Goal: Task Accomplishment & Management: Manage account settings

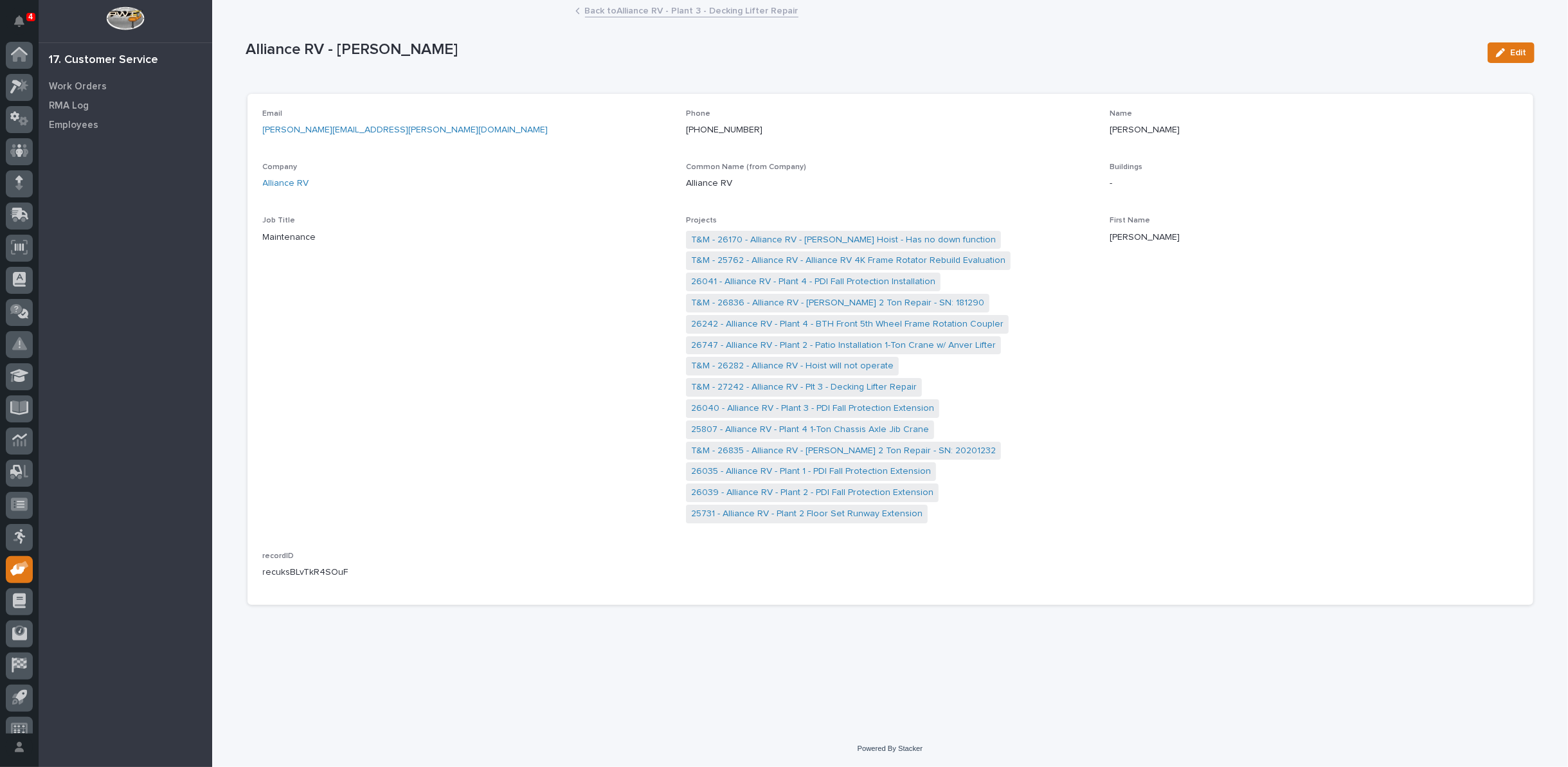
scroll to position [14, 0]
click at [626, 3] on link "Back to Alliance RV - Plant 3 - Decking Lifter Repair" at bounding box center [691, 10] width 214 height 15
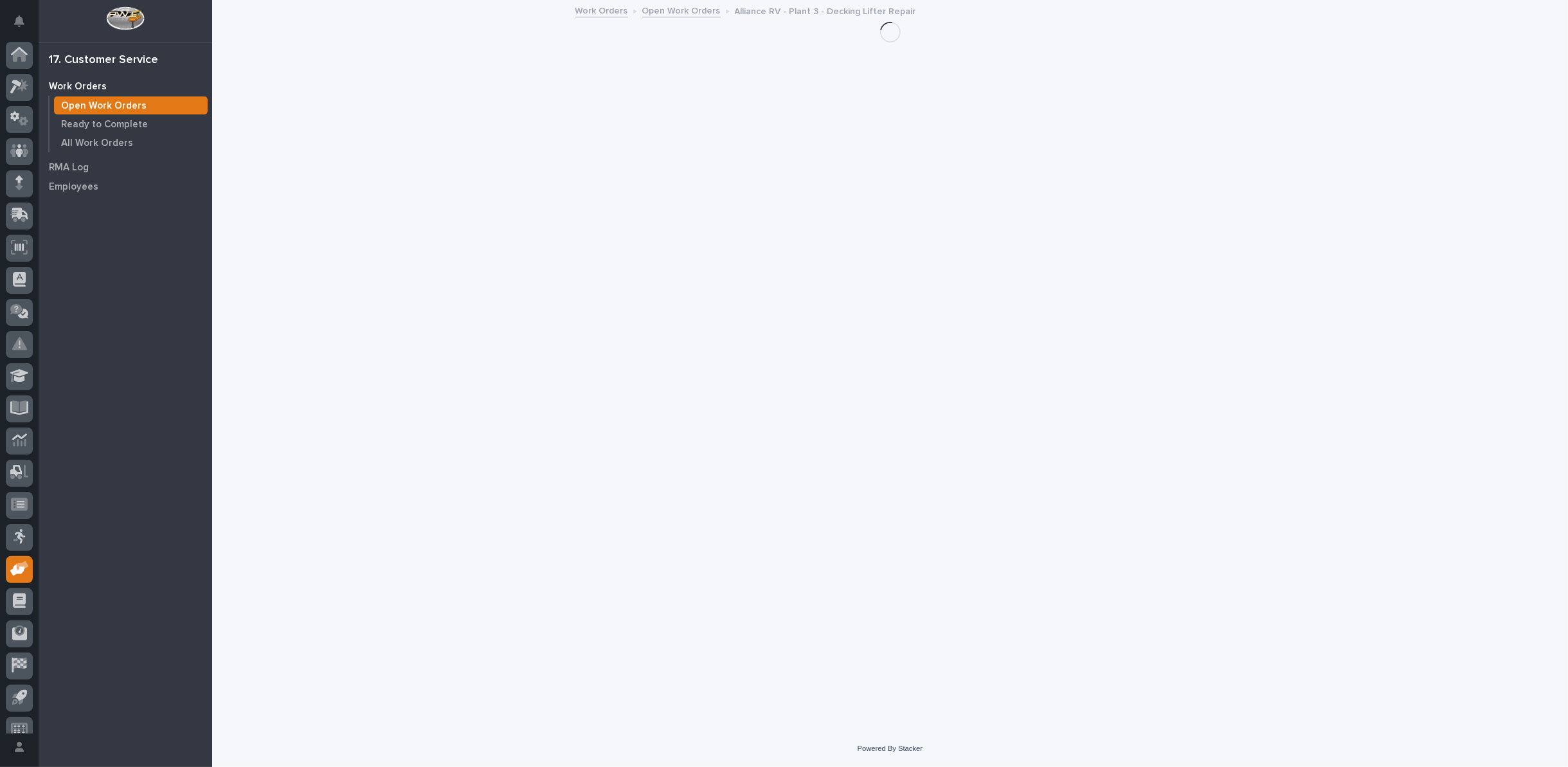
scroll to position [14, 0]
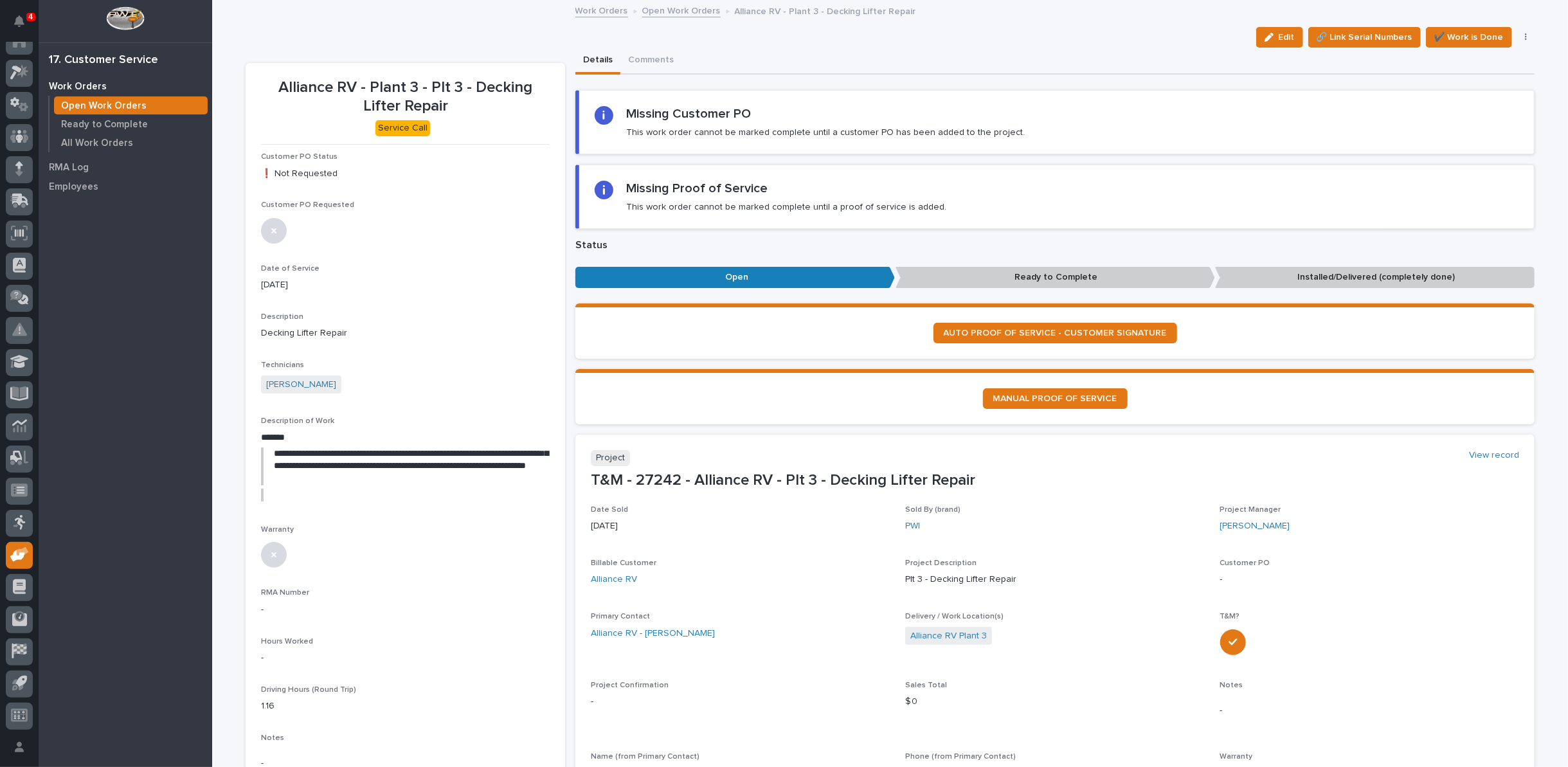
click at [644, 12] on link "Open Work Orders" at bounding box center [681, 10] width 78 height 15
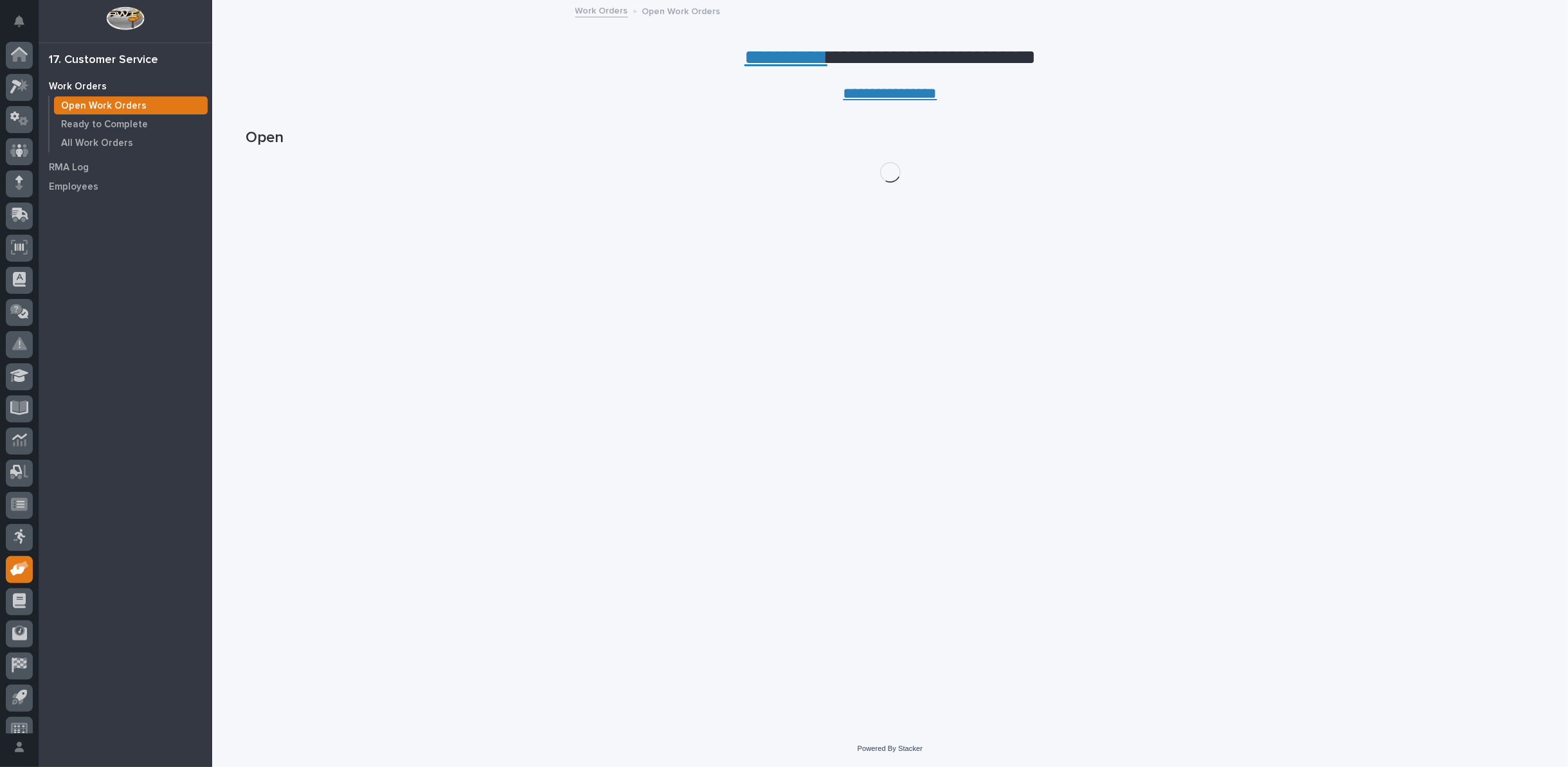
scroll to position [14, 0]
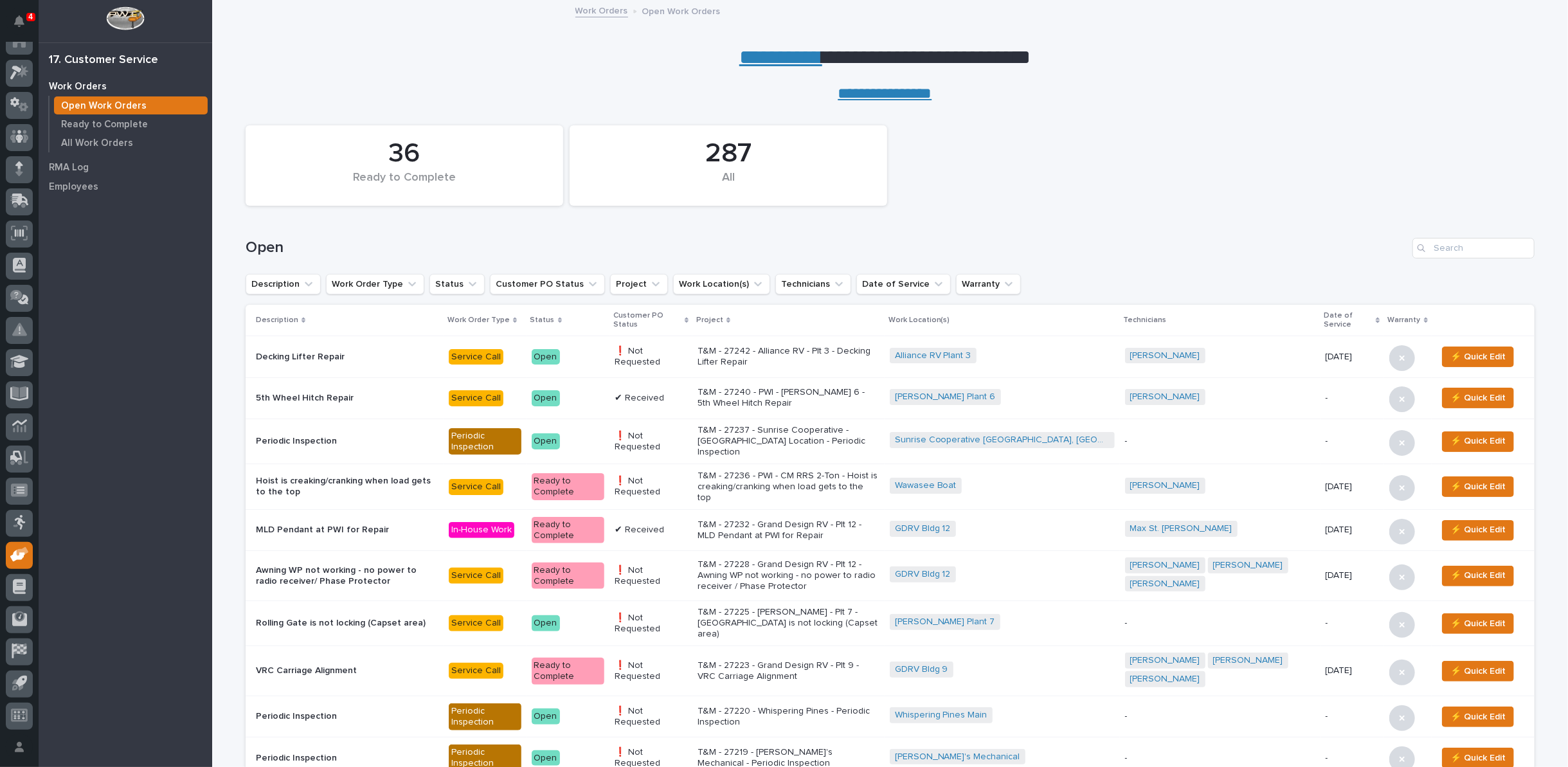
click at [777, 54] on link "**********" at bounding box center [780, 57] width 83 height 21
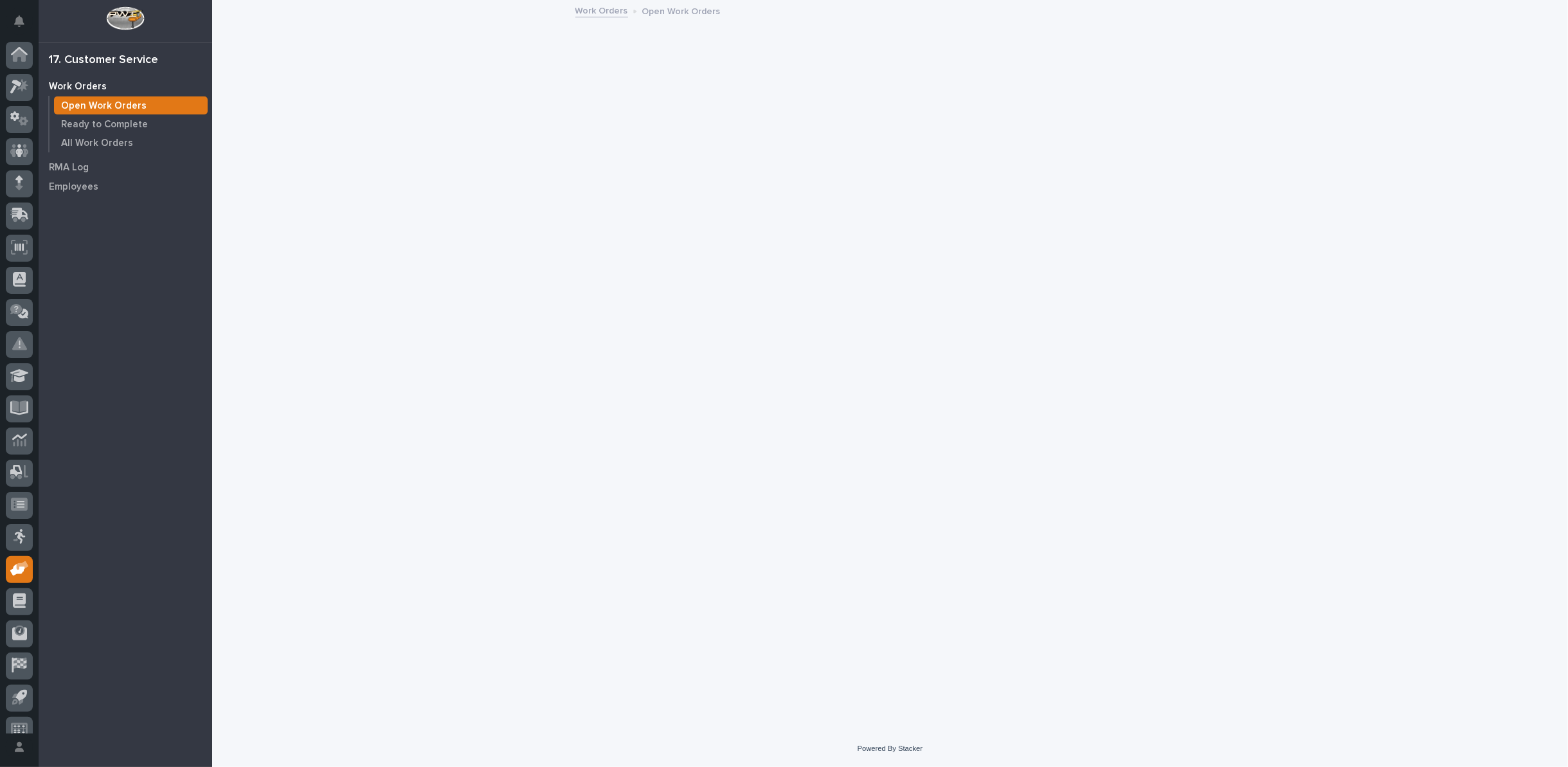
scroll to position [14, 0]
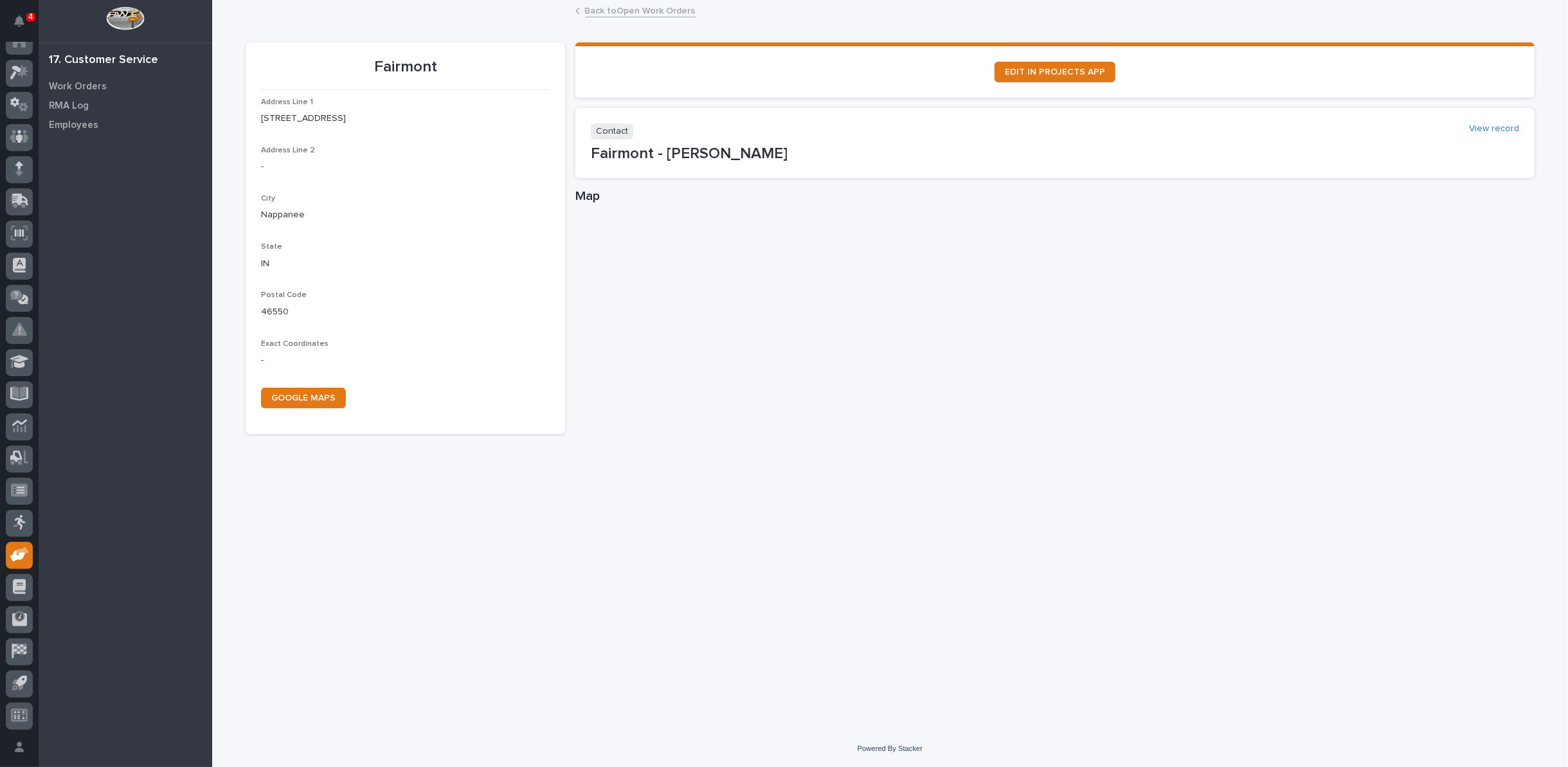
click at [620, 9] on link "Back to Open Work Orders" at bounding box center [640, 10] width 110 height 15
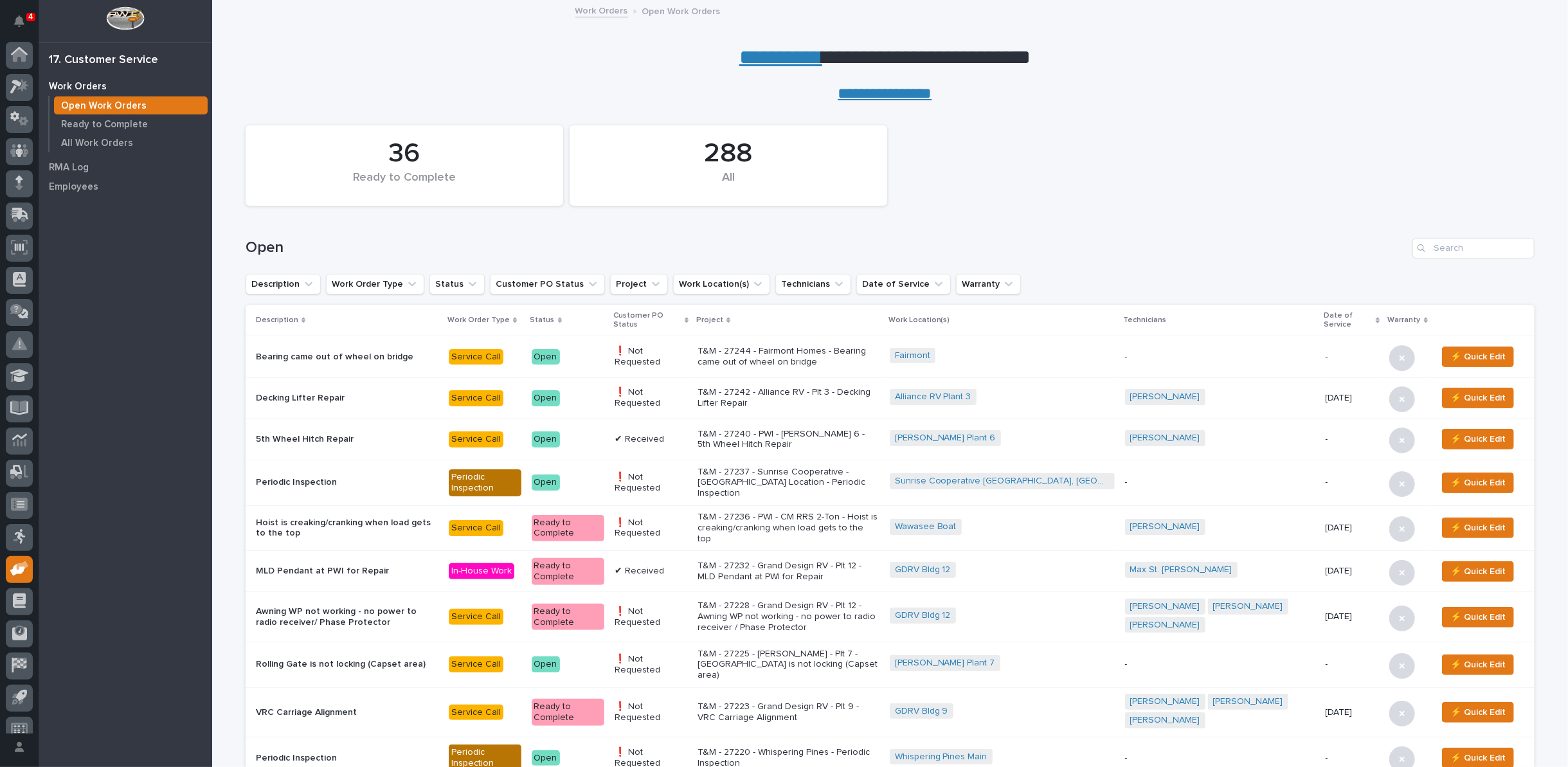
scroll to position [14, 0]
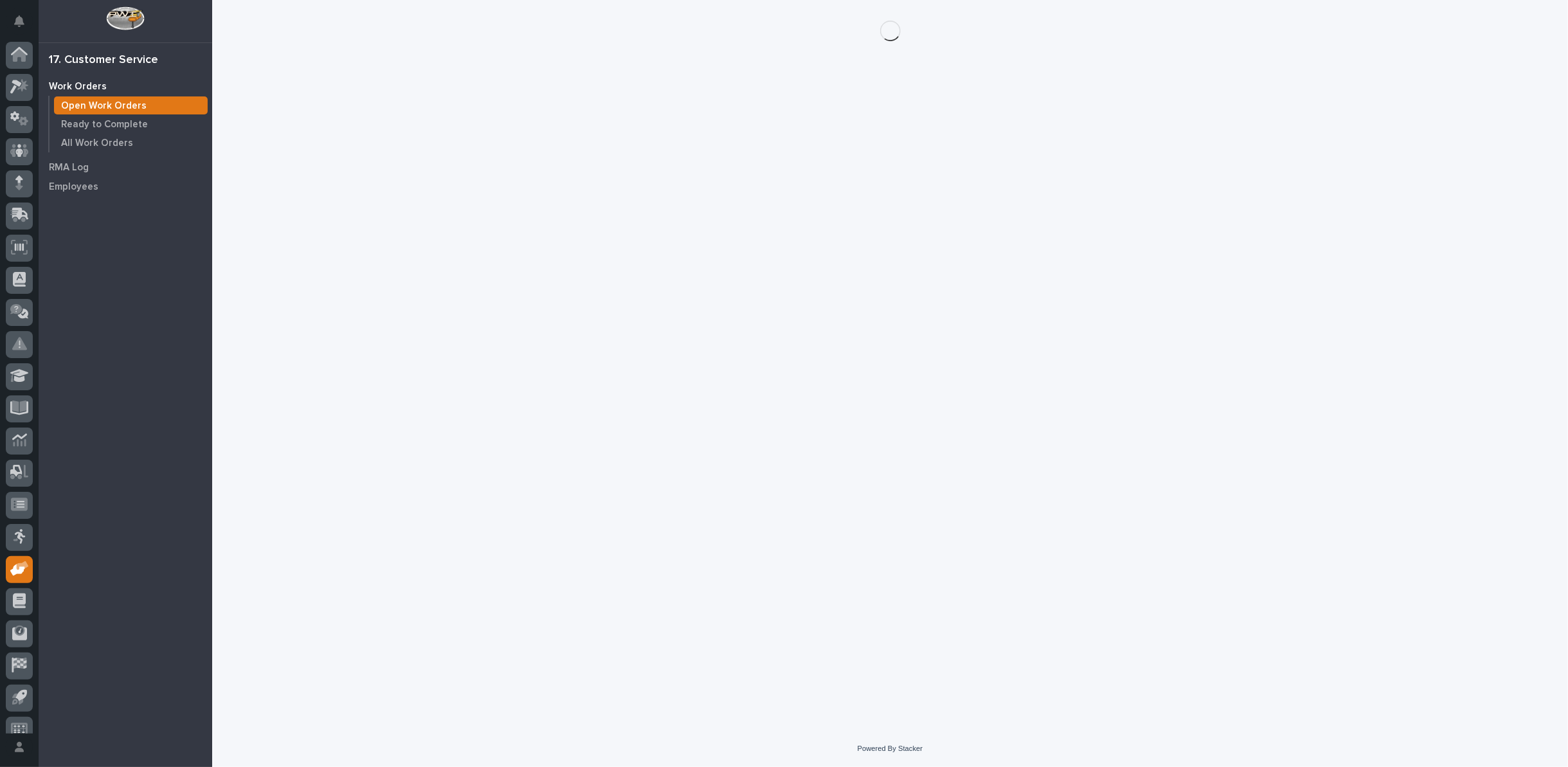
scroll to position [14, 0]
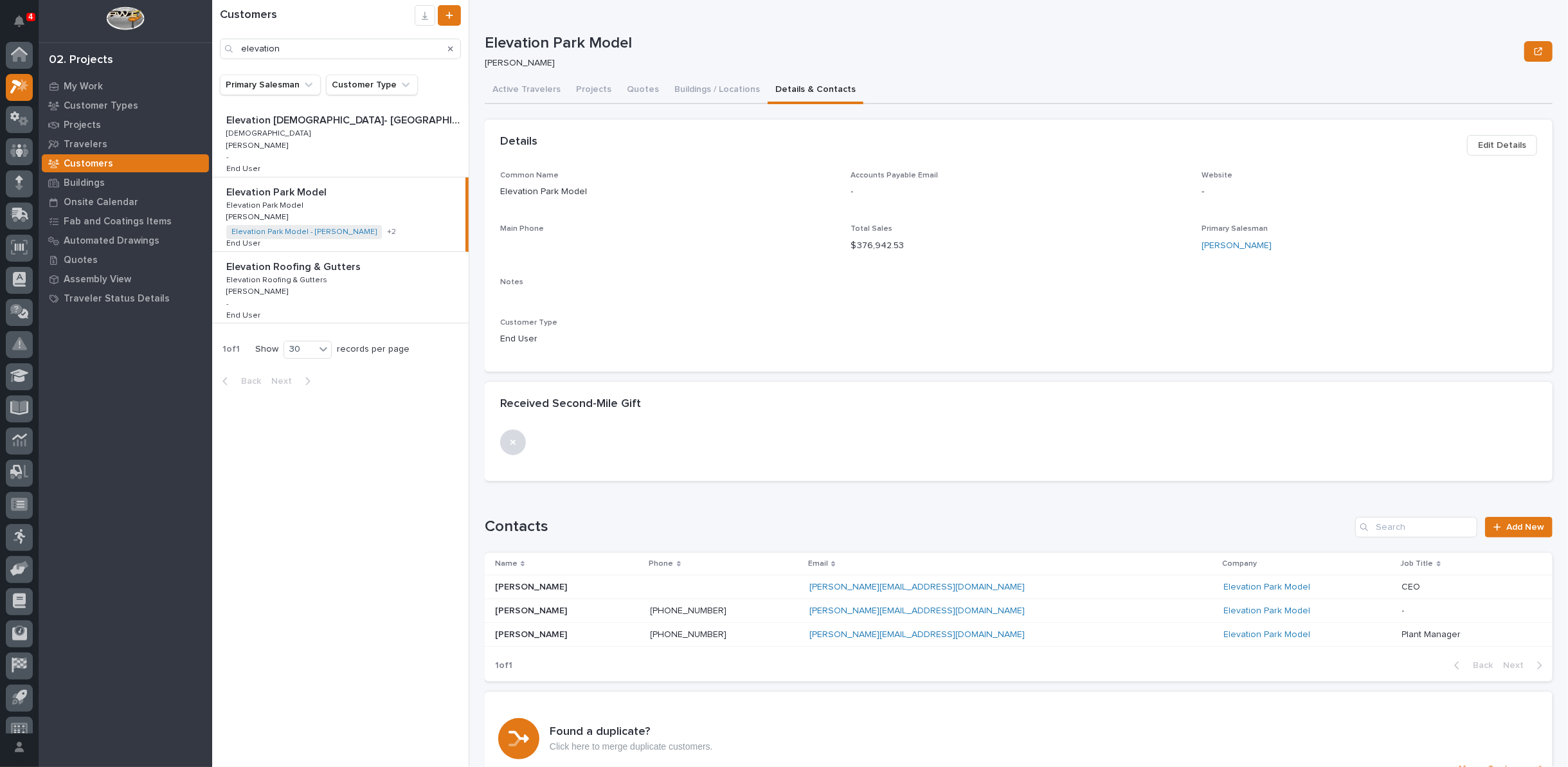
scroll to position [14, 0]
drag, startPoint x: 300, startPoint y: 55, endPoint x: 61, endPoint y: 47, distance: 239.1
click at [212, 54] on div "4 My Settings Log Out 02. Projects My Work Customer Types Projects Travelers Cu…" at bounding box center [890, 384] width 1356 height 767
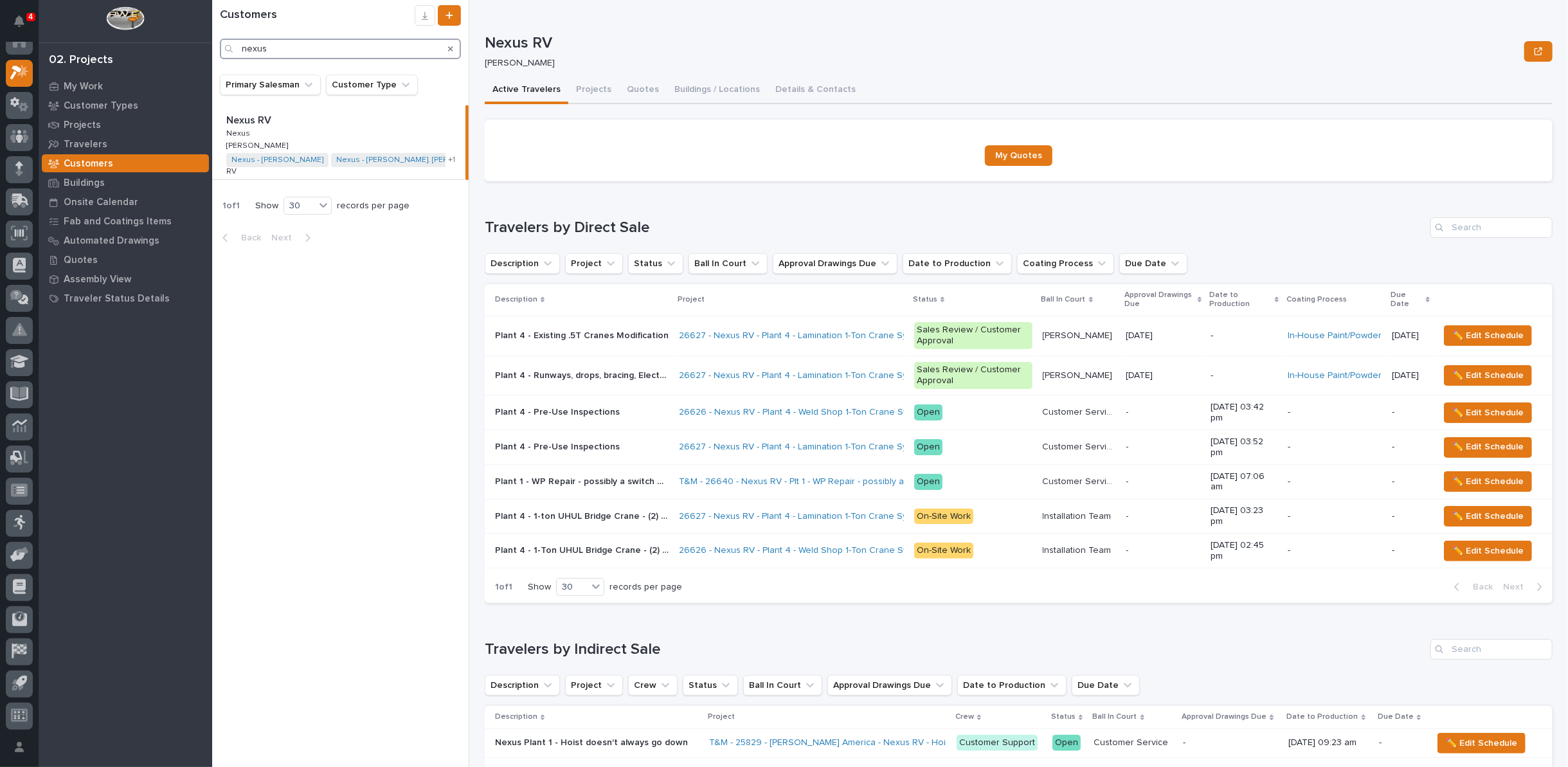
type input "nexus"
click at [791, 87] on button "Details & Contacts" at bounding box center [815, 91] width 96 height 27
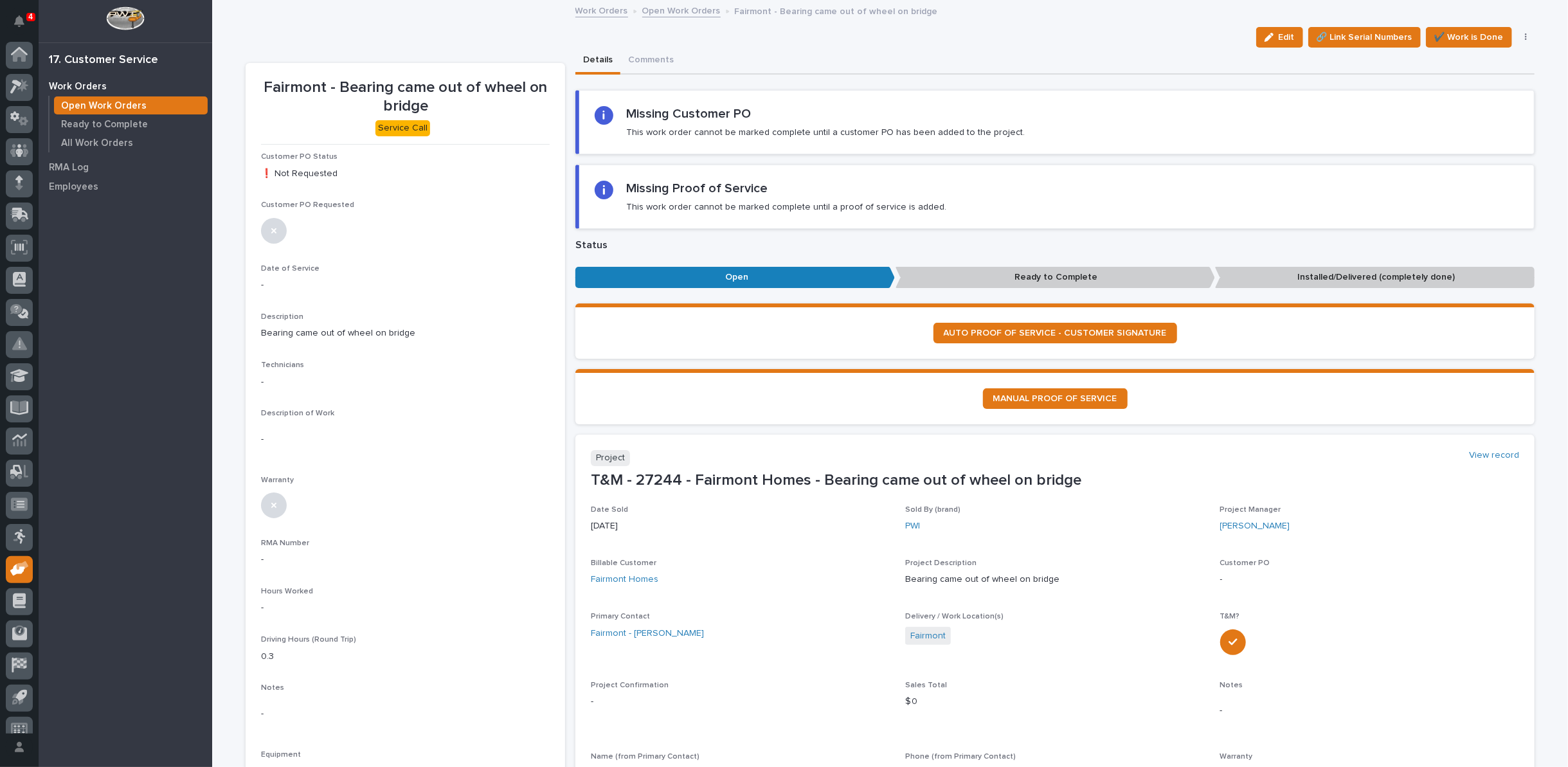
scroll to position [14, 0]
click at [673, 8] on link "Open Work Orders" at bounding box center [681, 10] width 78 height 15
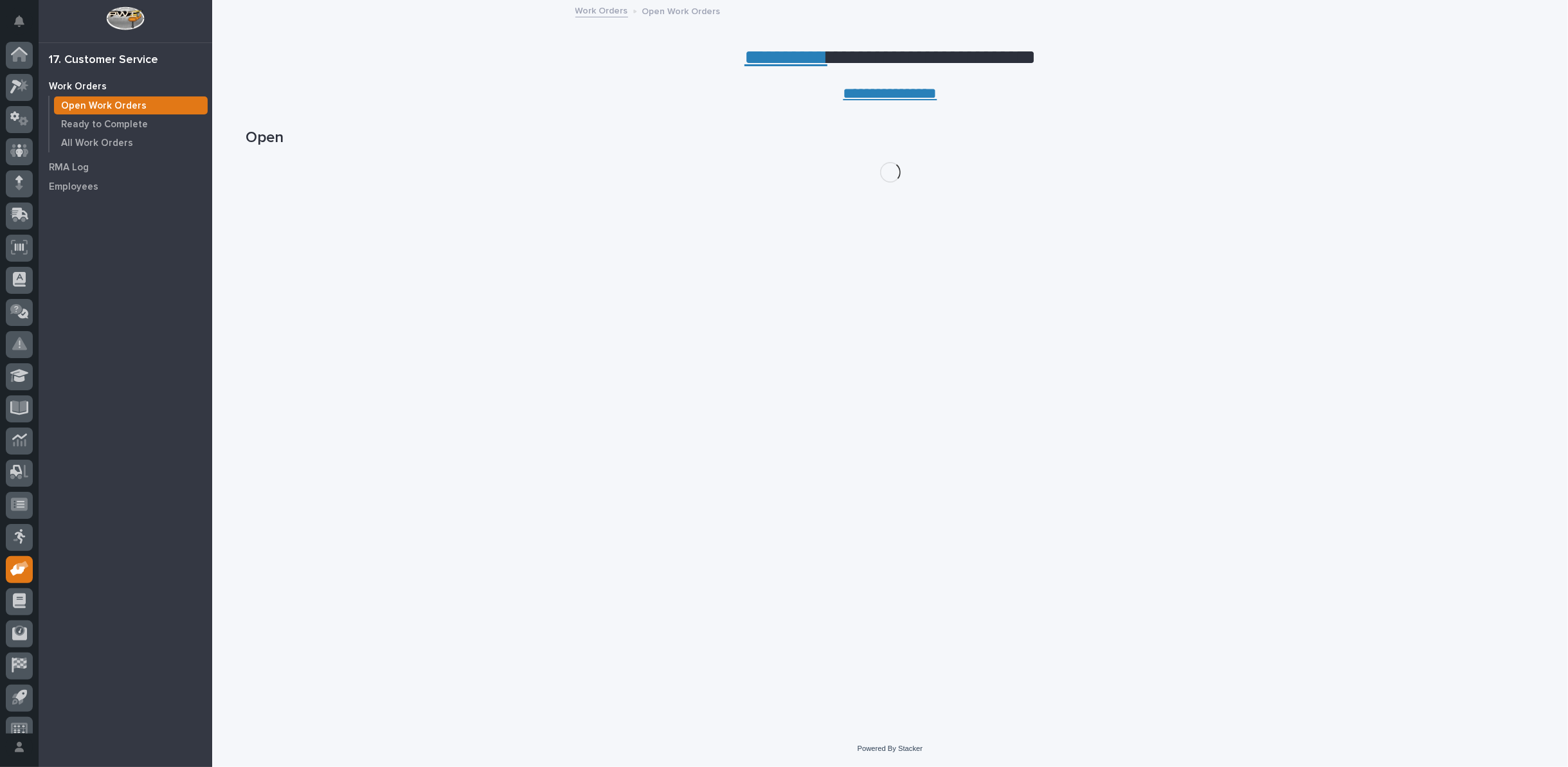
scroll to position [14, 0]
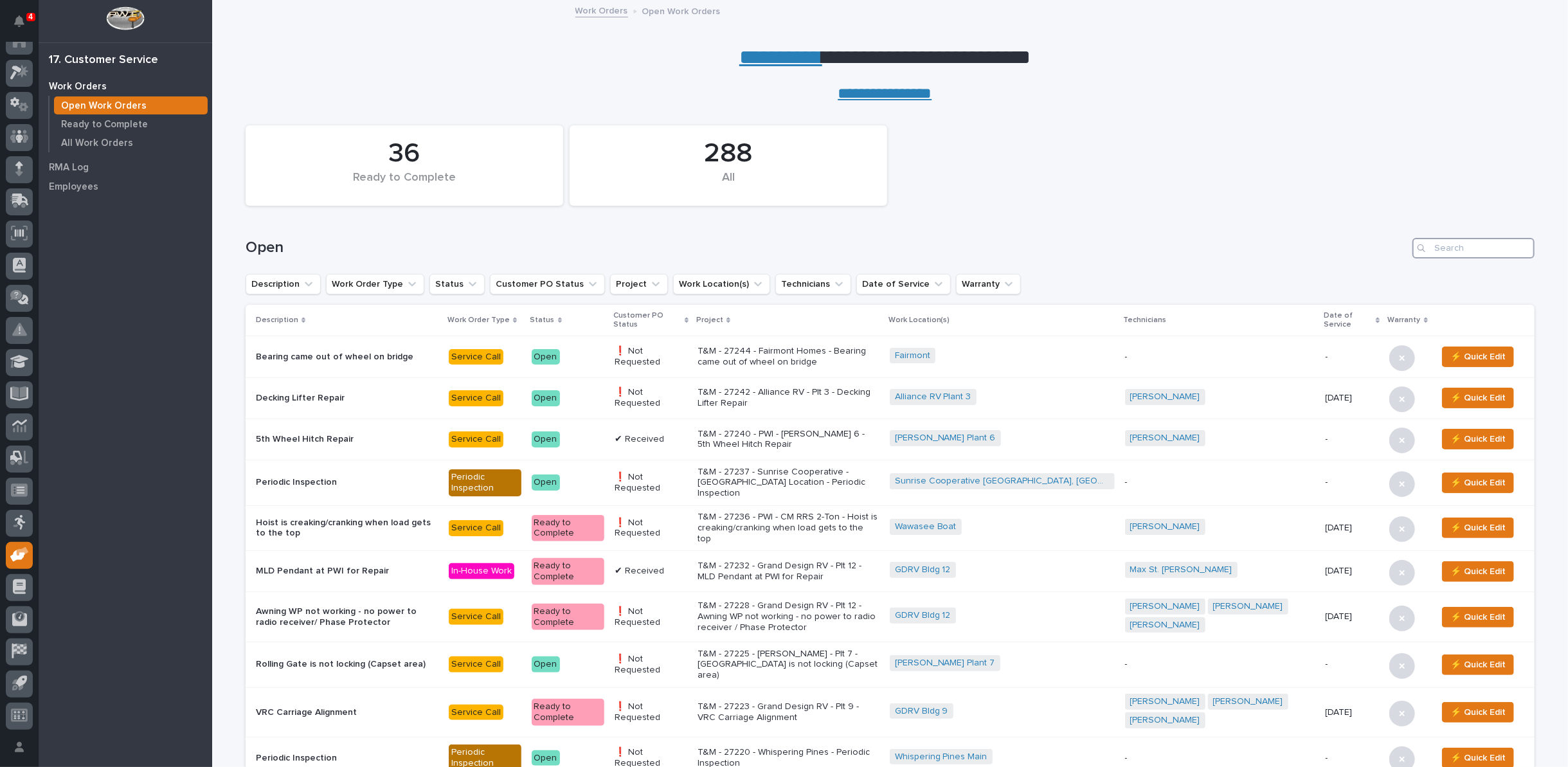
click at [1444, 249] on input "Search" at bounding box center [1473, 248] width 122 height 21
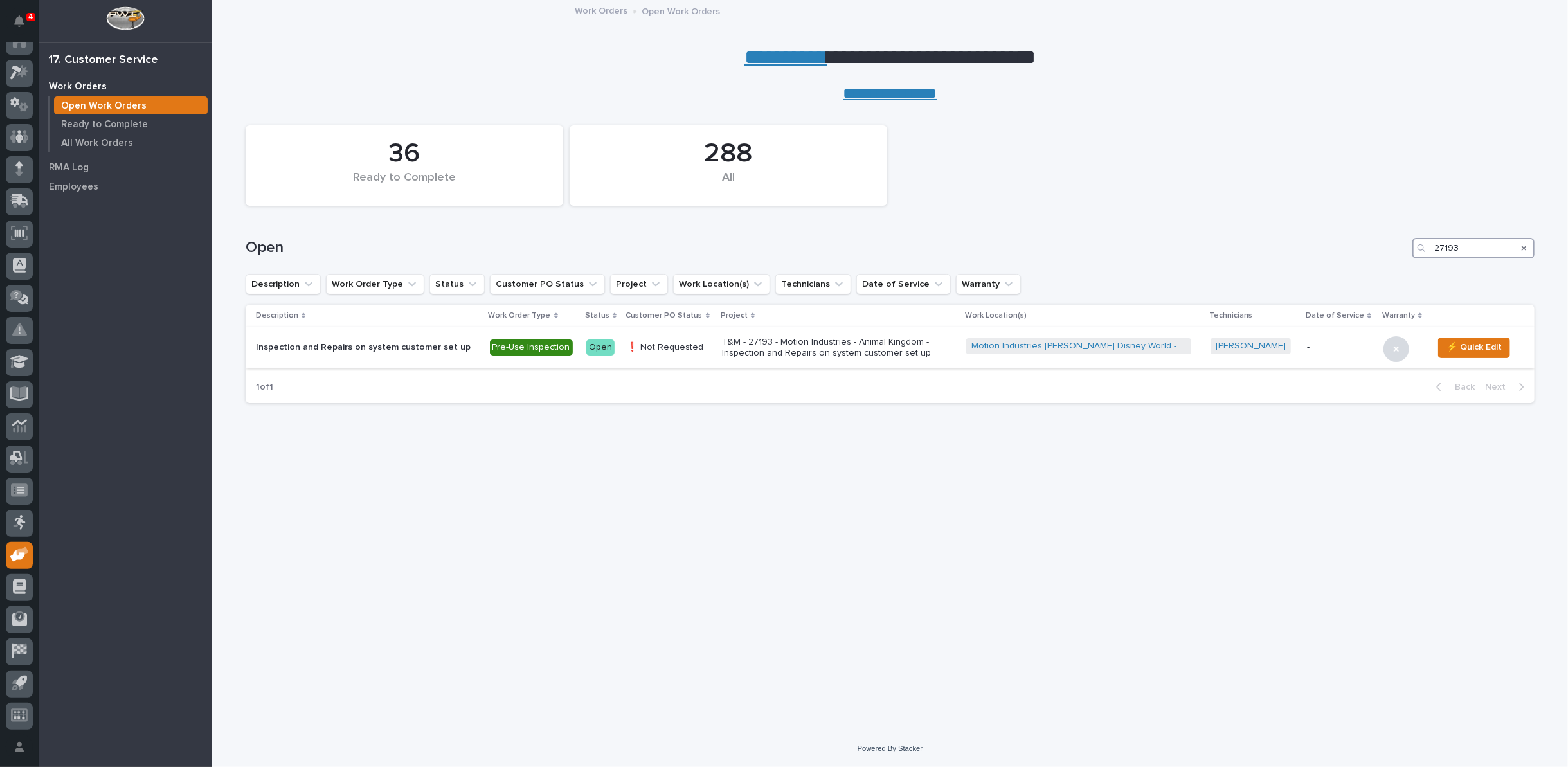
type input "27193"
click at [888, 351] on p "T&M - 27193 - Motion Industries - Animal Kingdom - Inspection and Repairs on sy…" at bounding box center [834, 348] width 225 height 22
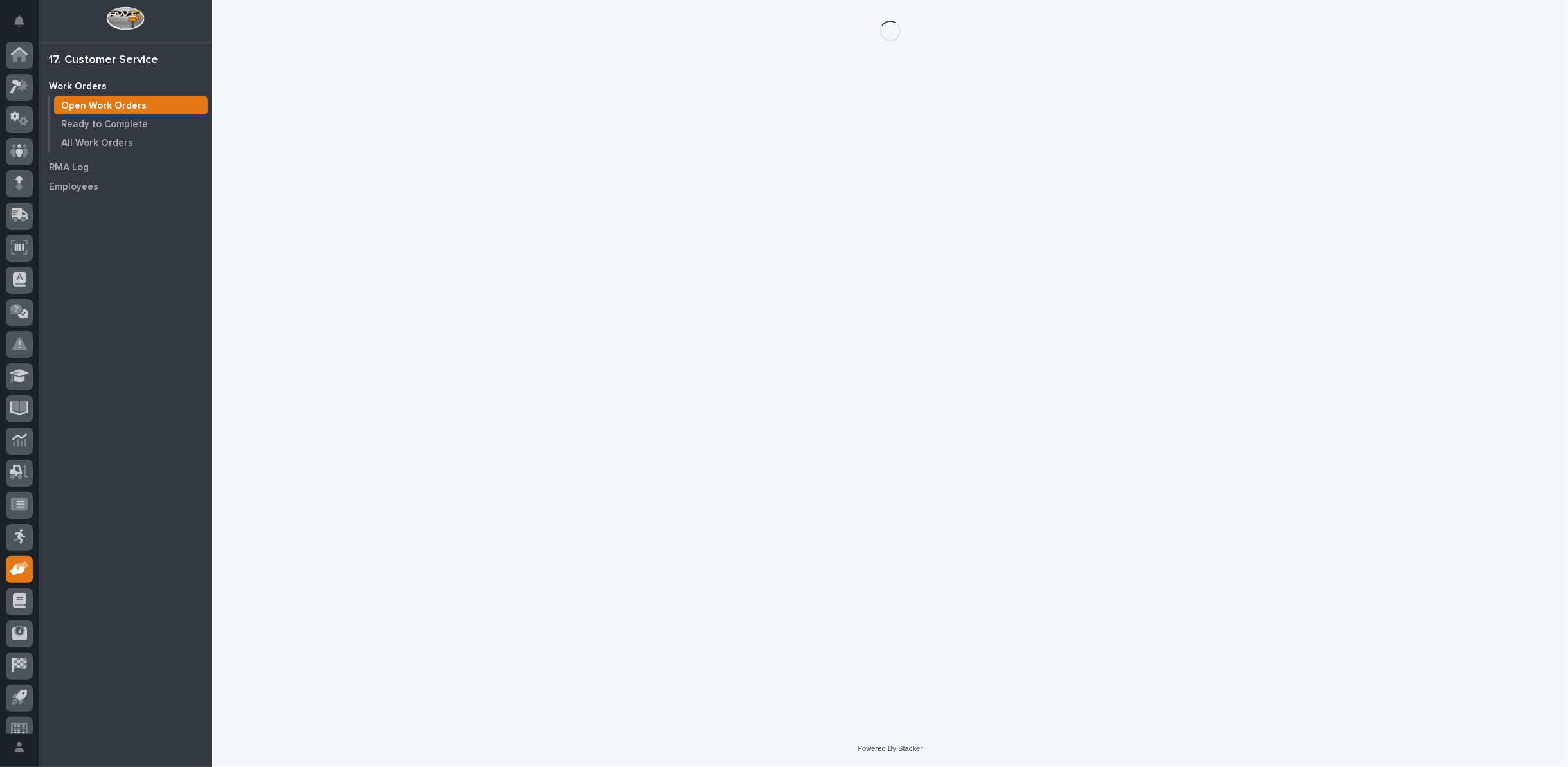
scroll to position [14, 0]
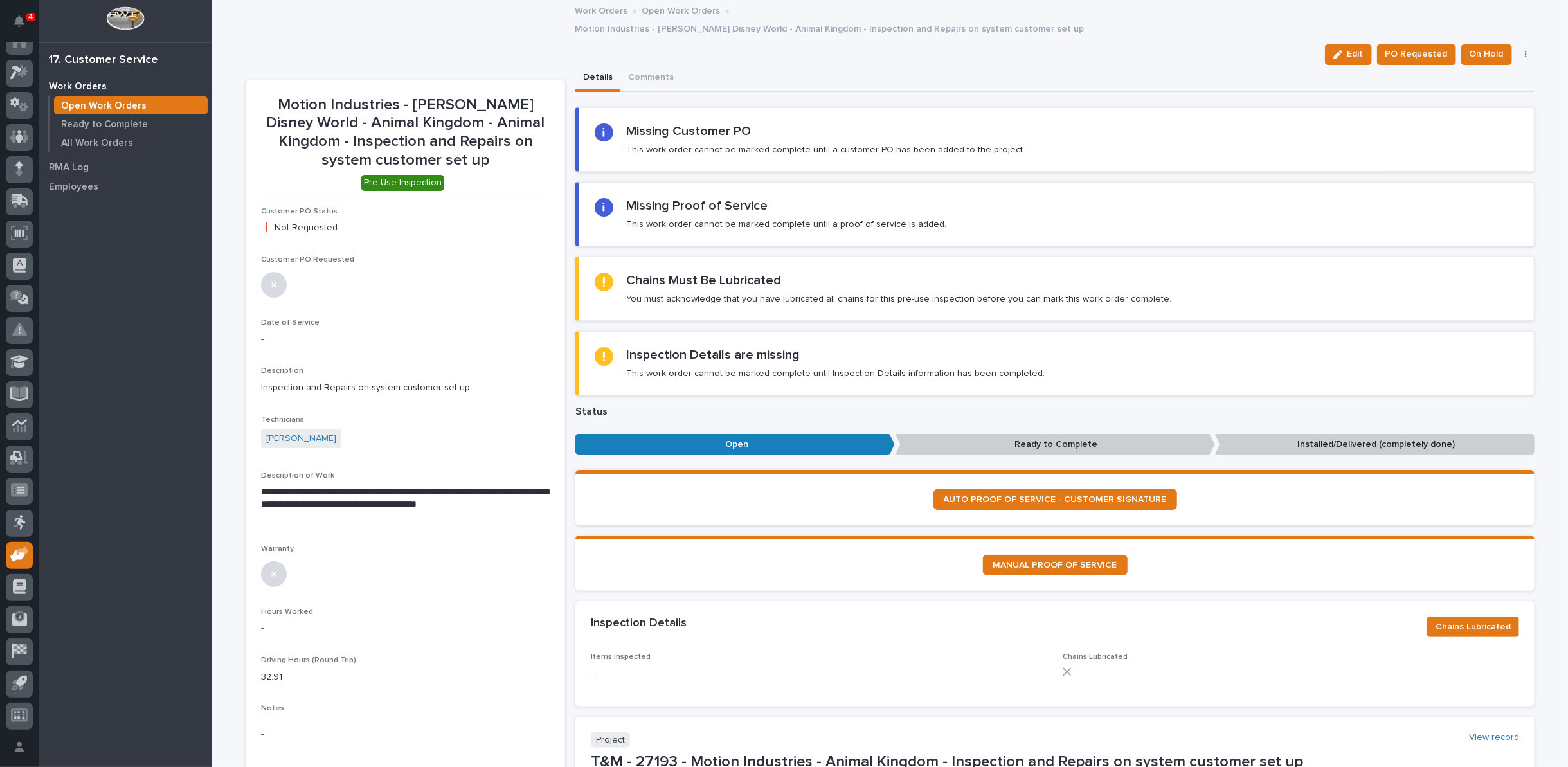
click at [1357, 48] on span "Edit" at bounding box center [1355, 54] width 16 height 12
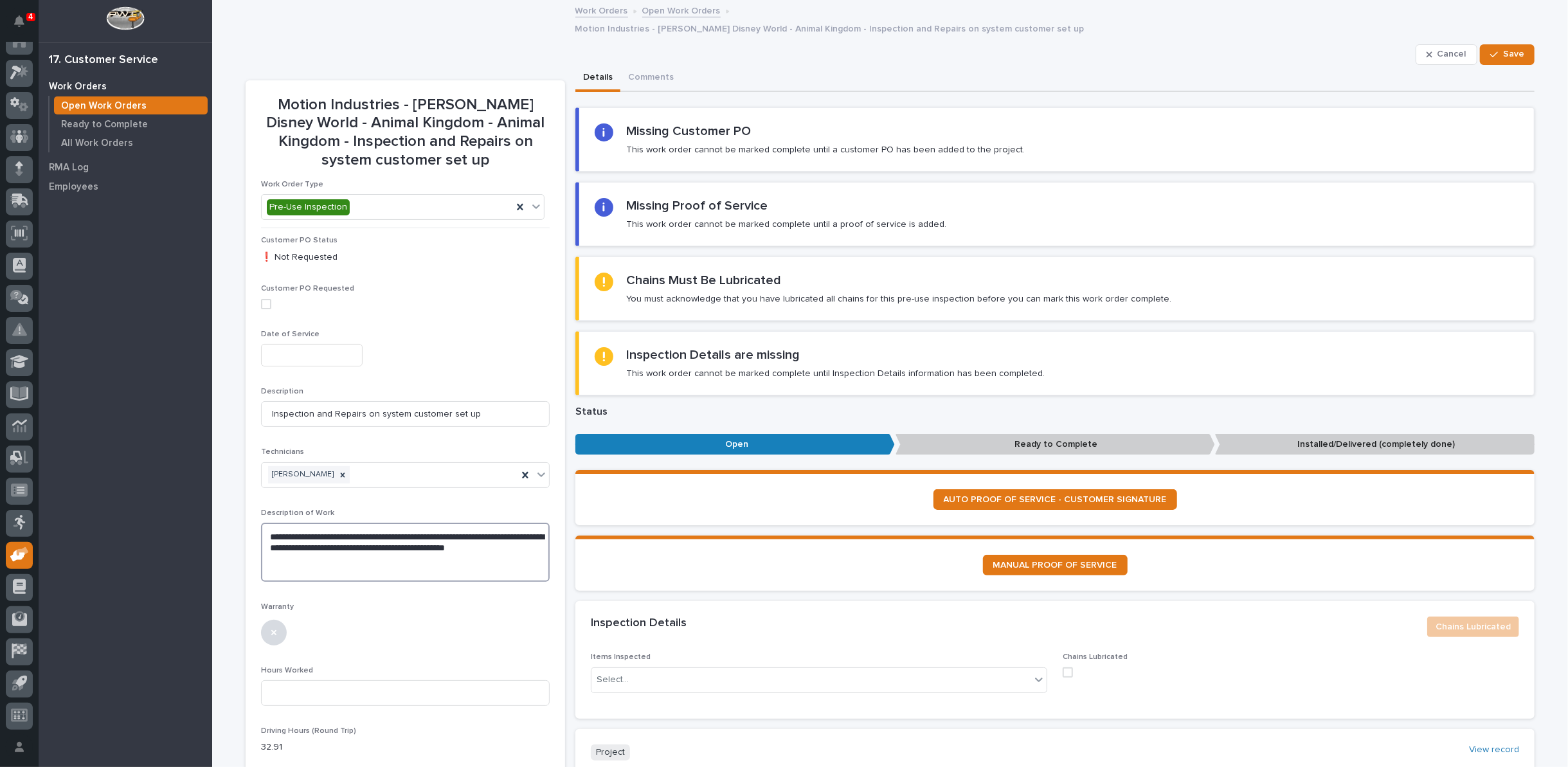
click at [328, 549] on textarea "**********" at bounding box center [405, 553] width 289 height 59
click at [334, 571] on textarea "**********" at bounding box center [405, 563] width 289 height 81
click at [469, 571] on textarea "**********" at bounding box center [405, 563] width 289 height 81
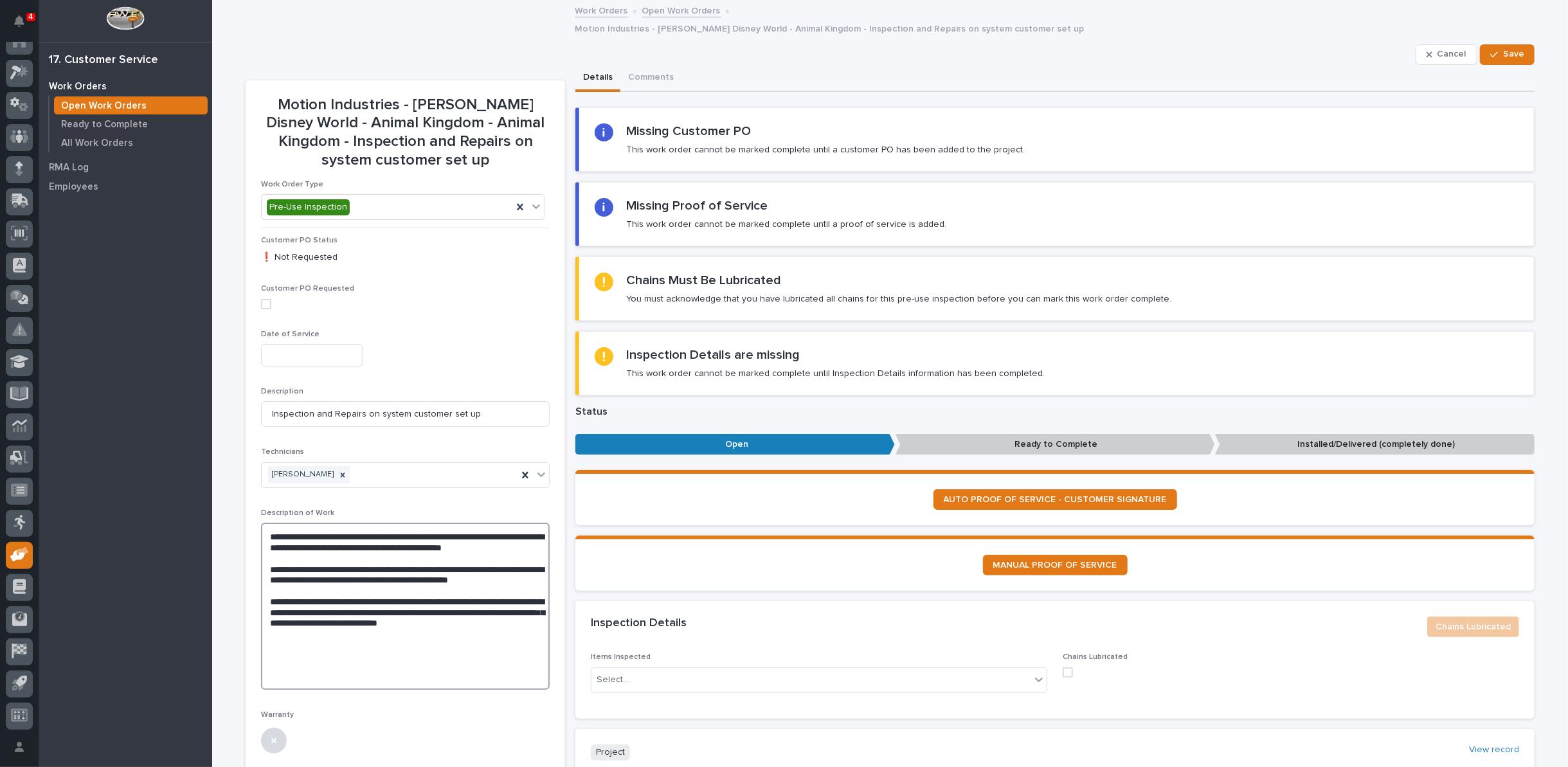
type textarea "**********"
click at [294, 344] on input "text" at bounding box center [311, 355] width 101 height 23
click at [322, 227] on div "18" at bounding box center [320, 232] width 17 height 17
click at [310, 344] on input "**********" at bounding box center [311, 355] width 101 height 23
click at [241, 230] on div "14" at bounding box center [236, 232] width 17 height 17
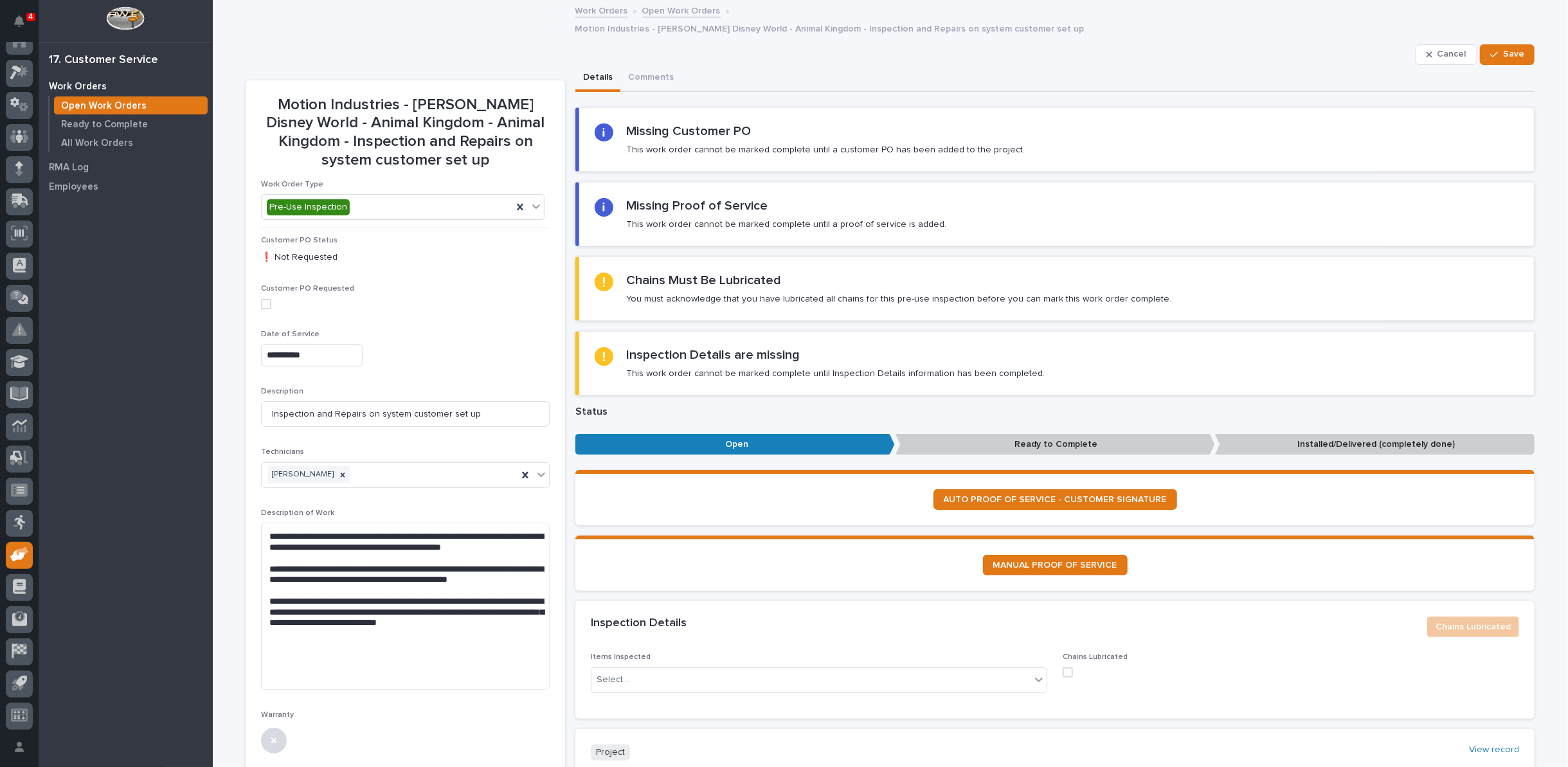
type input "**********"
click at [330, 633] on textarea "**********" at bounding box center [405, 606] width 289 height 167
drag, startPoint x: 461, startPoint y: 657, endPoint x: 489, endPoint y: 662, distance: 28.4
click at [489, 662] on textarea "**********" at bounding box center [405, 623] width 289 height 200
click at [302, 670] on textarea "**********" at bounding box center [405, 623] width 289 height 200
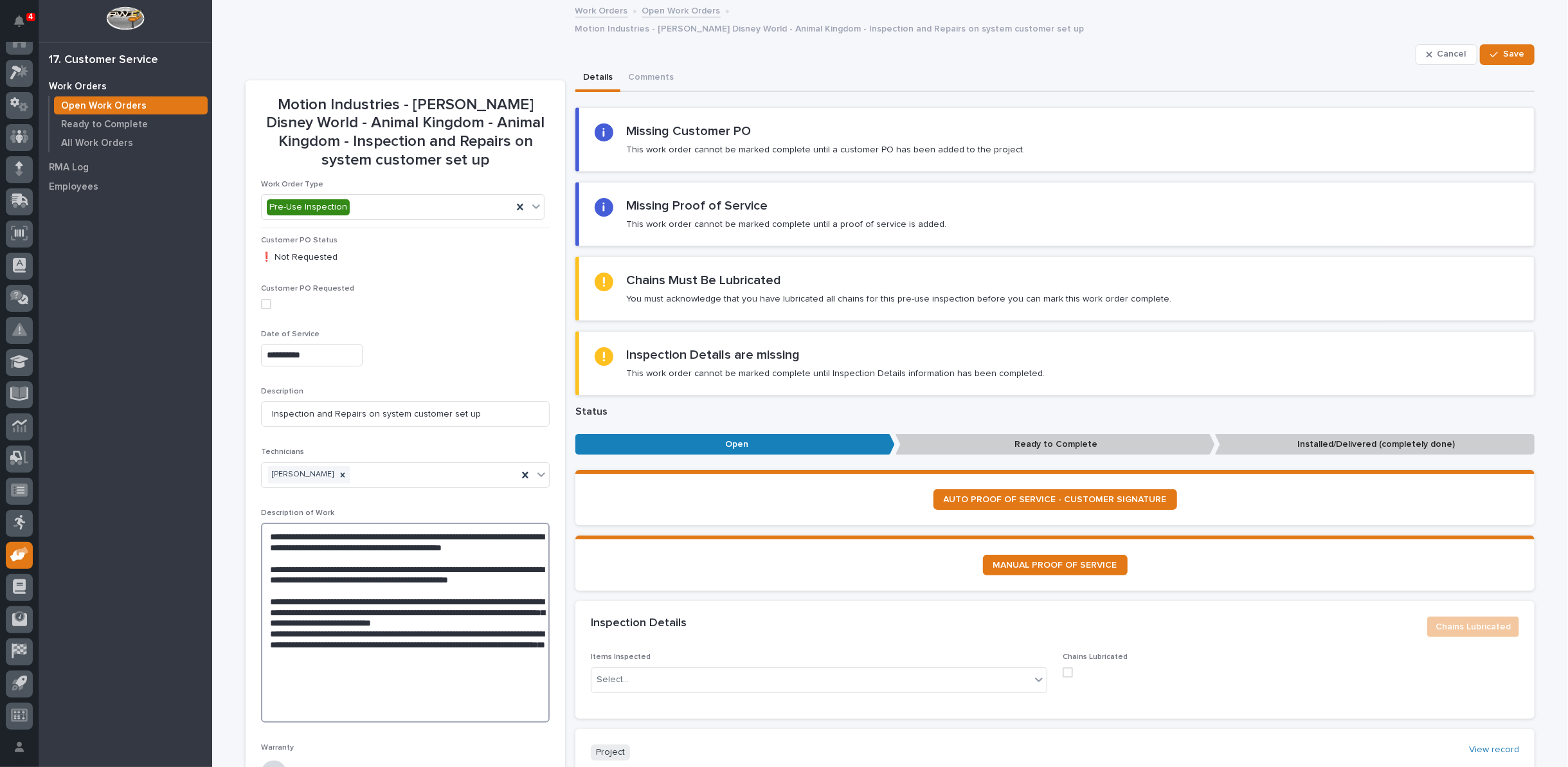
click at [336, 666] on textarea "**********" at bounding box center [405, 623] width 289 height 200
click at [318, 637] on textarea "**********" at bounding box center [405, 623] width 289 height 200
click at [469, 675] on textarea "**********" at bounding box center [405, 628] width 289 height 210
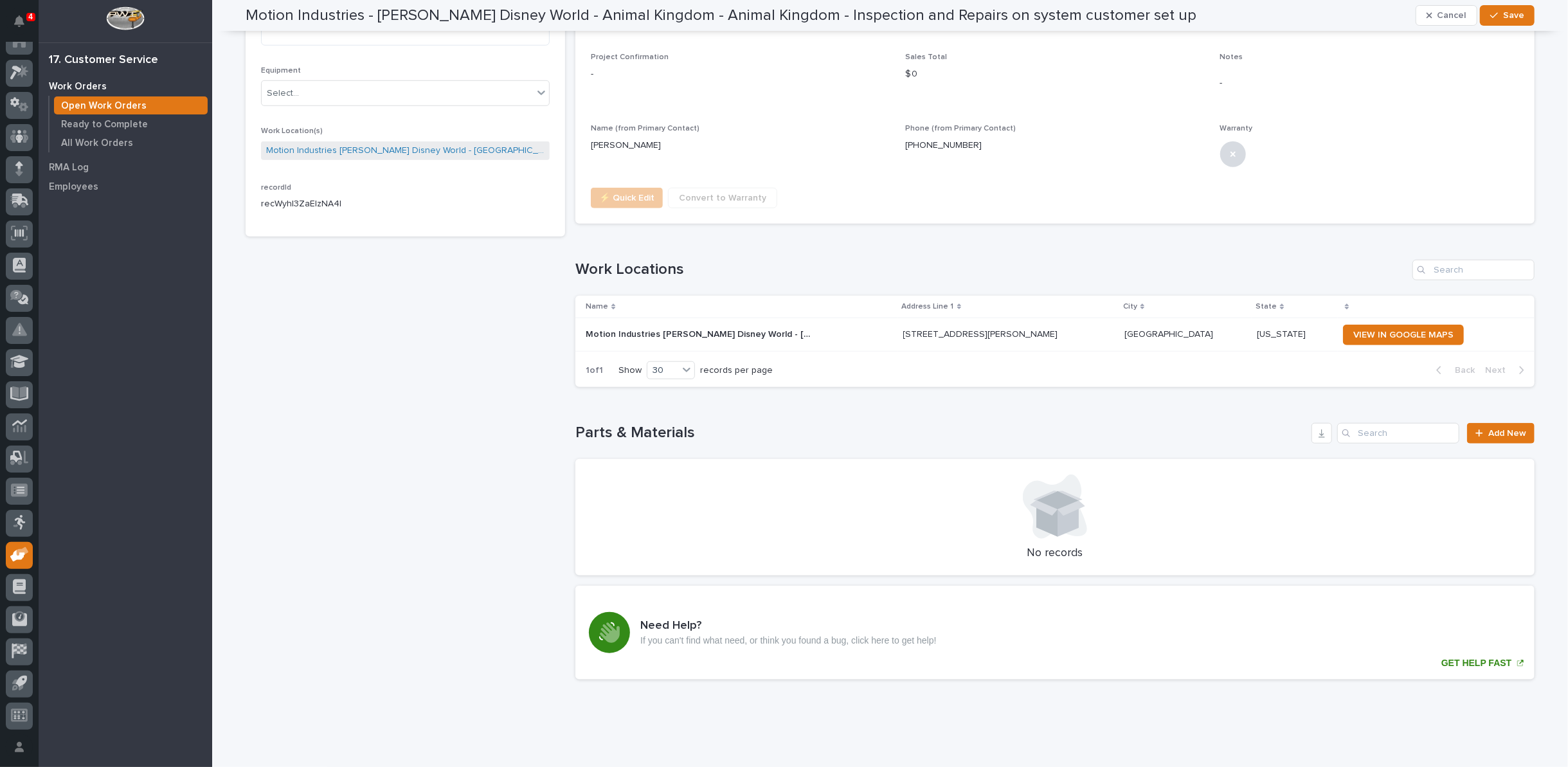
scroll to position [923, 0]
type textarea "**********"
click at [1493, 427] on span "Add New" at bounding box center [1507, 432] width 38 height 9
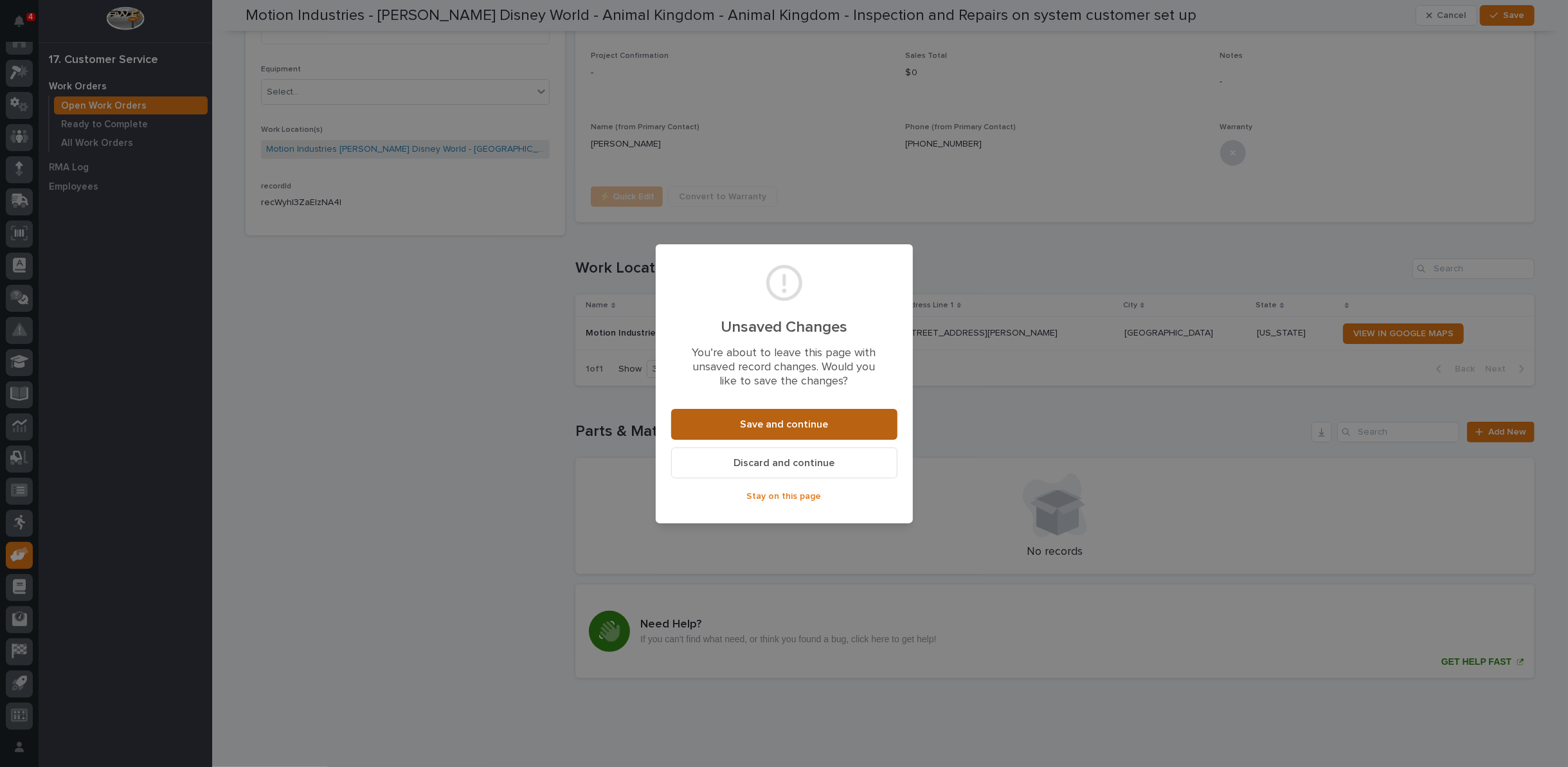
click at [831, 414] on button "Save and continue" at bounding box center [784, 424] width 227 height 31
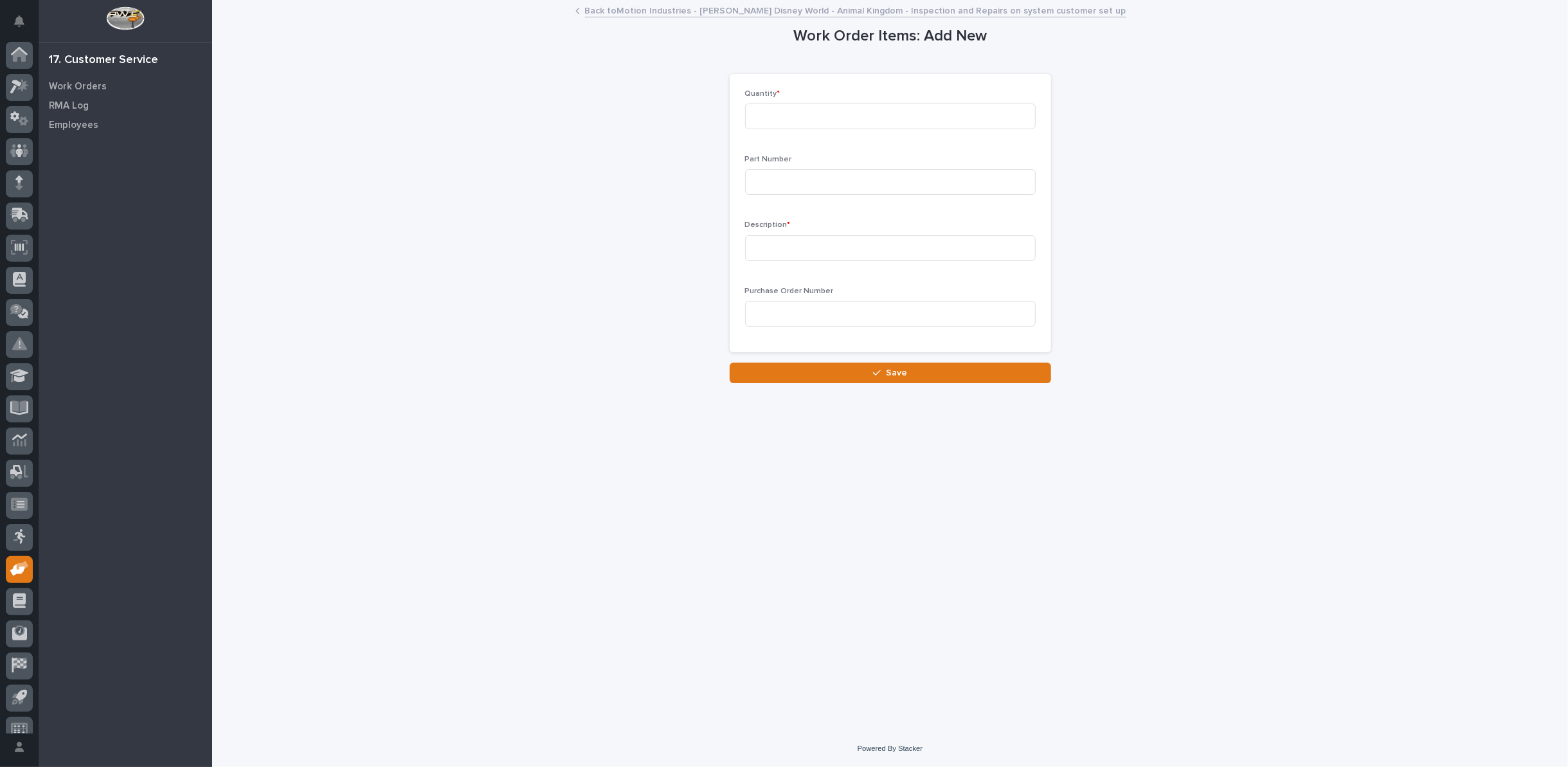
scroll to position [14, 0]
click at [840, 112] on input at bounding box center [890, 116] width 290 height 26
type input "4"
type input "PL1019"
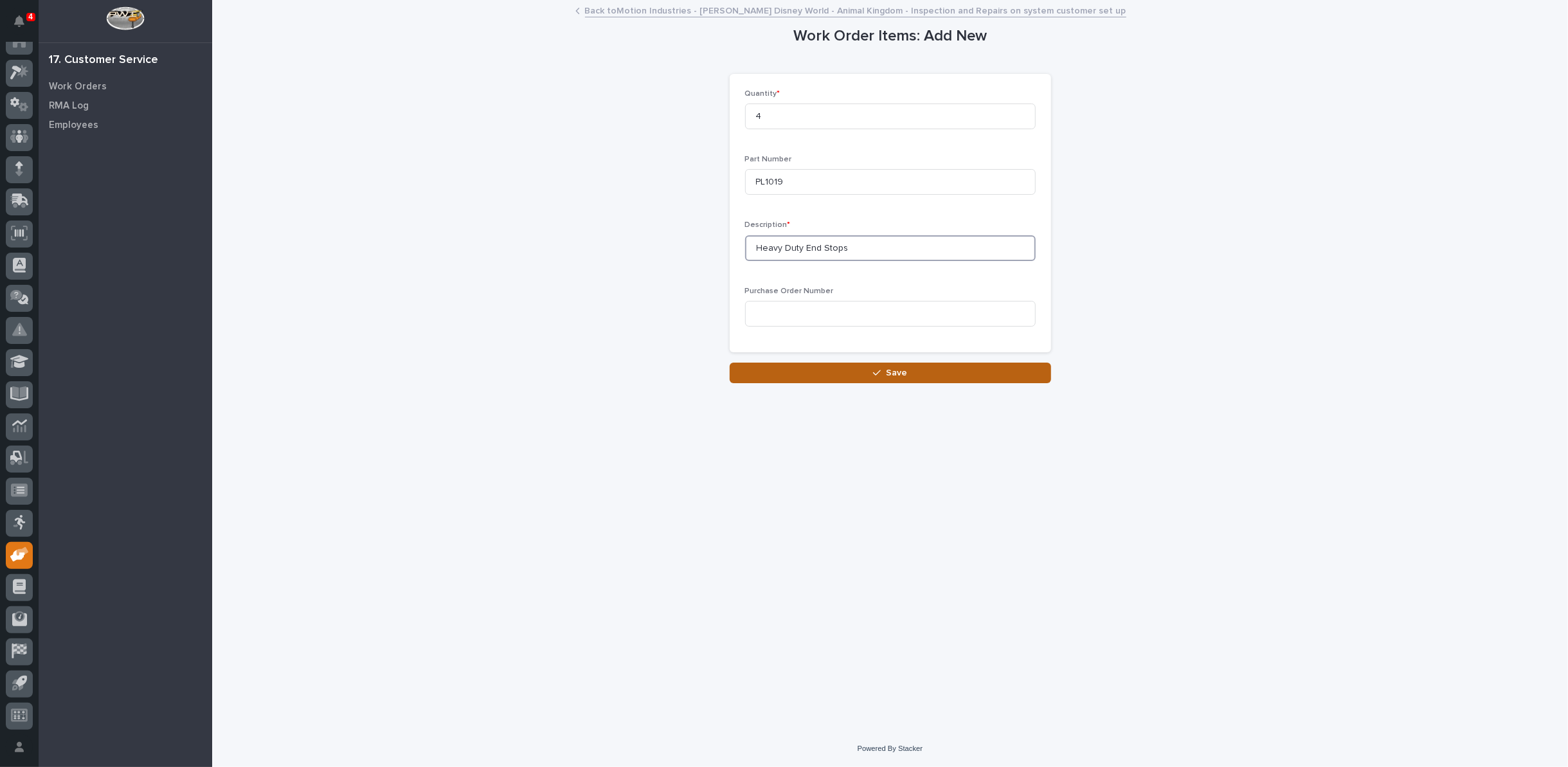
type input "Heavy Duty End Stops"
click at [870, 367] on button "Save" at bounding box center [890, 373] width 321 height 21
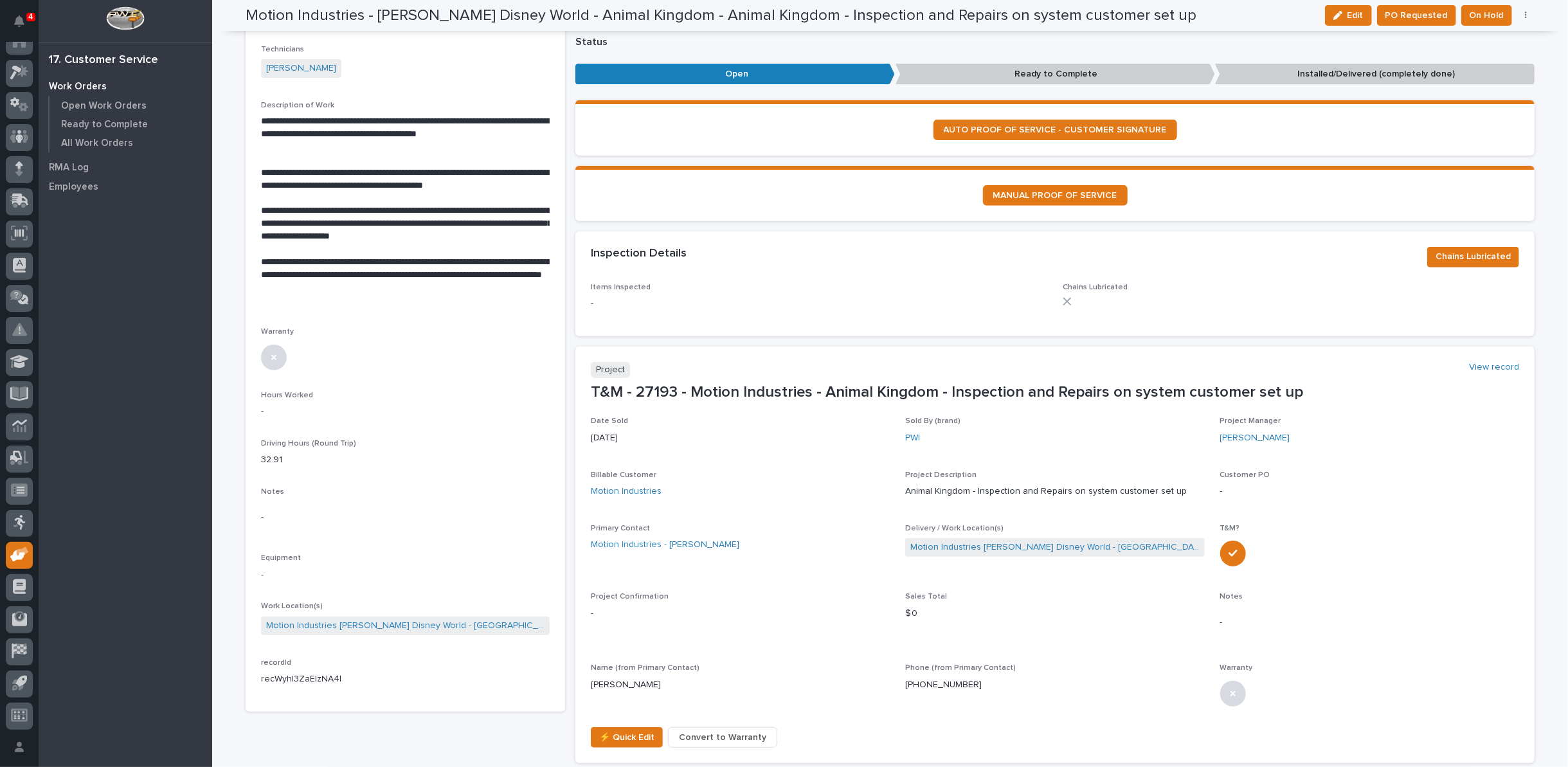
scroll to position [428, 0]
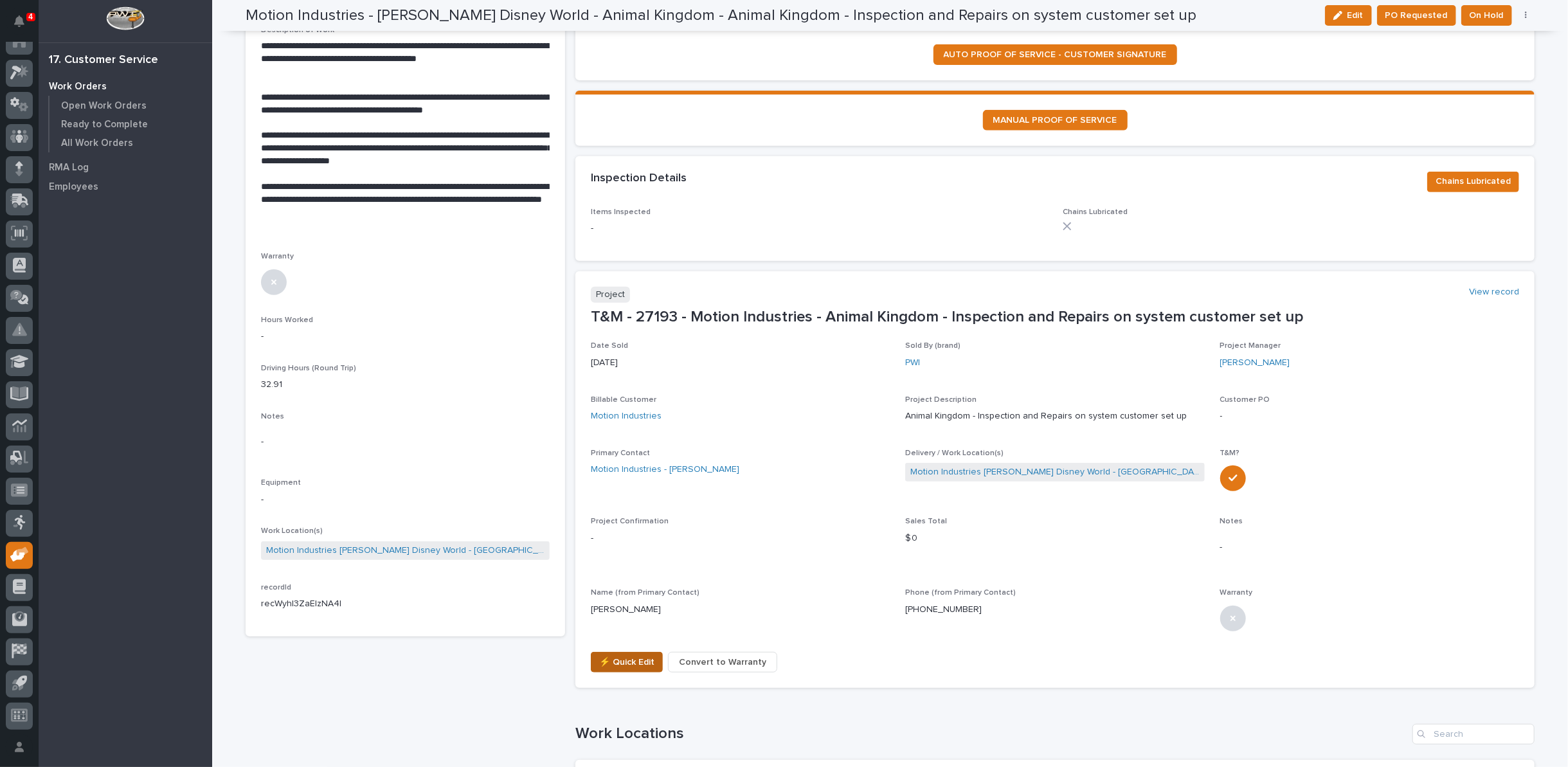
click at [637, 660] on span "⚡ Quick Edit" at bounding box center [627, 662] width 56 height 15
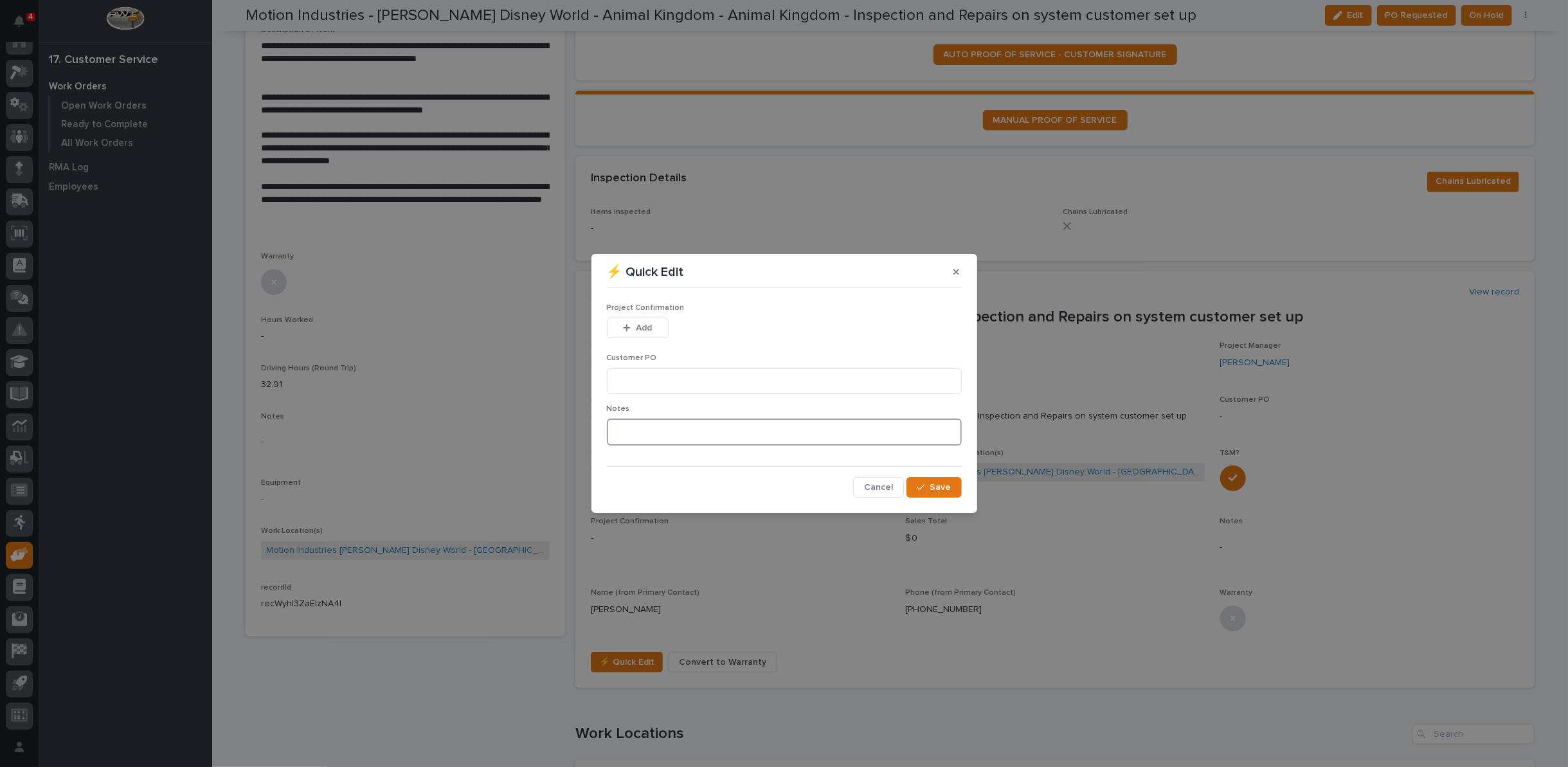
click at [639, 437] on textarea at bounding box center [784, 432] width 355 height 27
type textarea "*********"
click at [649, 378] on input at bounding box center [784, 382] width 355 height 26
type input "FL85-00053115"
click at [644, 325] on span "Add" at bounding box center [644, 328] width 16 height 12
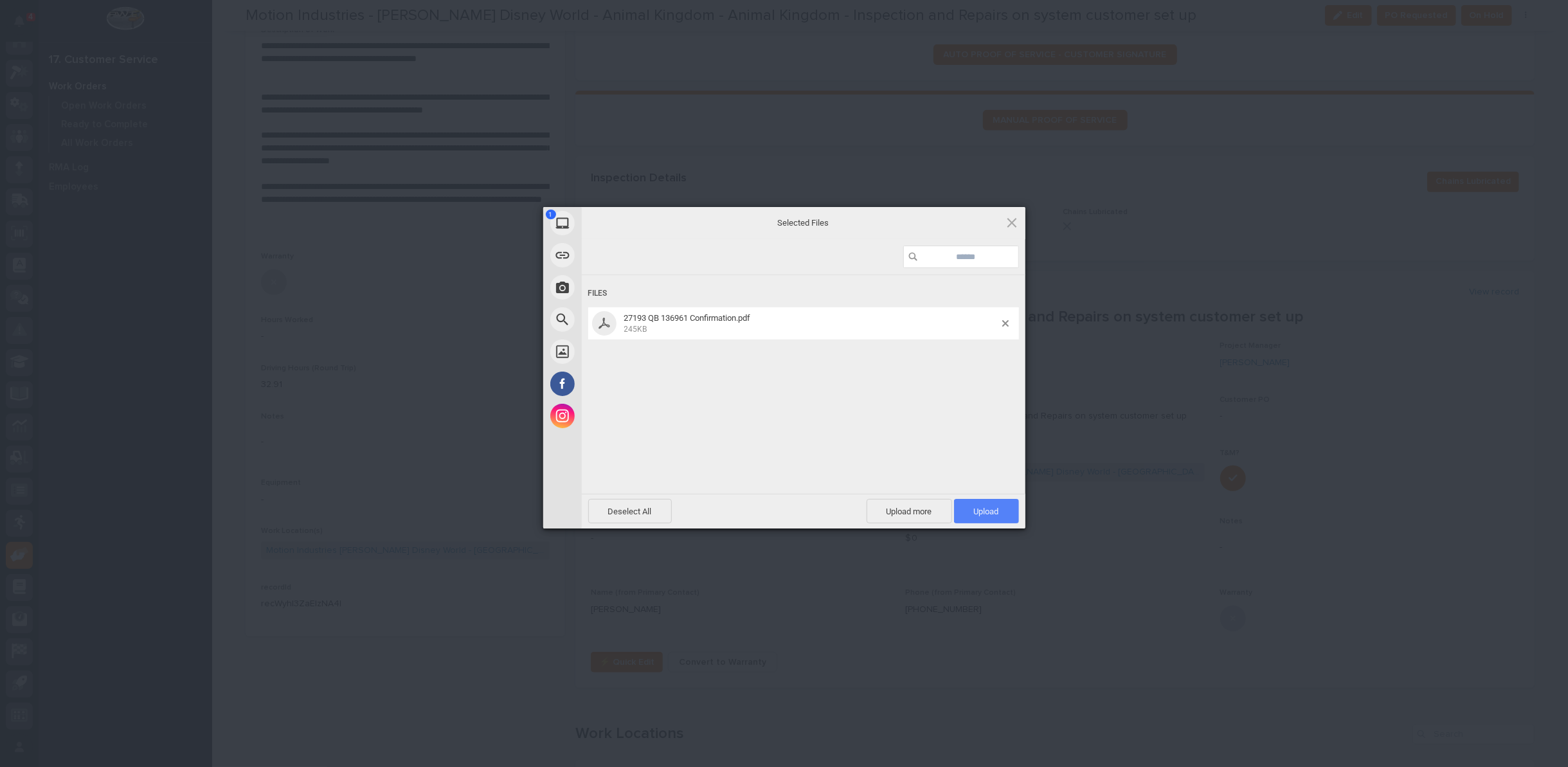
click at [997, 510] on span "Upload 1" at bounding box center [986, 511] width 25 height 10
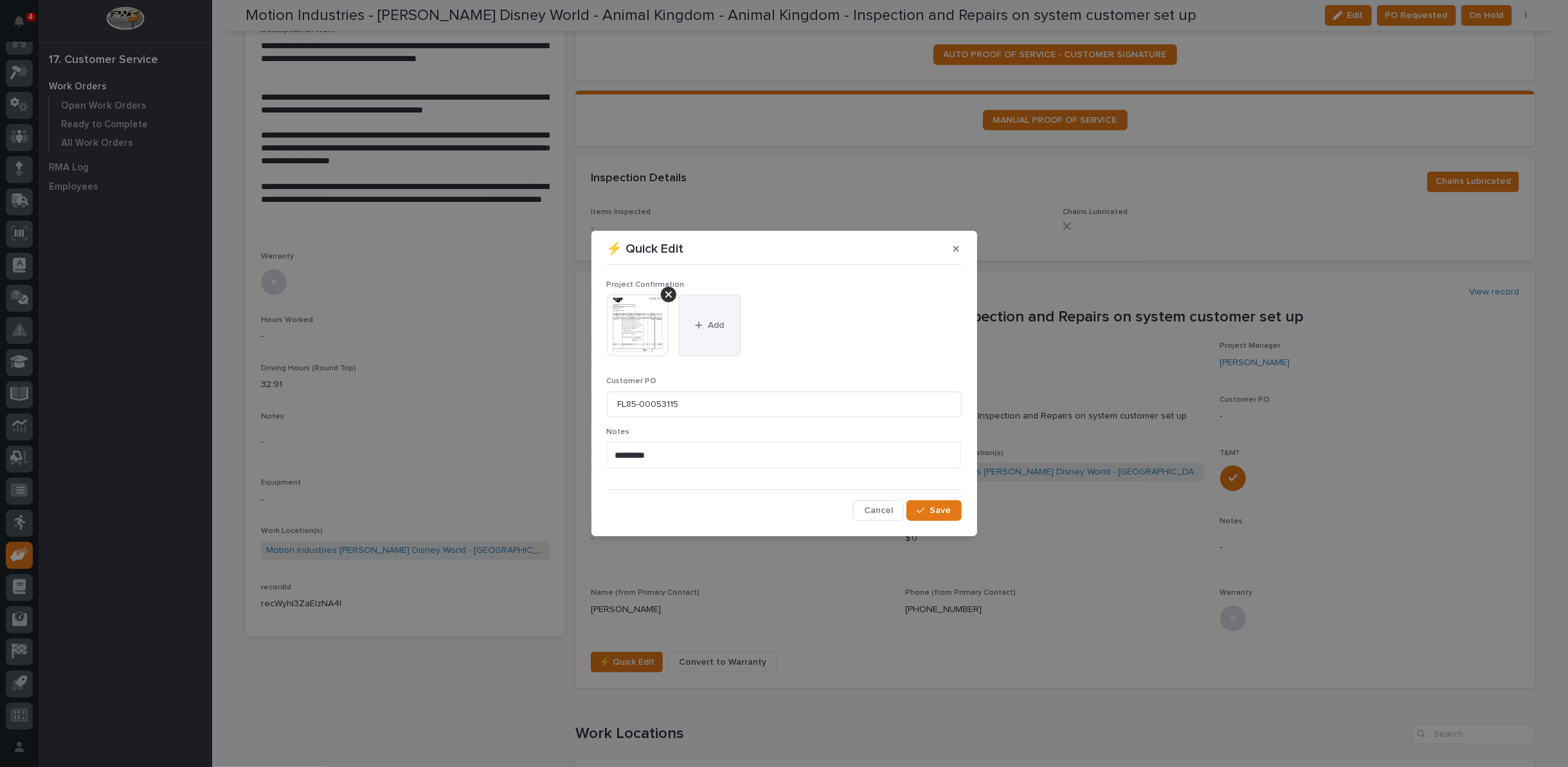
drag, startPoint x: 717, startPoint y: 322, endPoint x: 665, endPoint y: 326, distance: 52.2
click at [717, 322] on span "Add" at bounding box center [715, 325] width 16 height 12
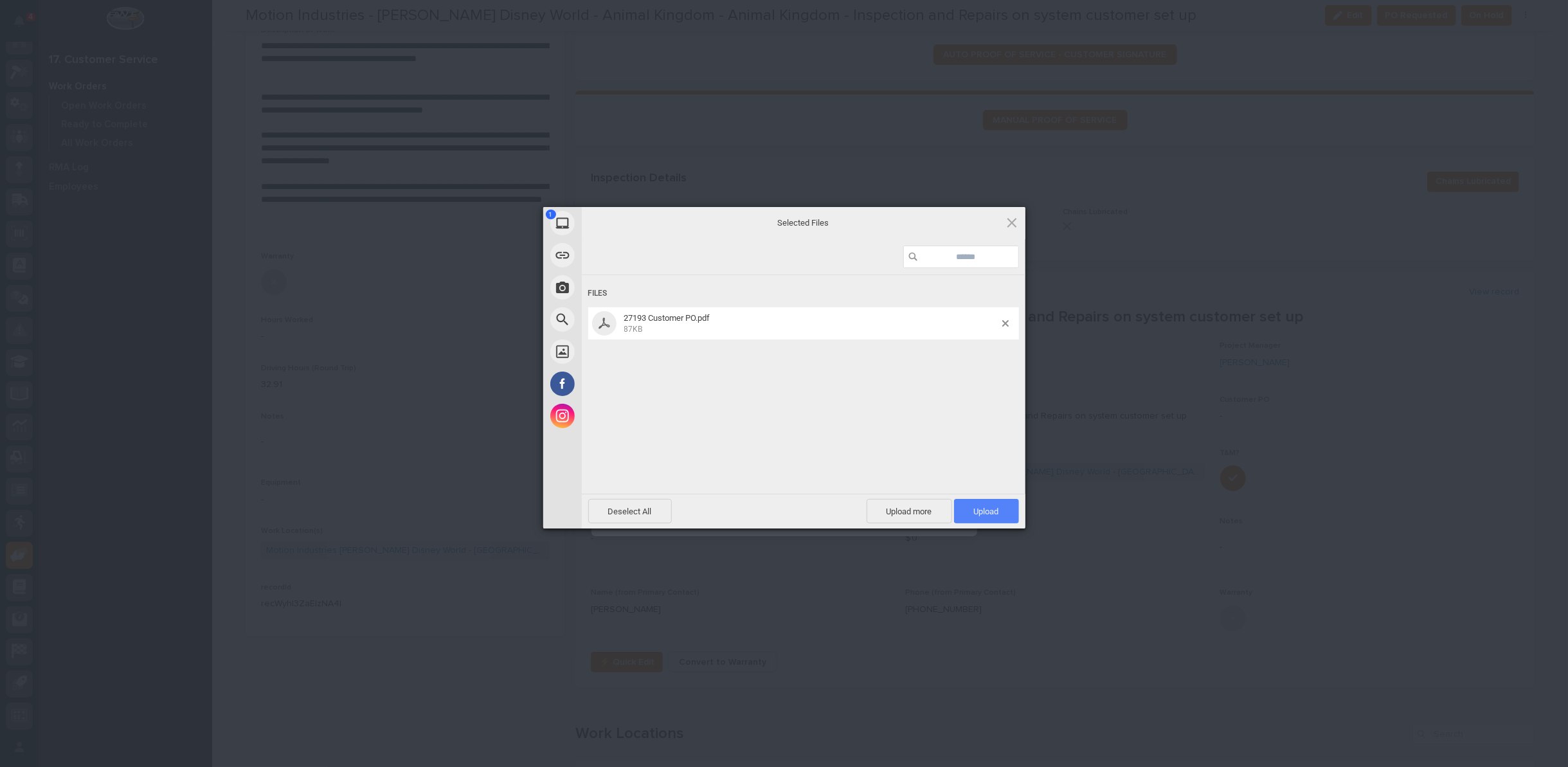
click at [983, 515] on span "Upload 1" at bounding box center [986, 511] width 25 height 10
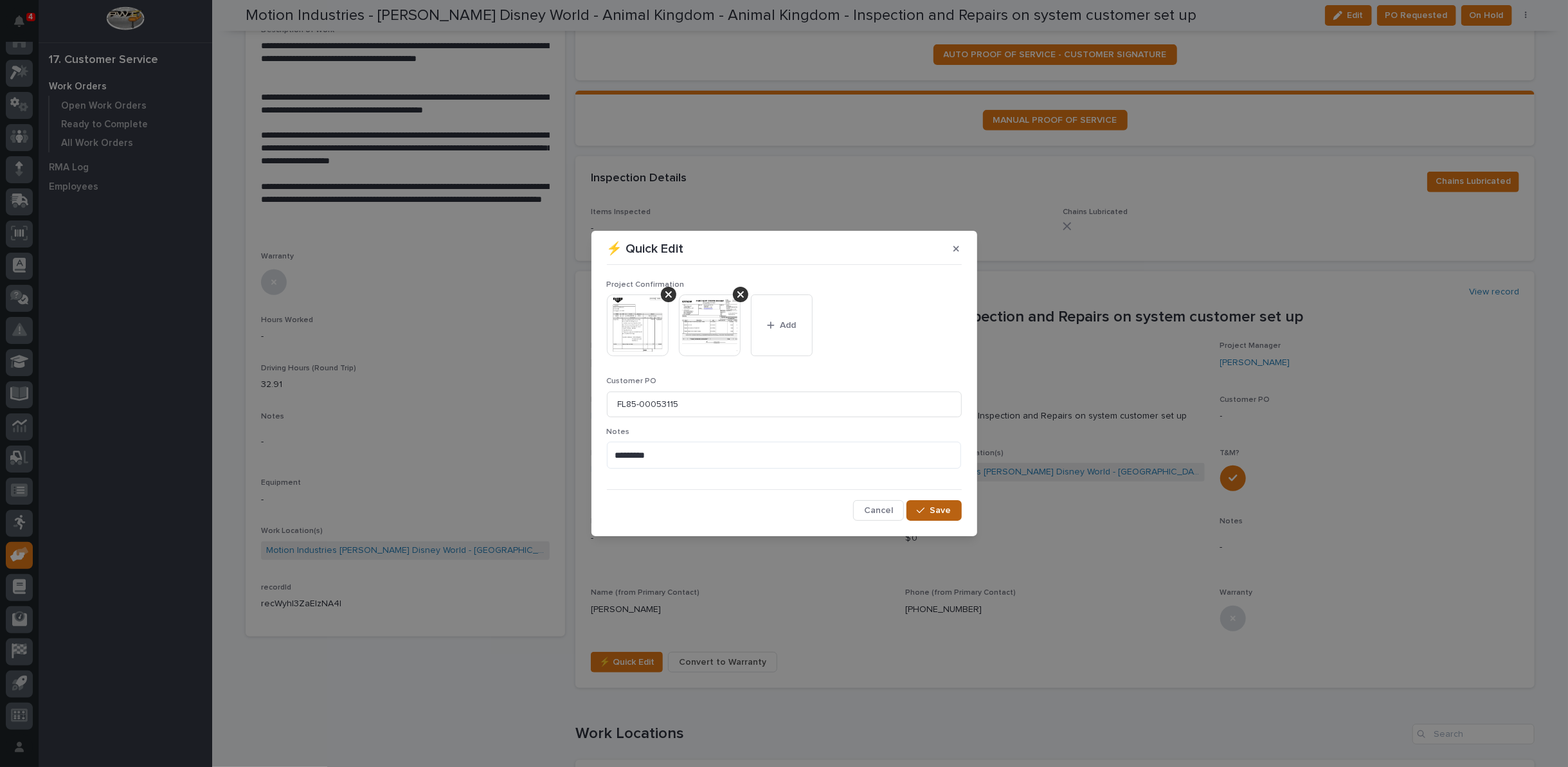
click at [932, 513] on span "Save" at bounding box center [941, 511] width 21 height 12
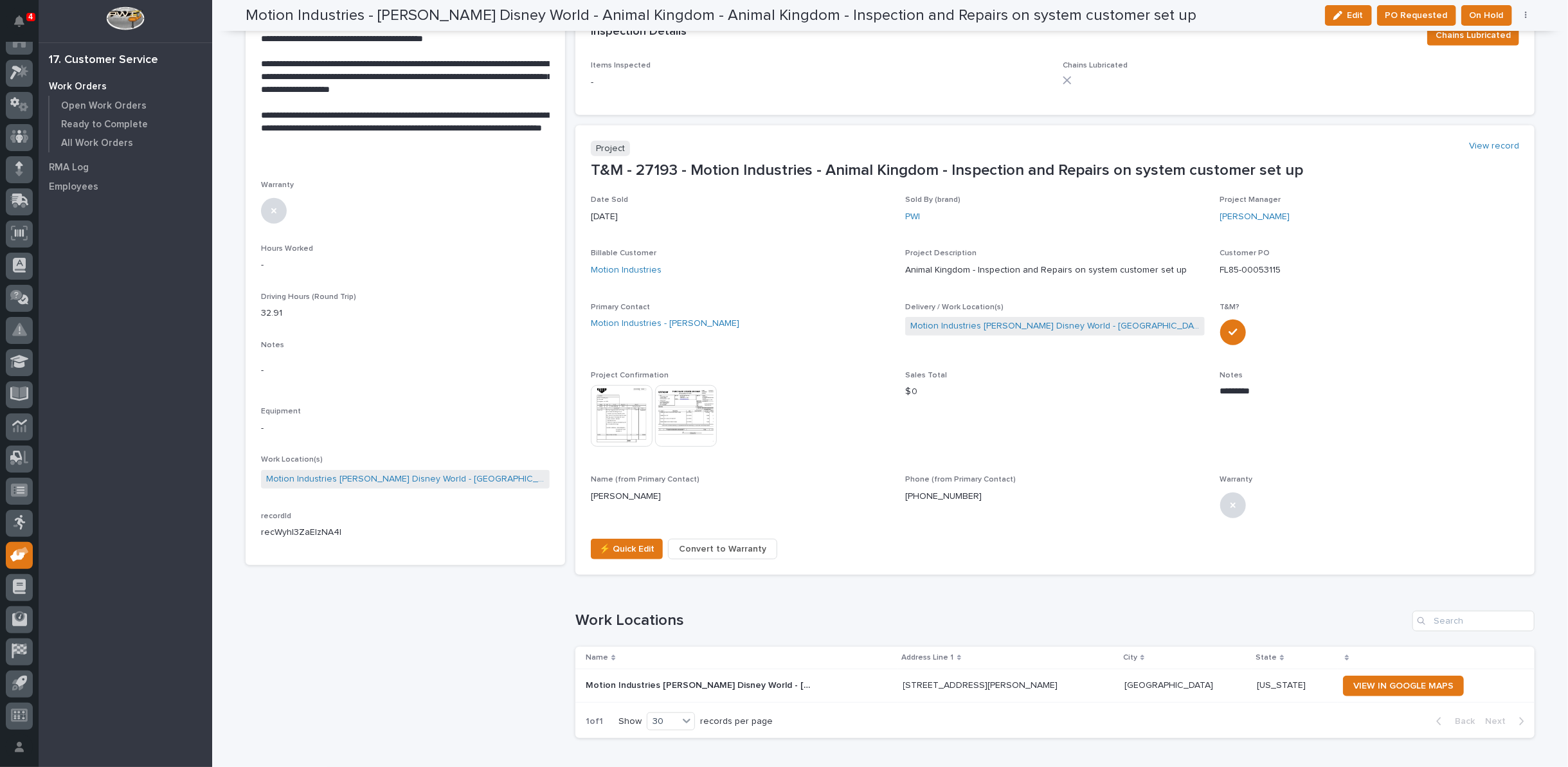
scroll to position [0, 0]
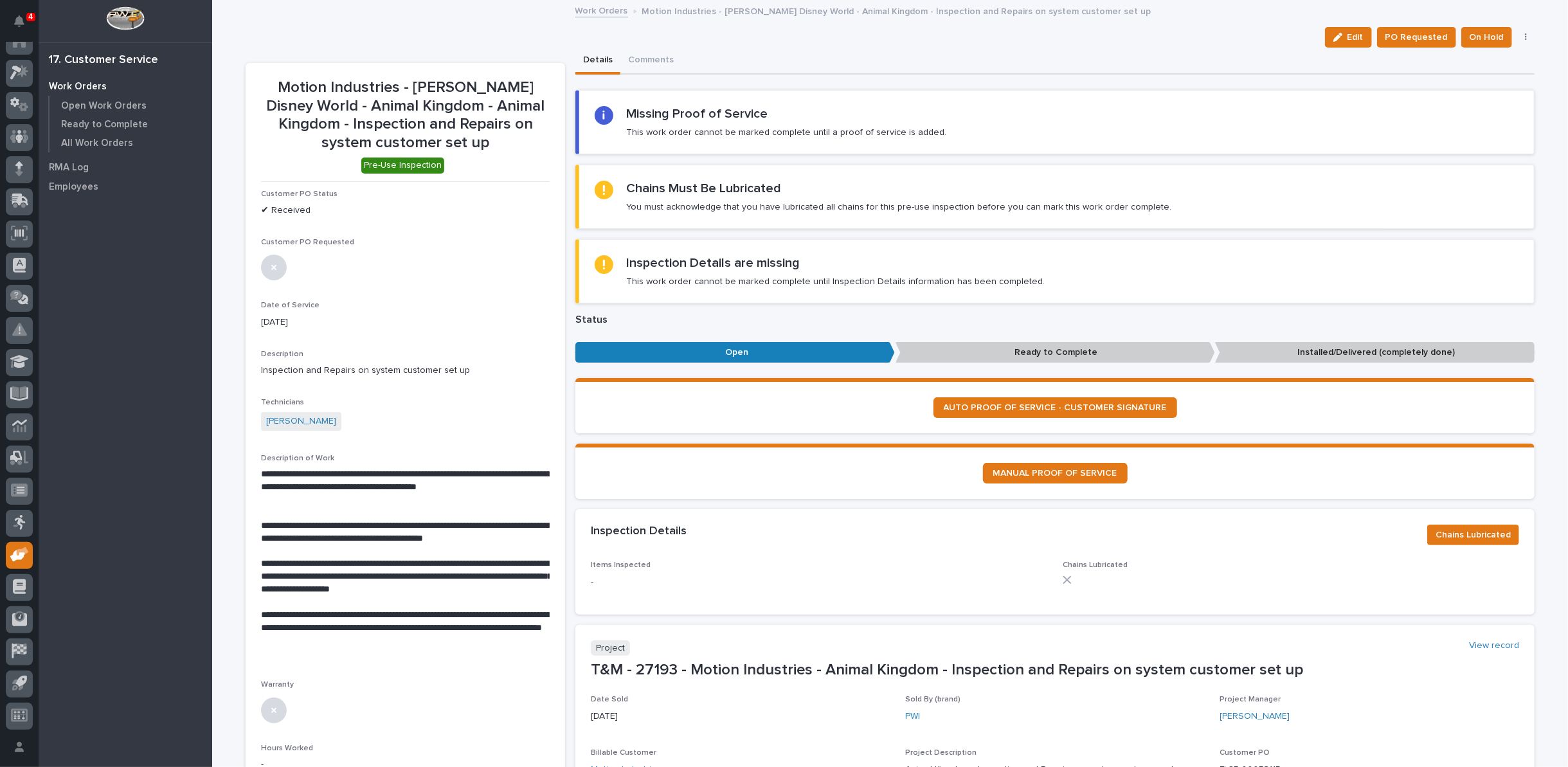
click at [575, 10] on link "Work Orders" at bounding box center [602, 10] width 53 height 15
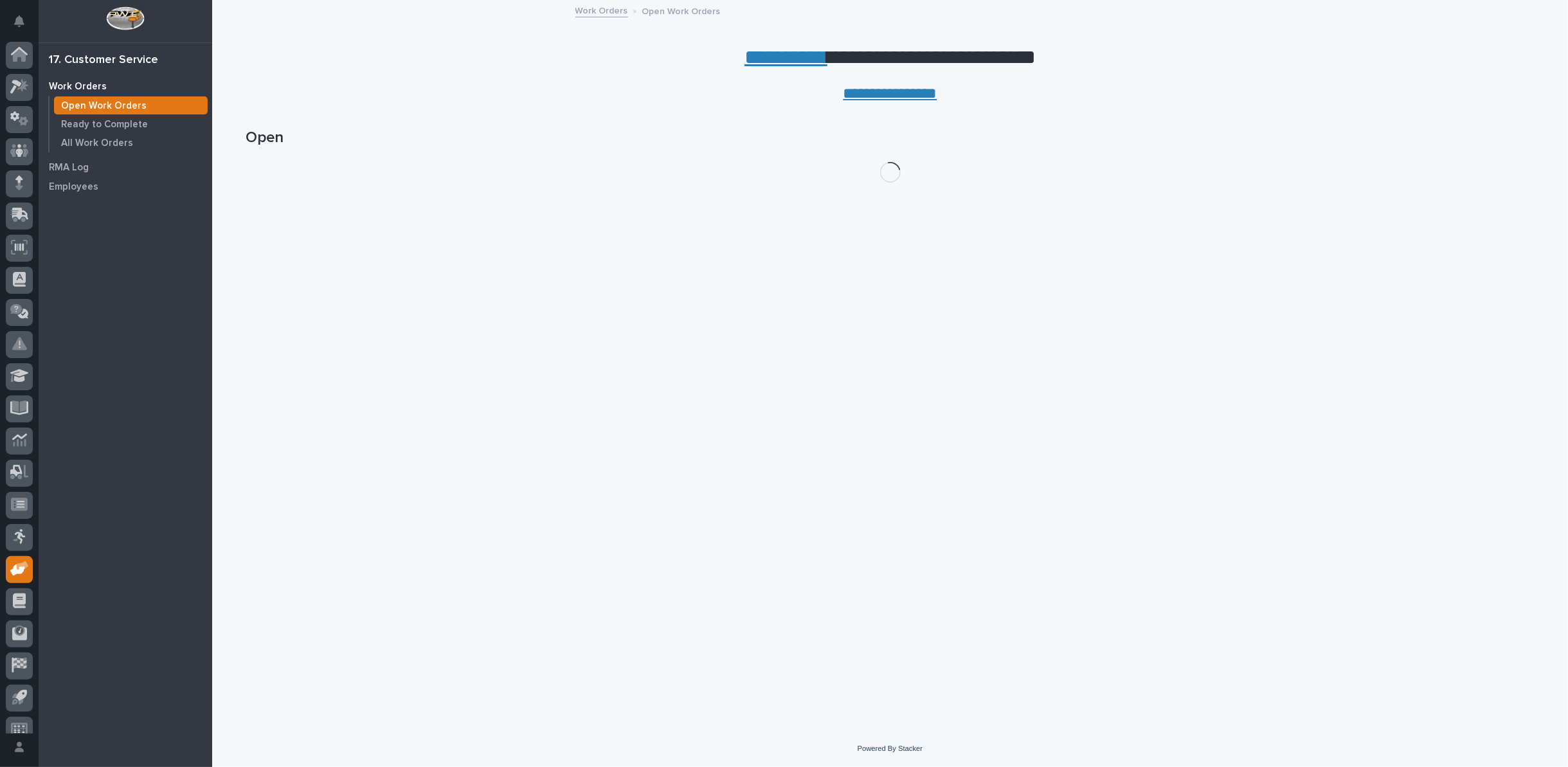
scroll to position [14, 0]
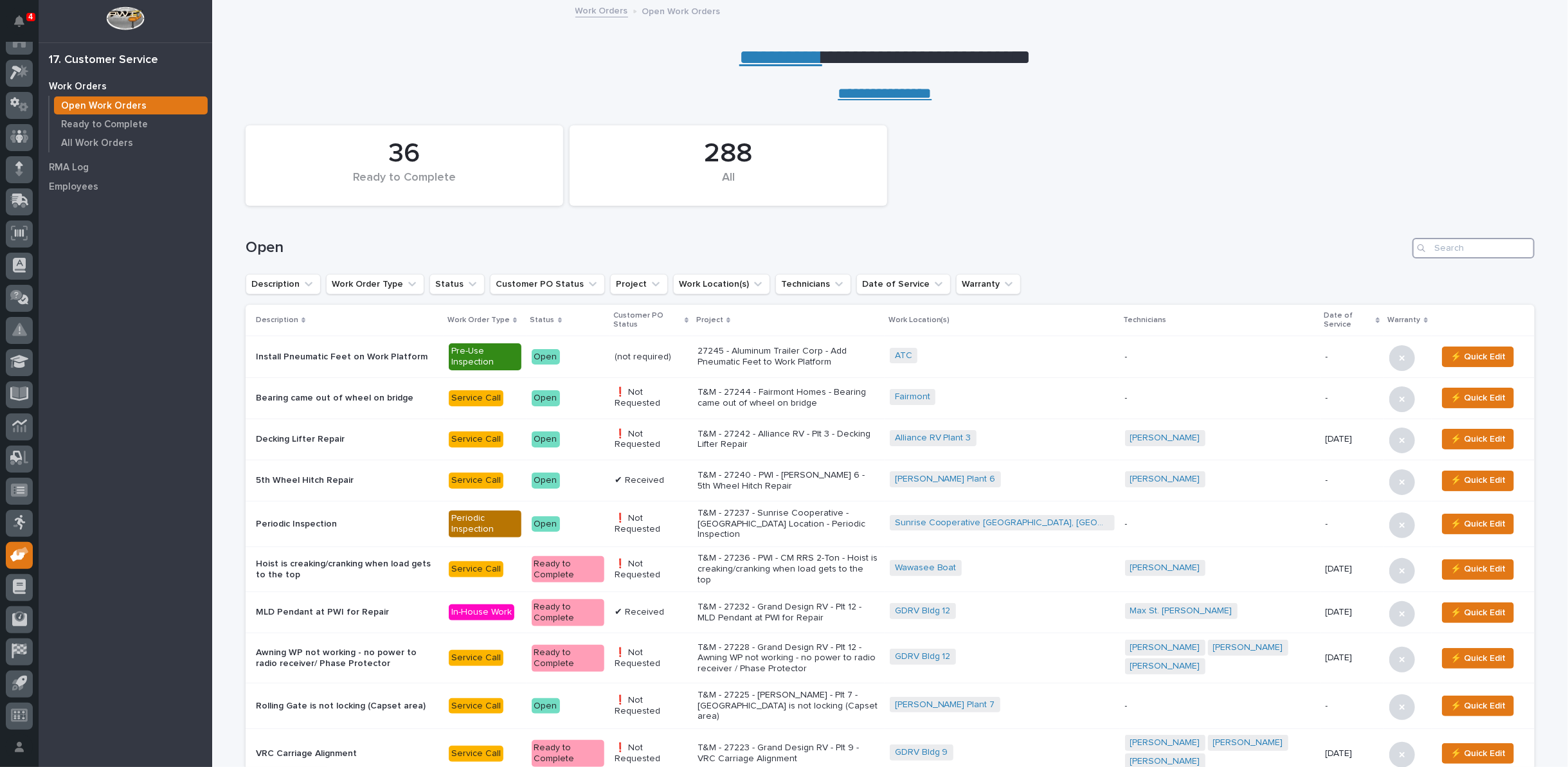
click at [1480, 251] on input "Search" at bounding box center [1473, 248] width 122 height 21
type input "26626"
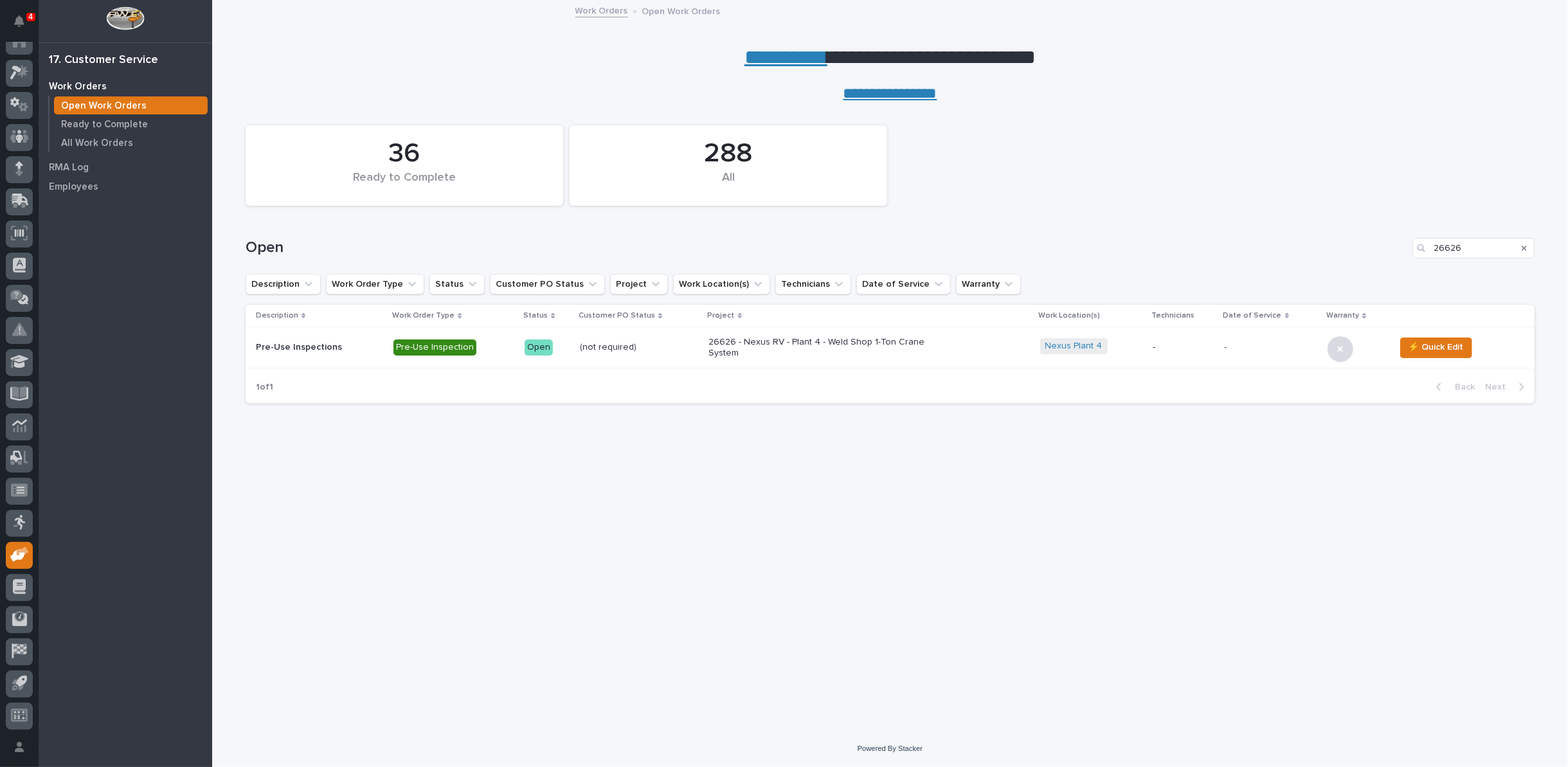
click at [820, 345] on p "26626 - Nexus RV - Plant 4 - Weld Shop 1-Ton Crane System" at bounding box center [821, 348] width 225 height 22
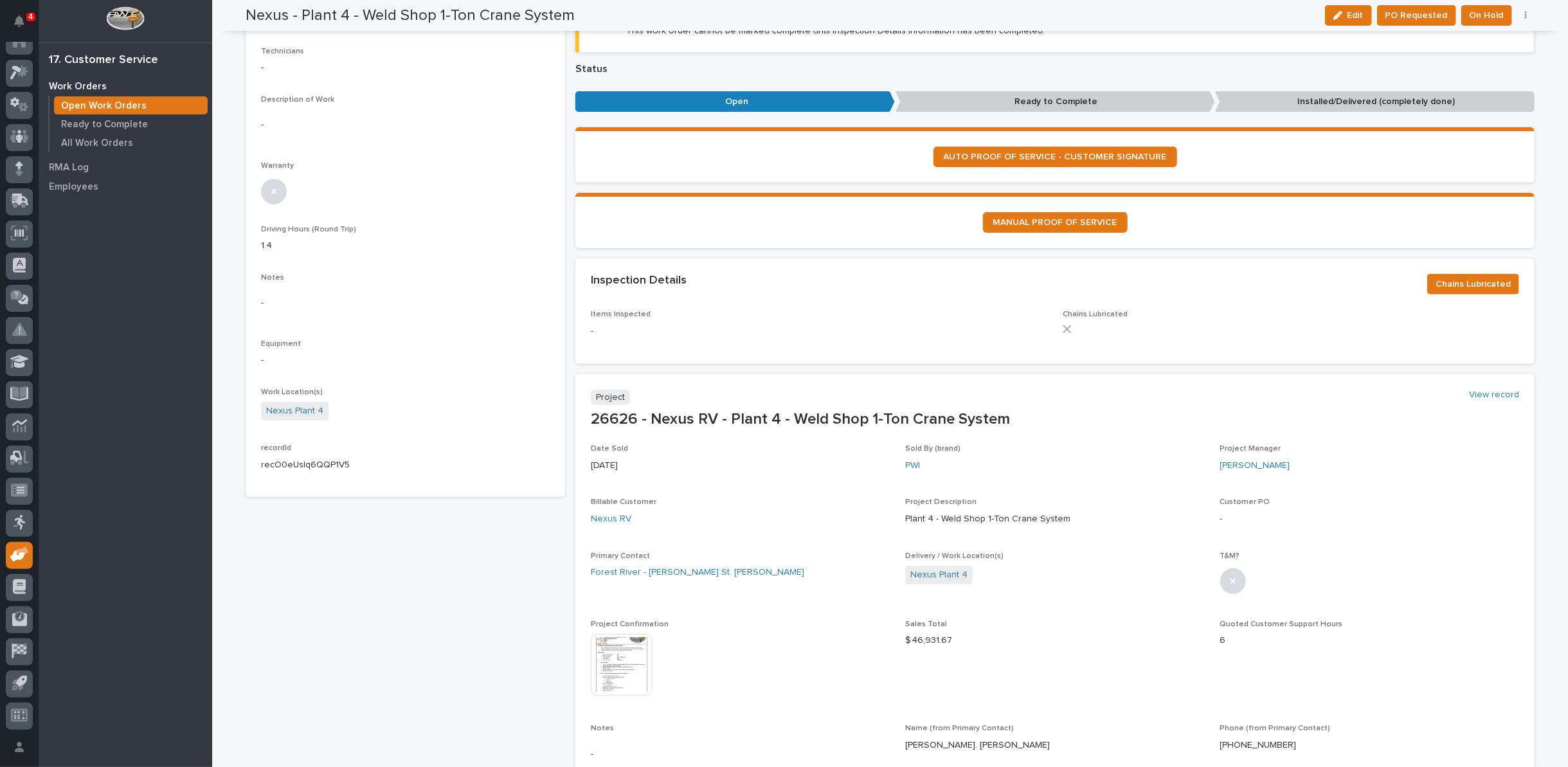
scroll to position [285, 0]
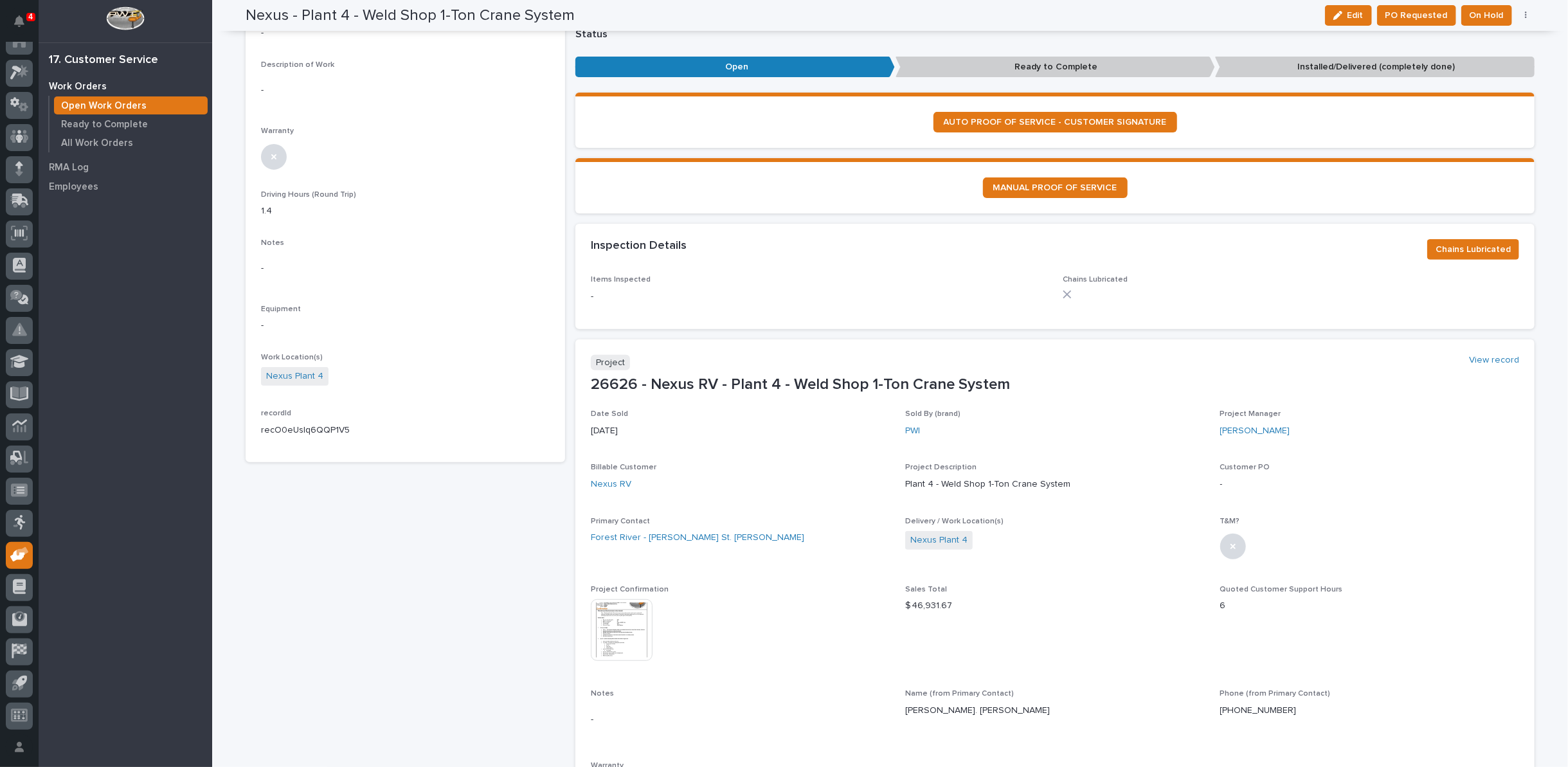
click at [614, 633] on img at bounding box center [622, 630] width 62 height 62
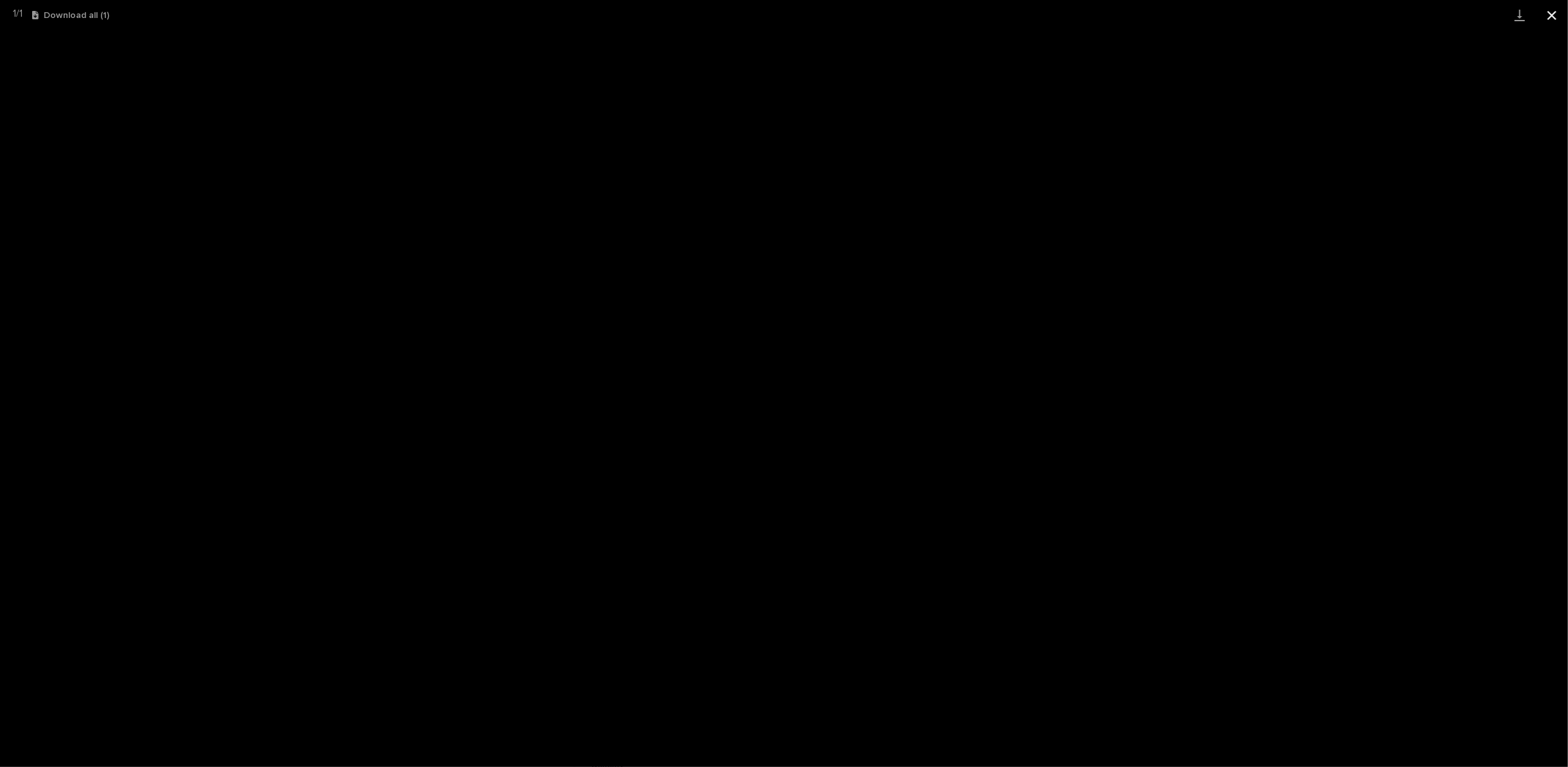
click at [1551, 16] on button "Close gallery" at bounding box center [1552, 15] width 32 height 30
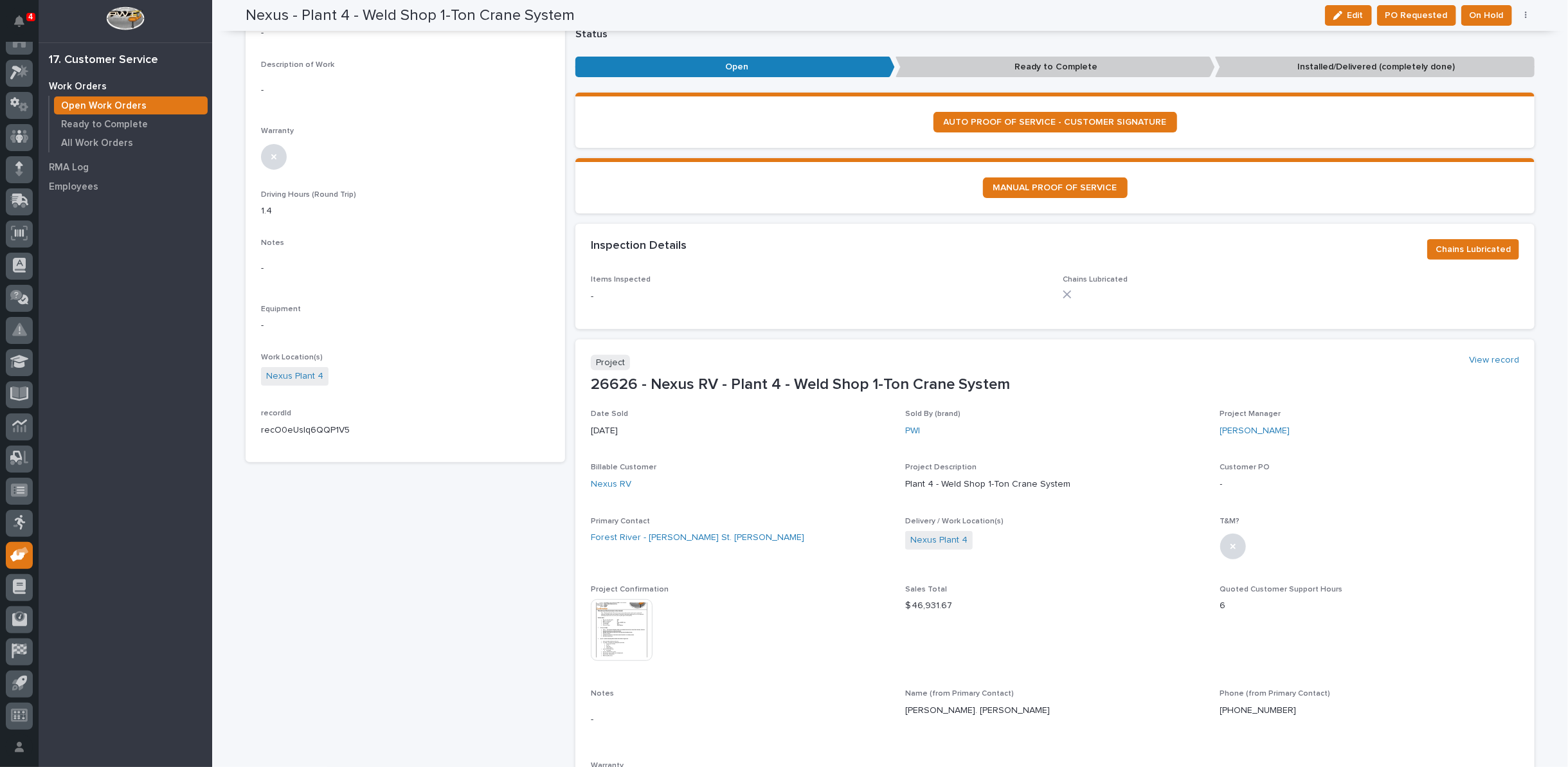
click at [622, 638] on img at bounding box center [622, 630] width 62 height 62
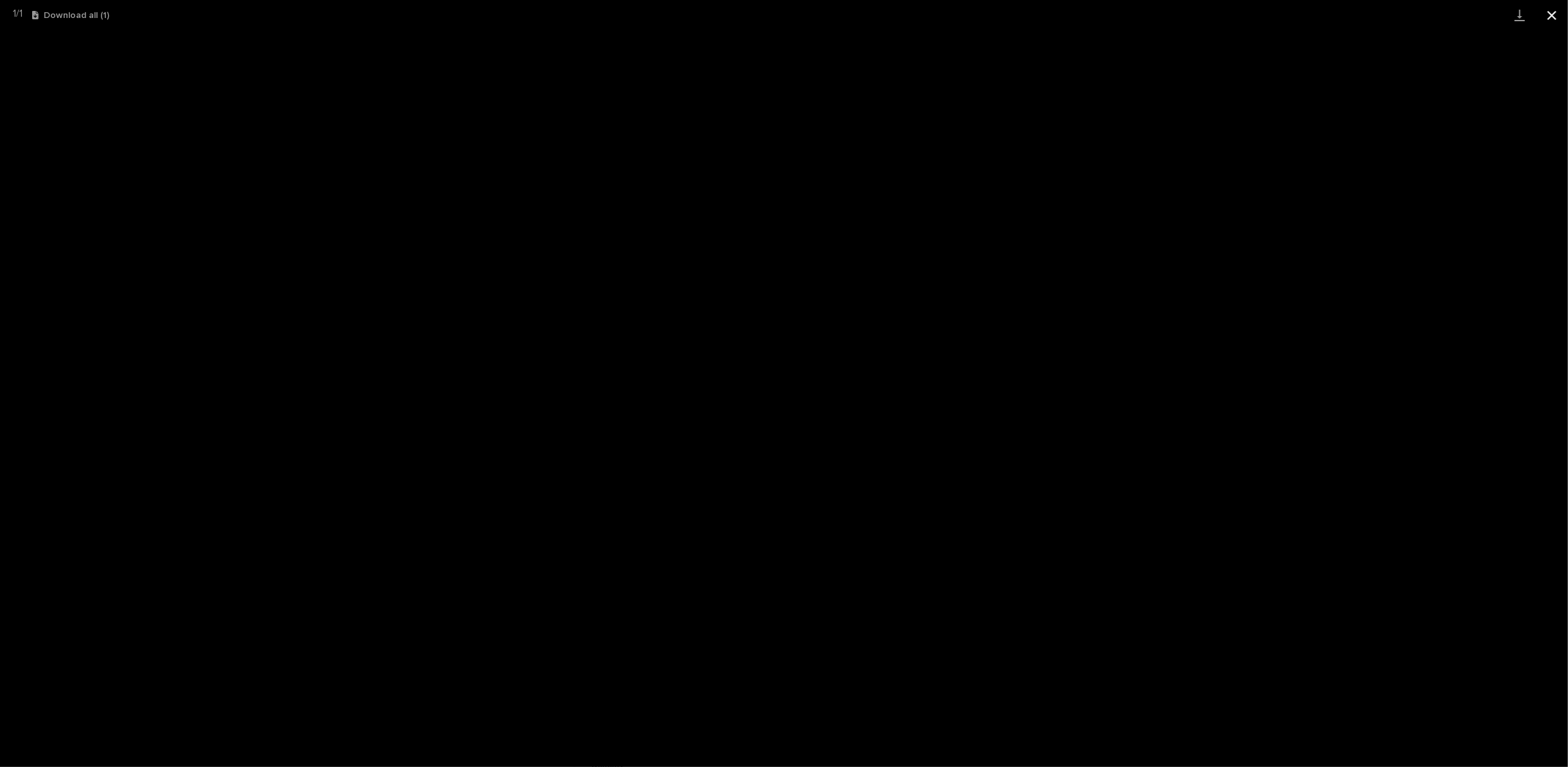
click at [1552, 12] on button "Close gallery" at bounding box center [1552, 15] width 32 height 30
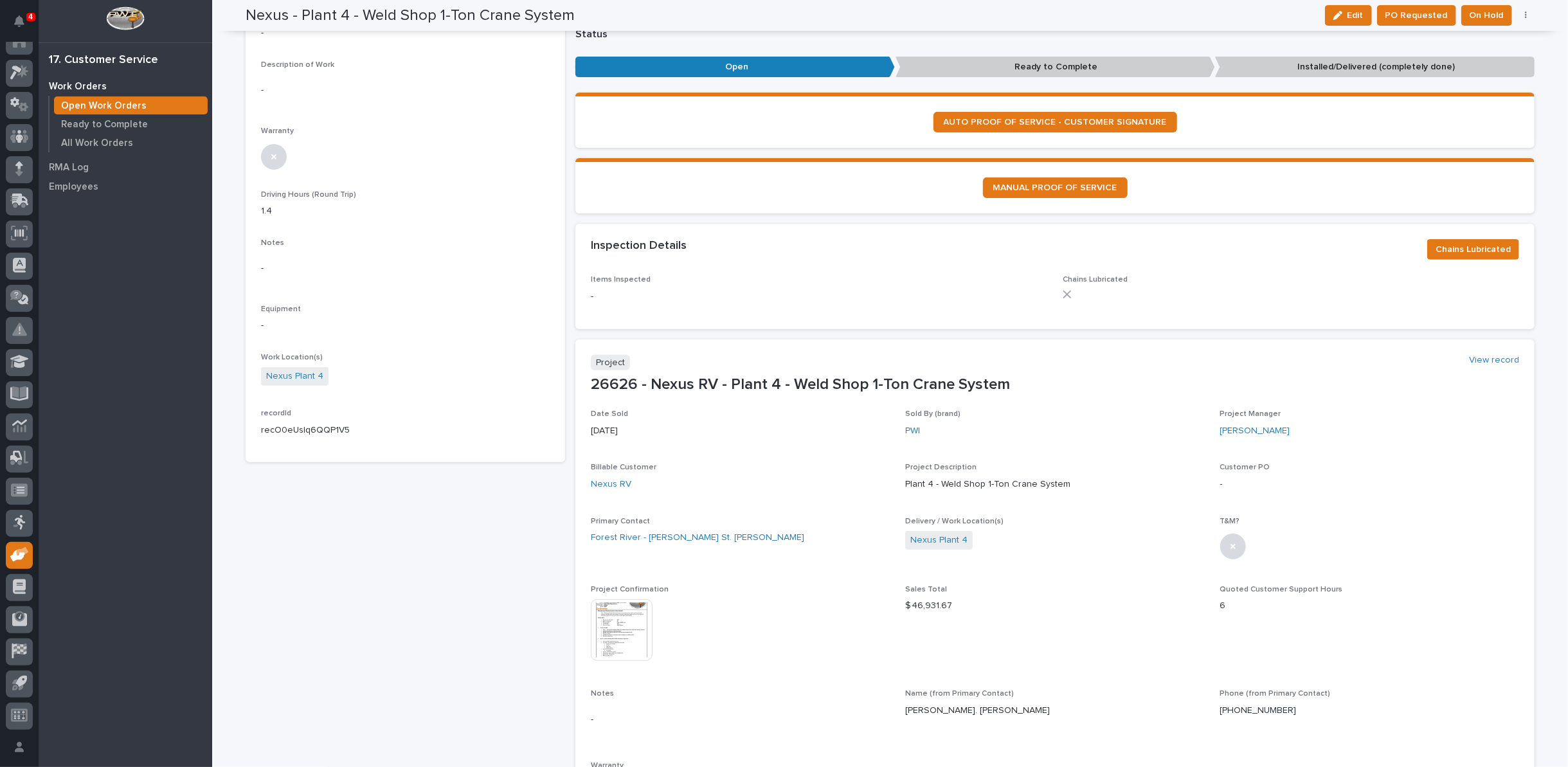
scroll to position [0, 0]
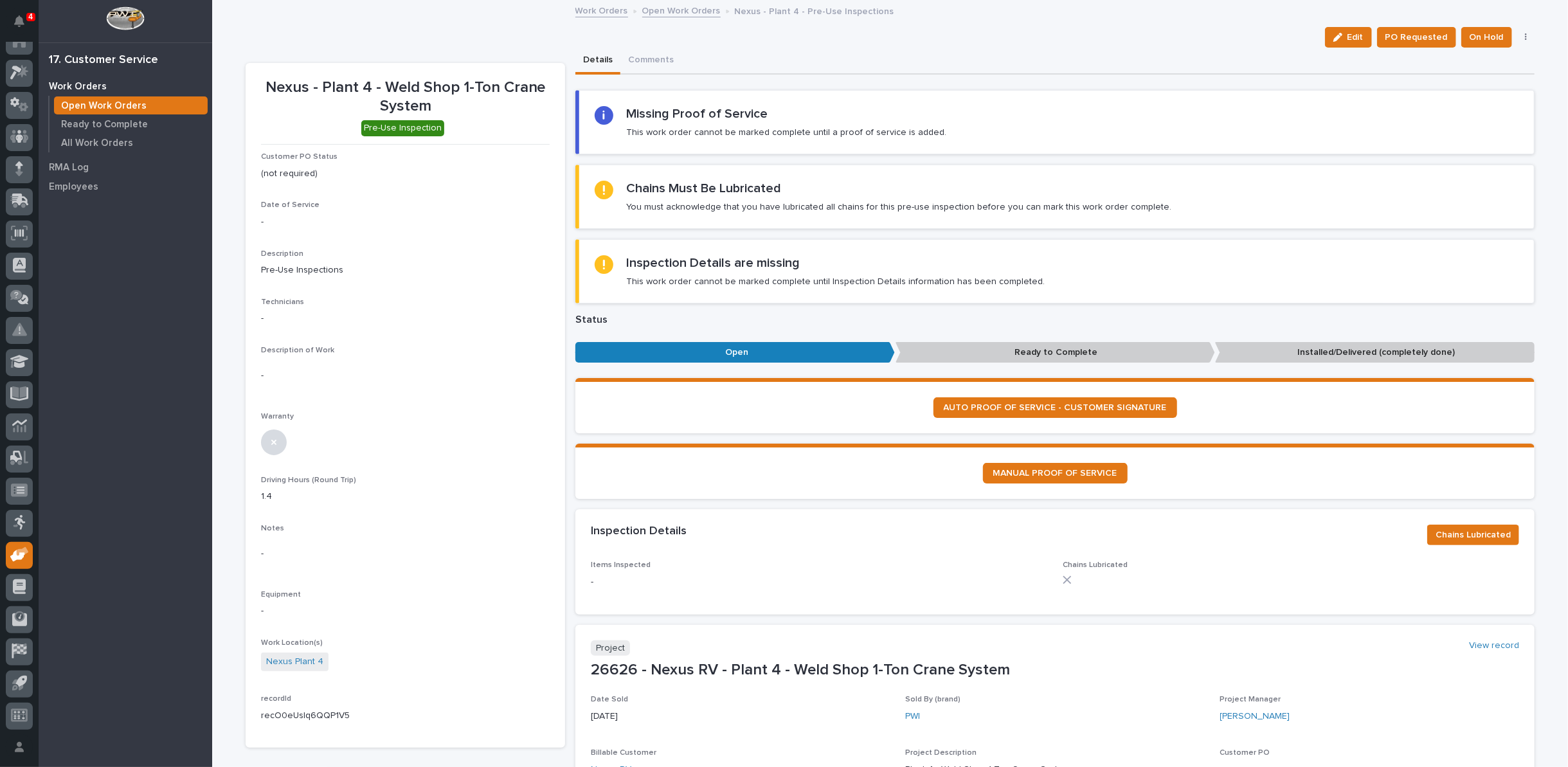
click at [666, 12] on link "Open Work Orders" at bounding box center [681, 10] width 78 height 15
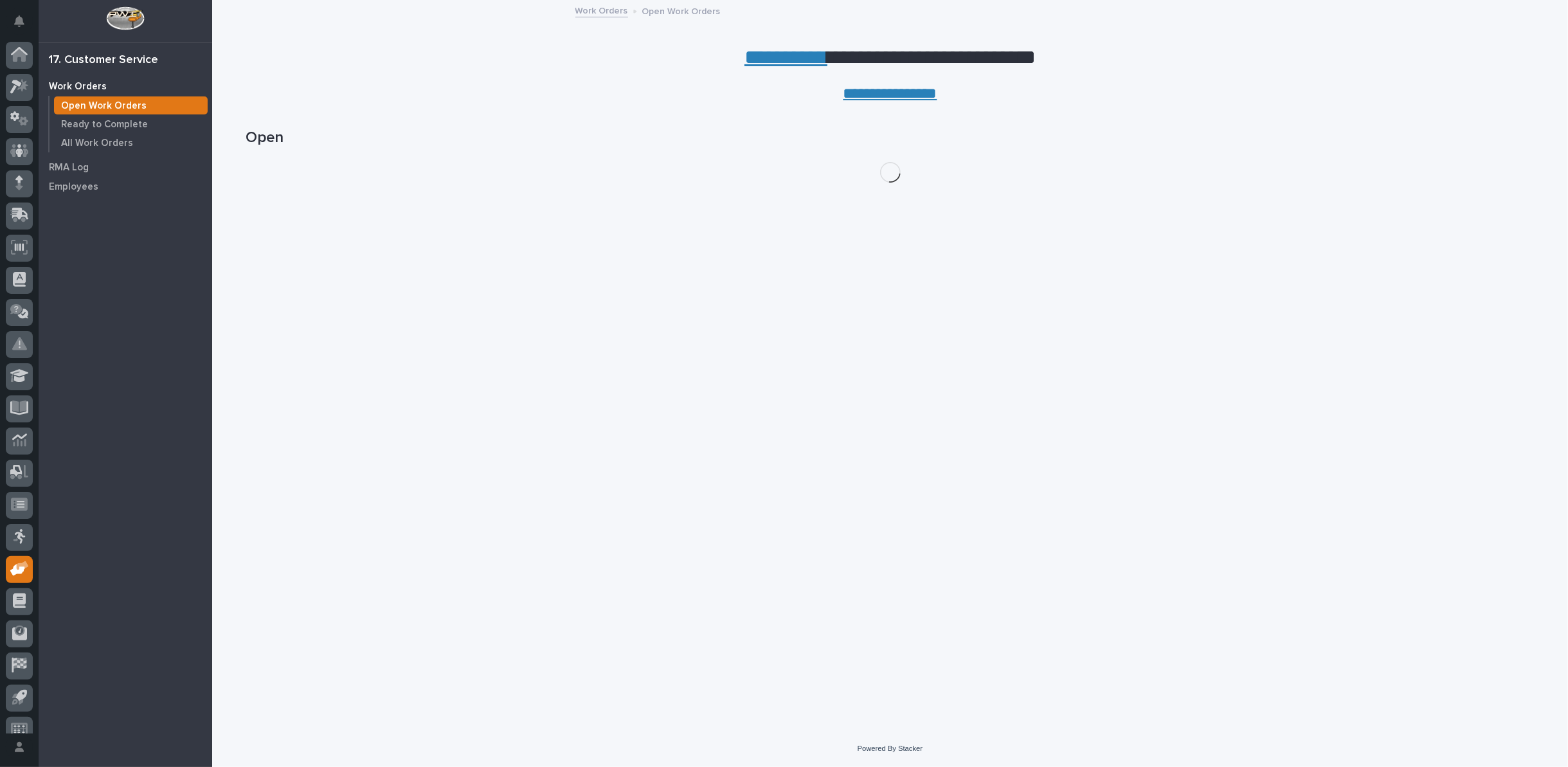
scroll to position [14, 0]
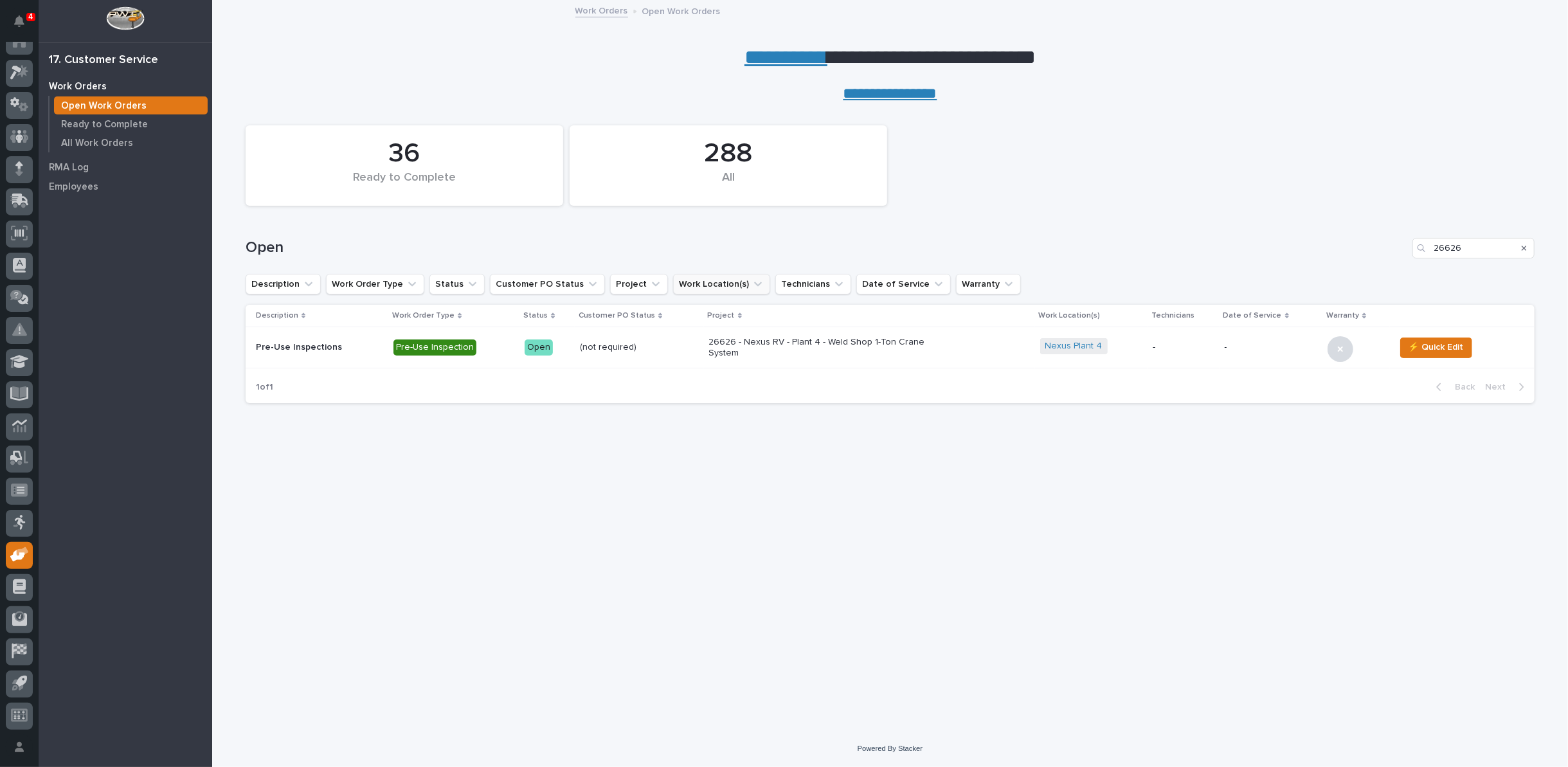
click at [751, 281] on icon "Work Location(s)" at bounding box center [758, 284] width 13 height 13
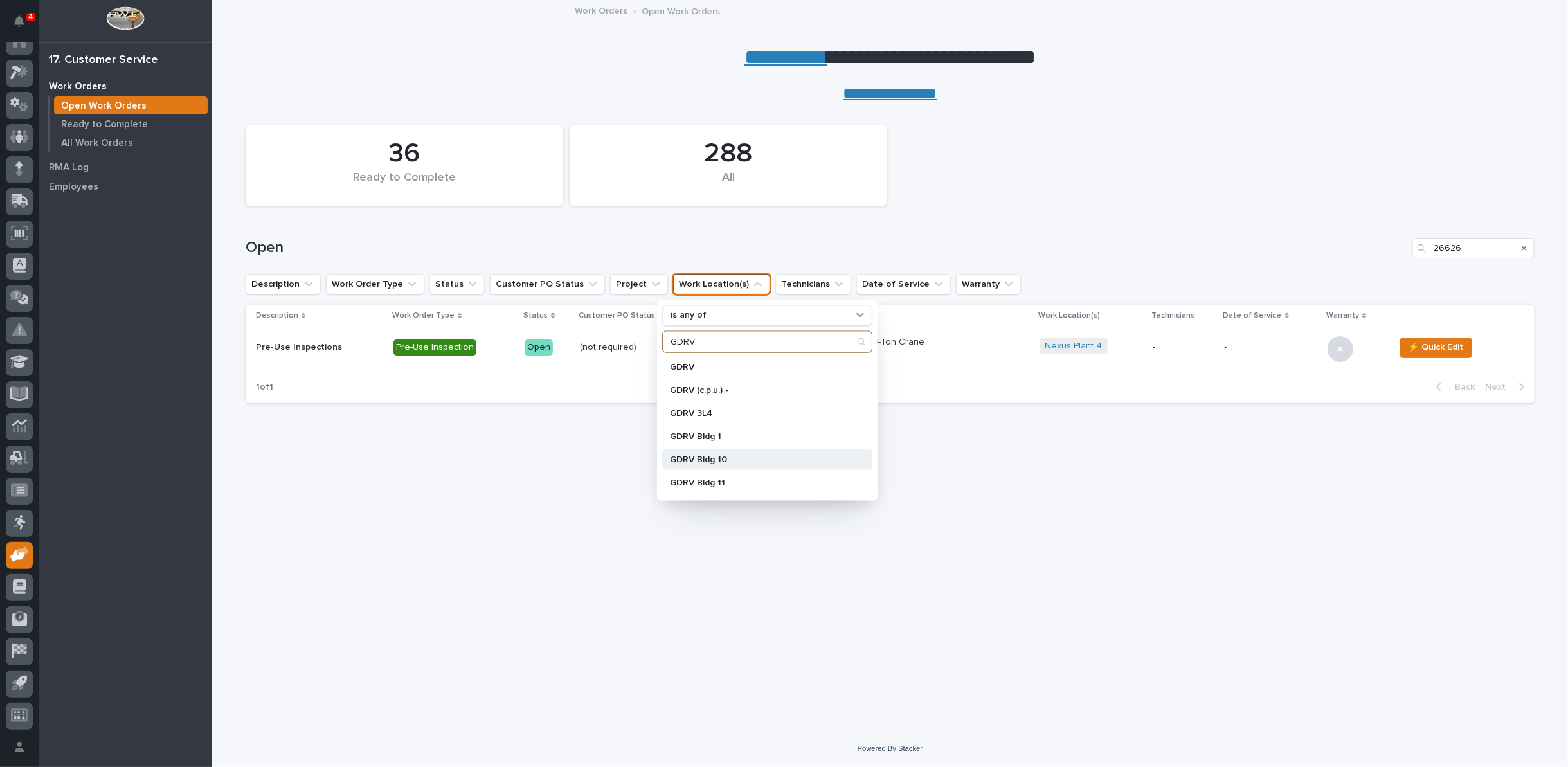
type input "GDRV"
click at [729, 456] on p "GDRV Bldg 10" at bounding box center [761, 459] width 182 height 9
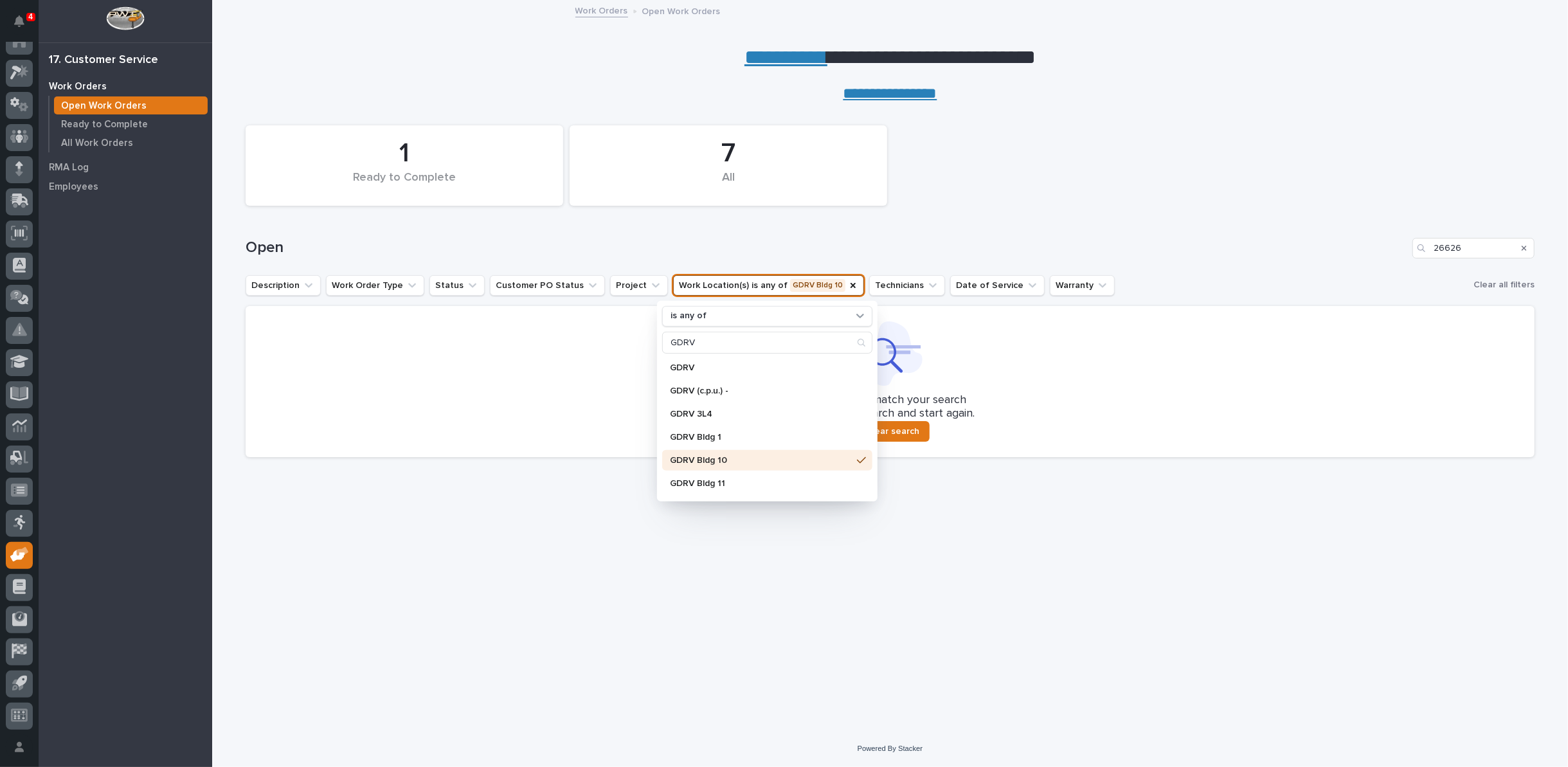
click at [1523, 247] on icon "Search" at bounding box center [1524, 248] width 5 height 5
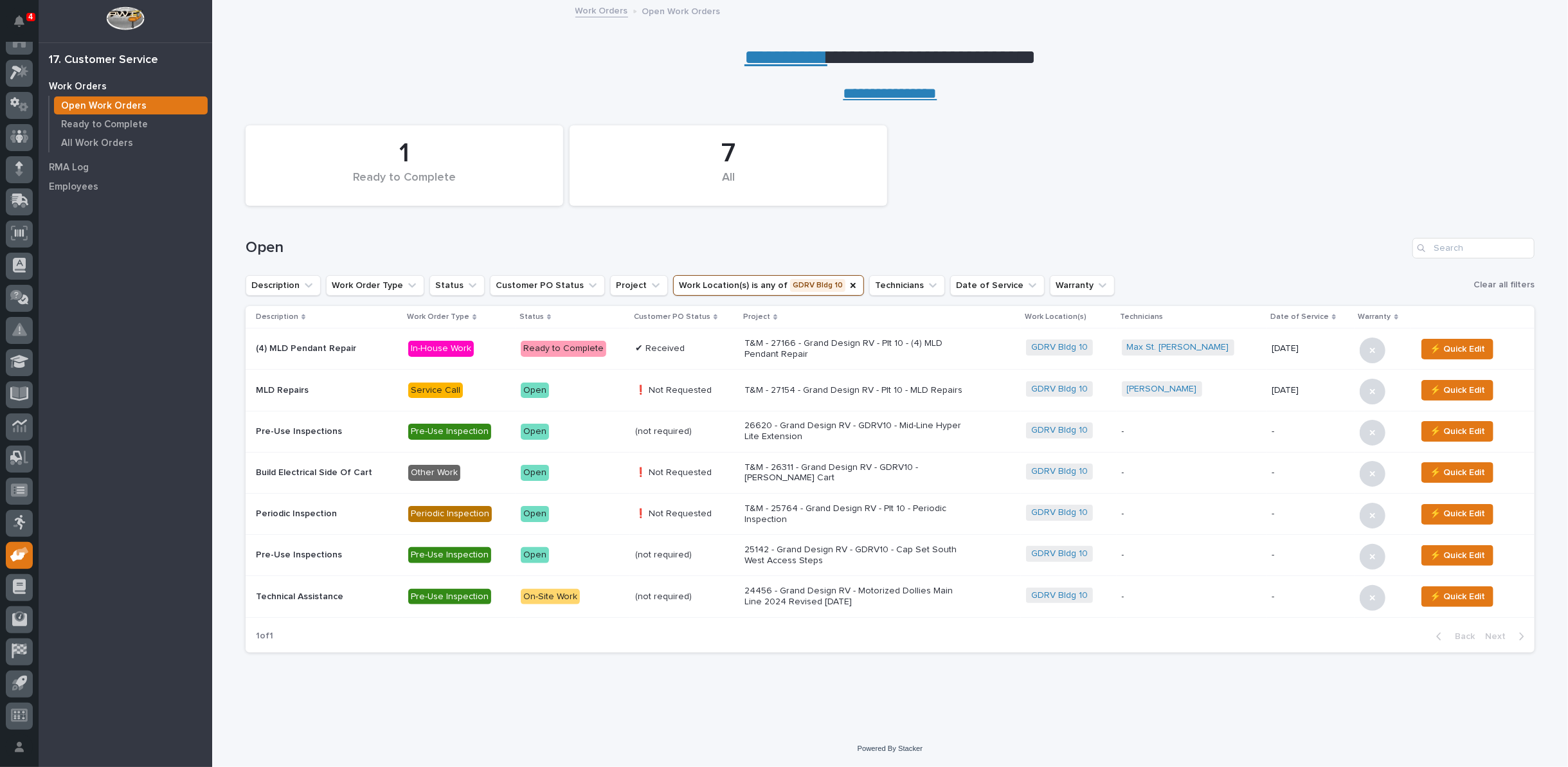
click at [863, 387] on p "T&M - 27154 - Grand Design RV - Plt 10 - MLD Repairs" at bounding box center [857, 391] width 225 height 11
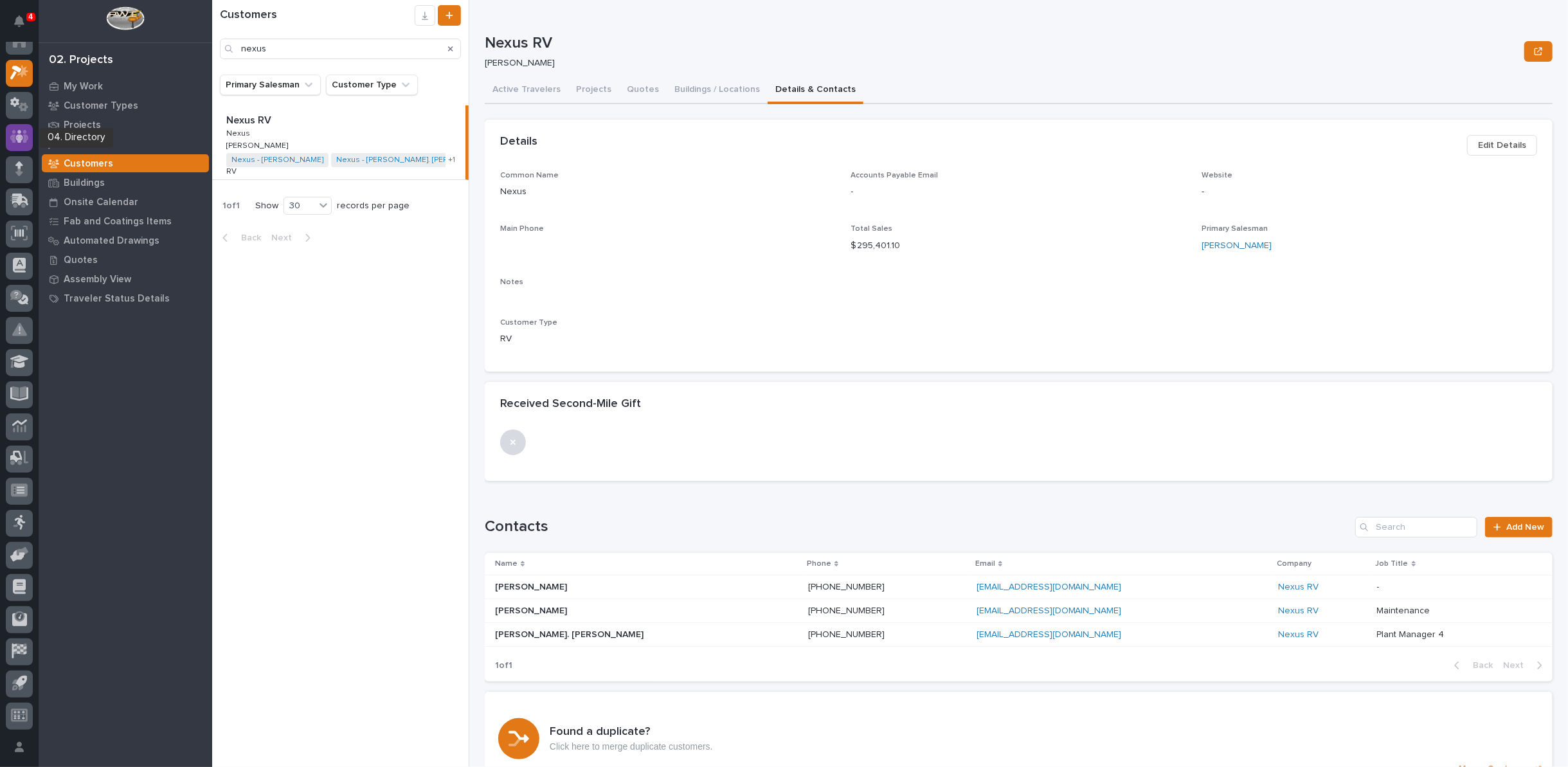
click at [25, 133] on icon at bounding box center [19, 137] width 19 height 13
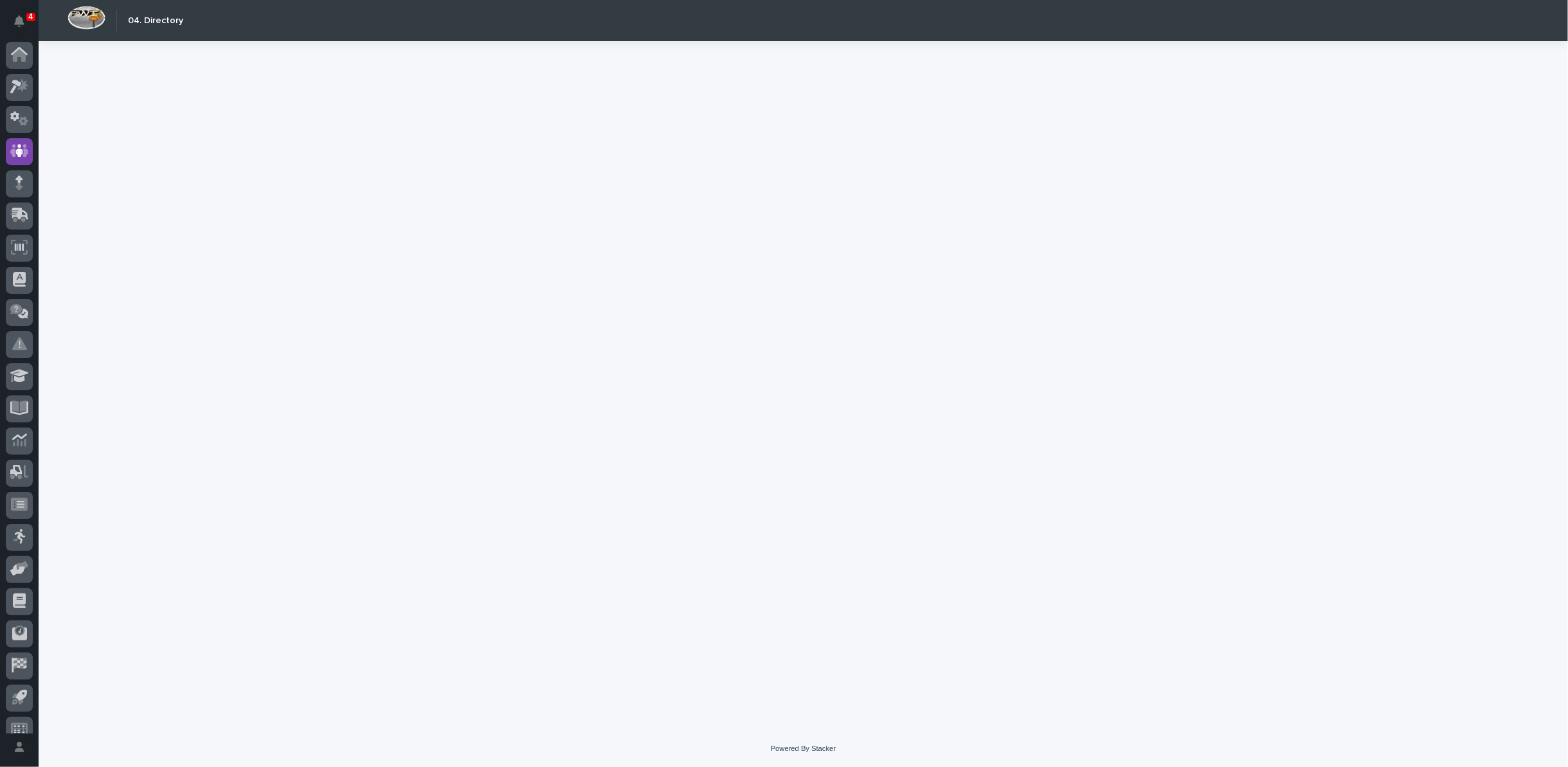
scroll to position [14, 0]
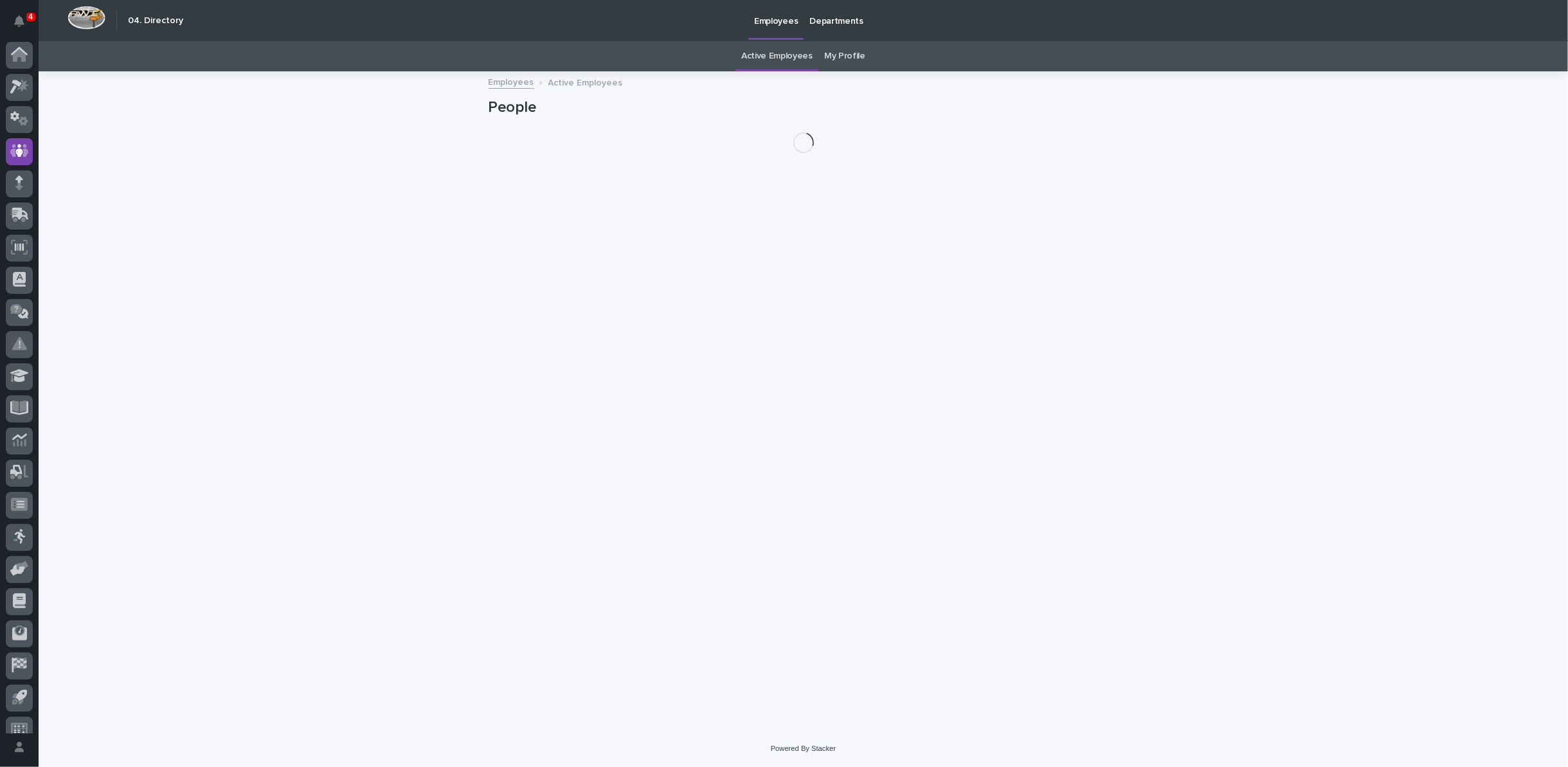
scroll to position [14, 0]
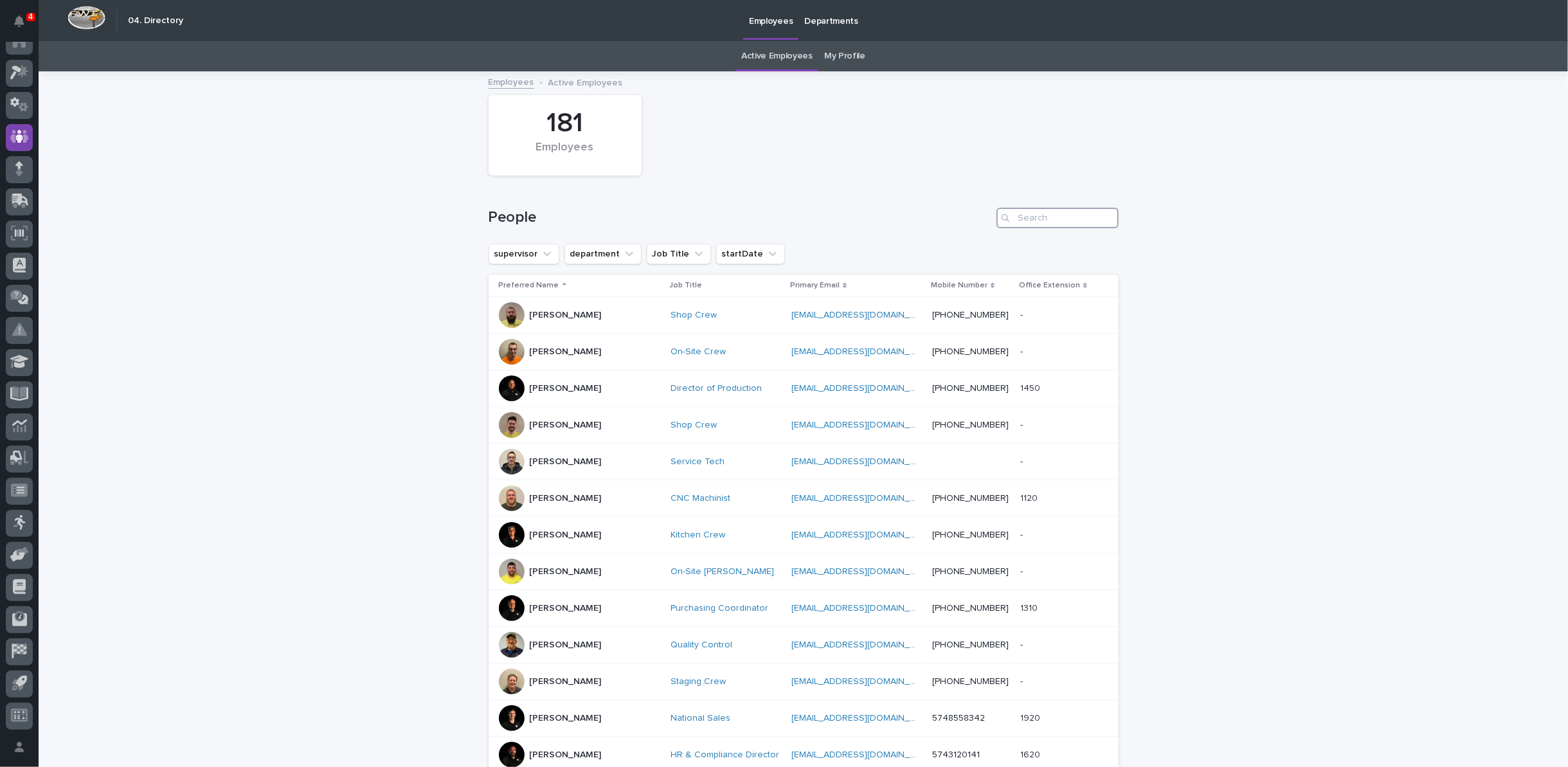
click at [1023, 214] on input "Search" at bounding box center [1057, 218] width 122 height 21
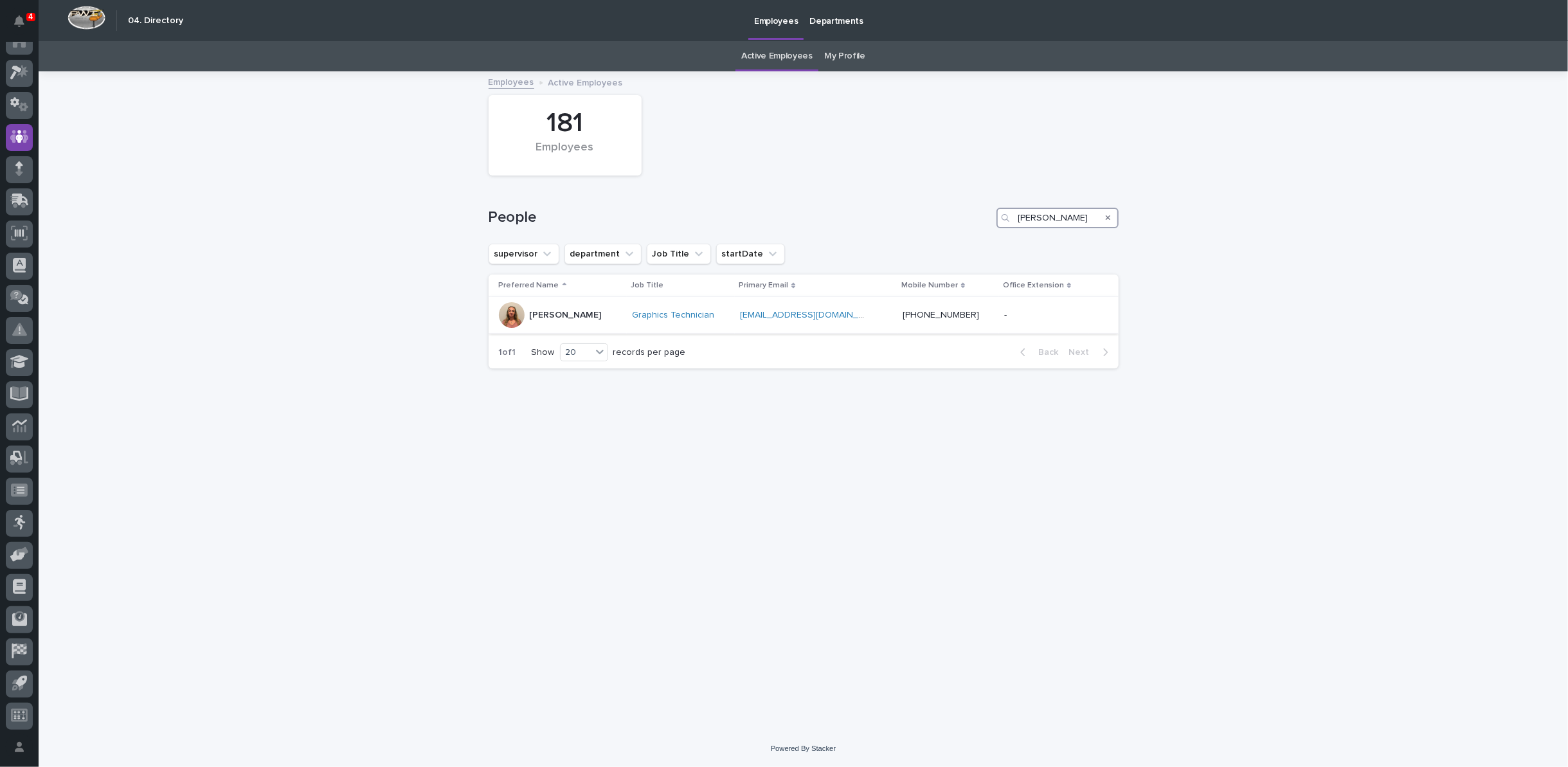
type input "shauna"
click at [516, 314] on div at bounding box center [512, 315] width 26 height 26
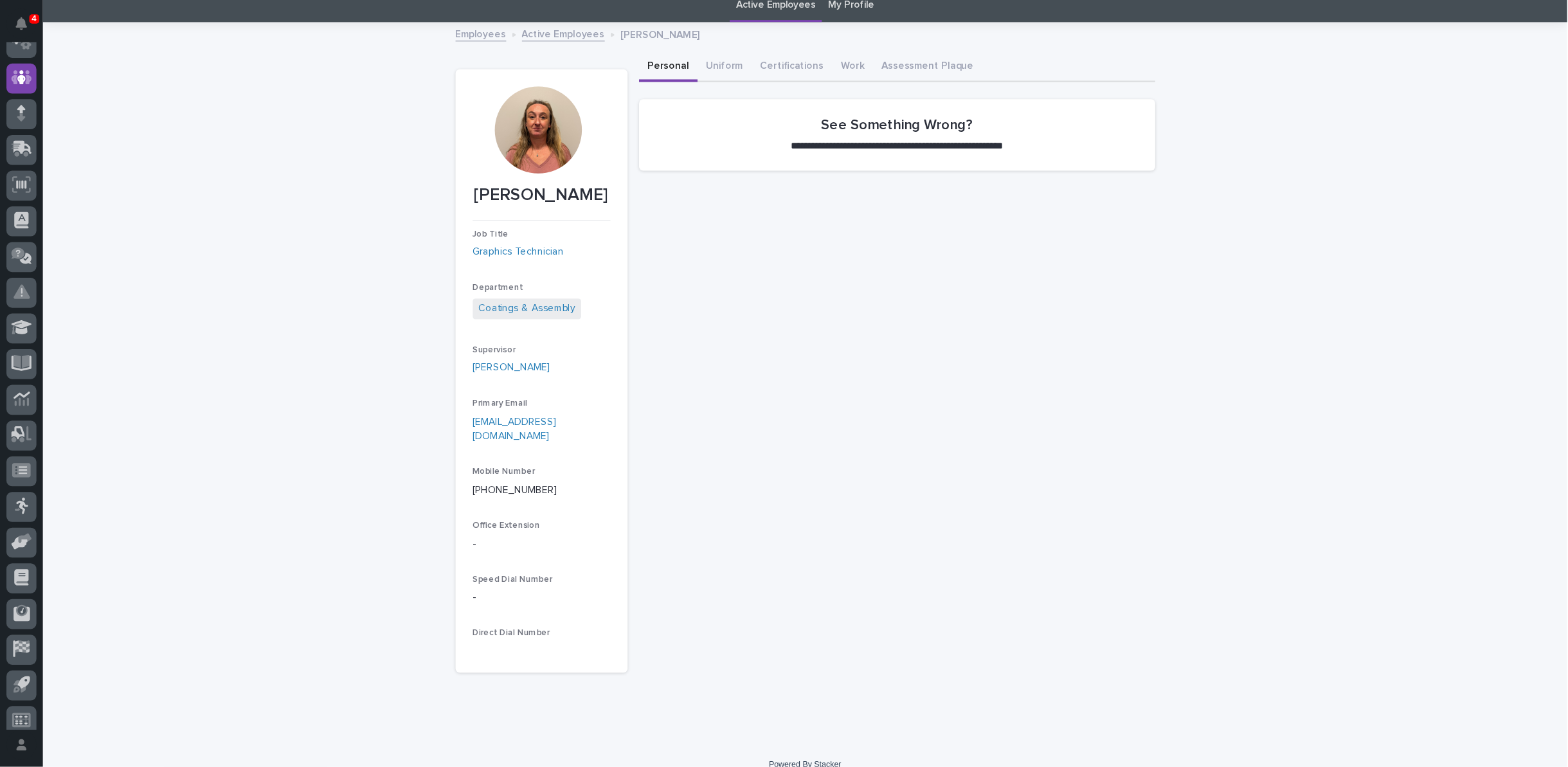
scroll to position [14, 0]
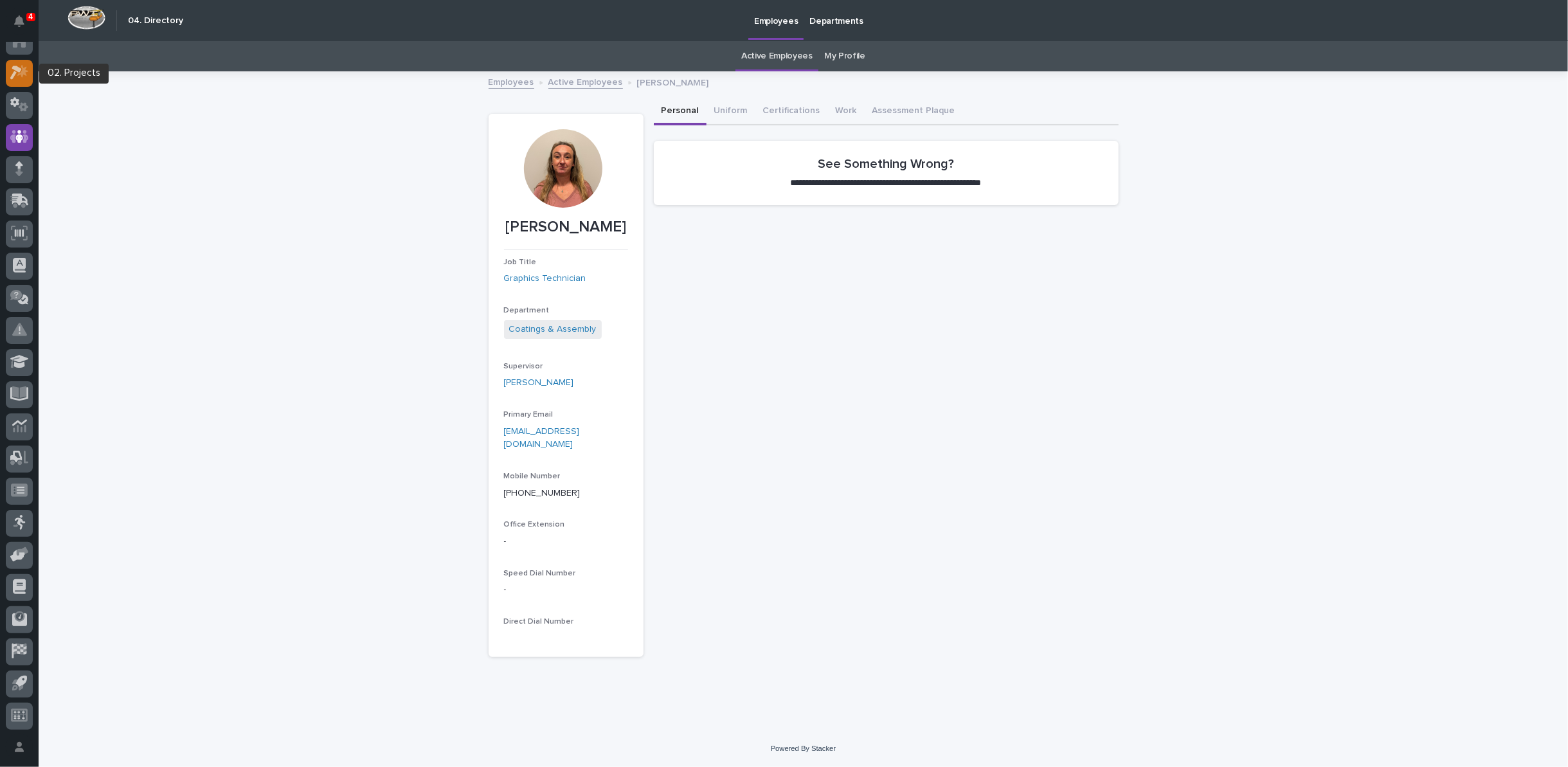
click at [23, 72] on icon at bounding box center [23, 72] width 11 height 13
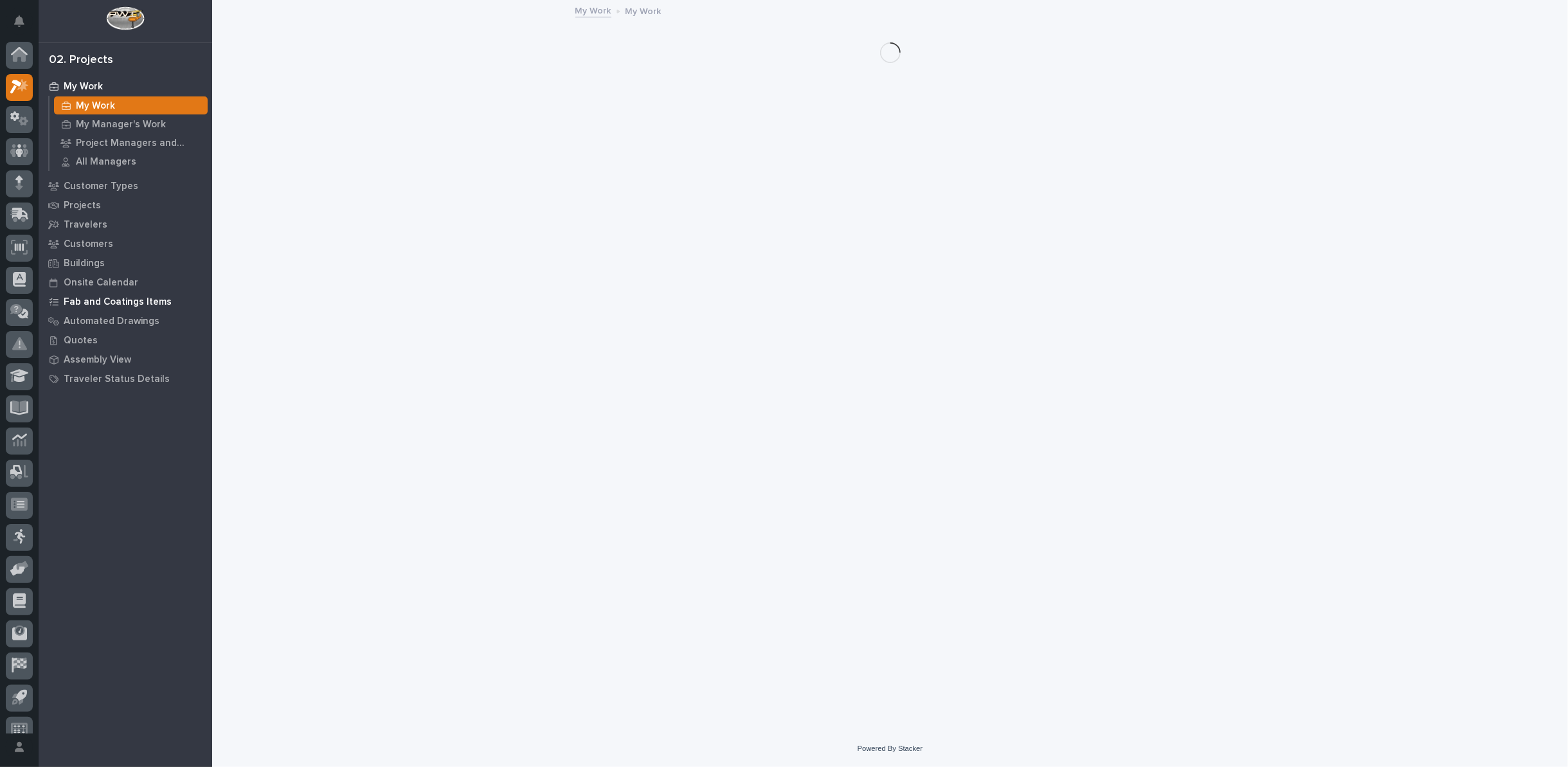
scroll to position [14, 0]
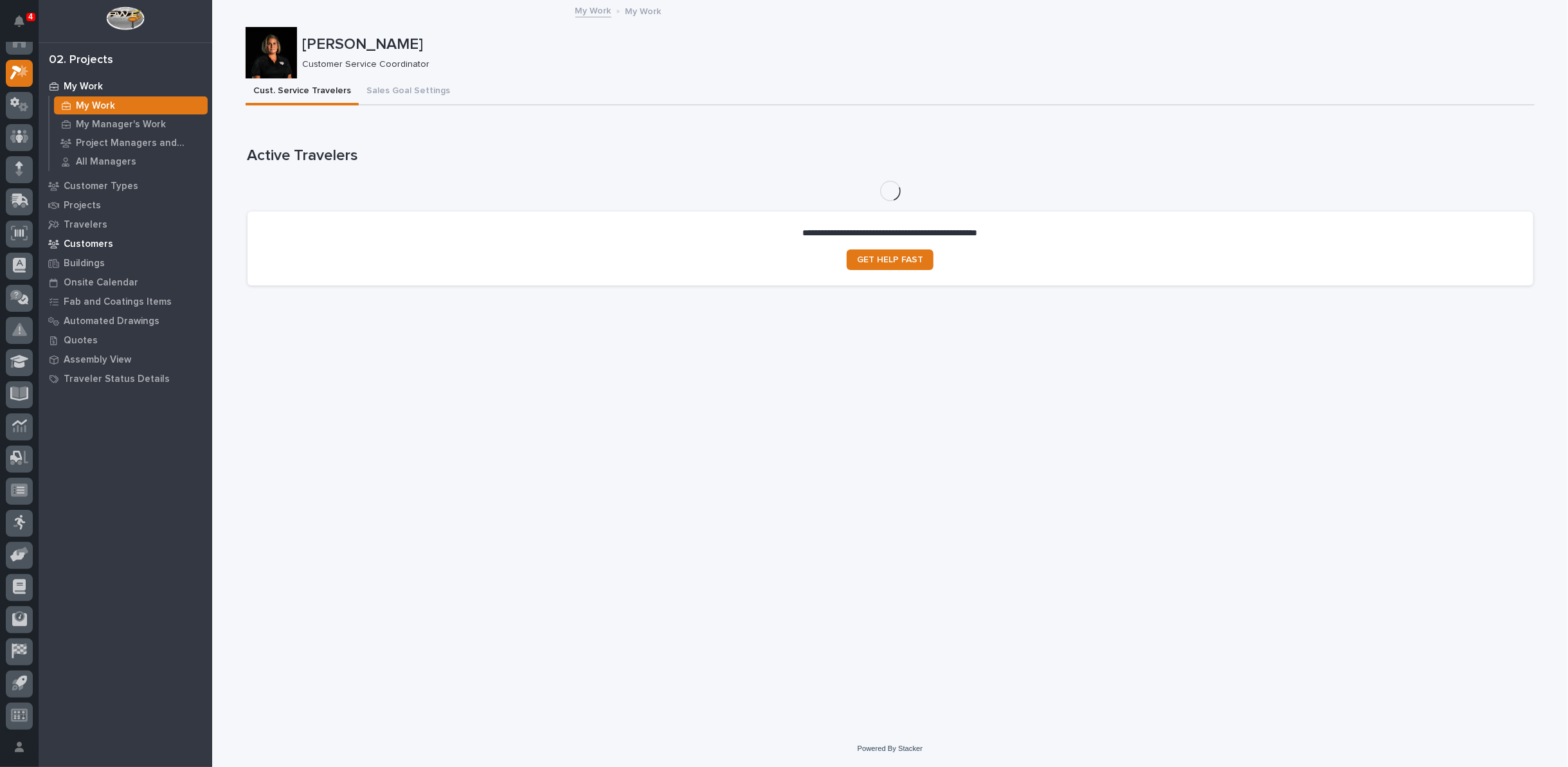
click at [100, 241] on p "Customers" at bounding box center [88, 244] width 50 height 12
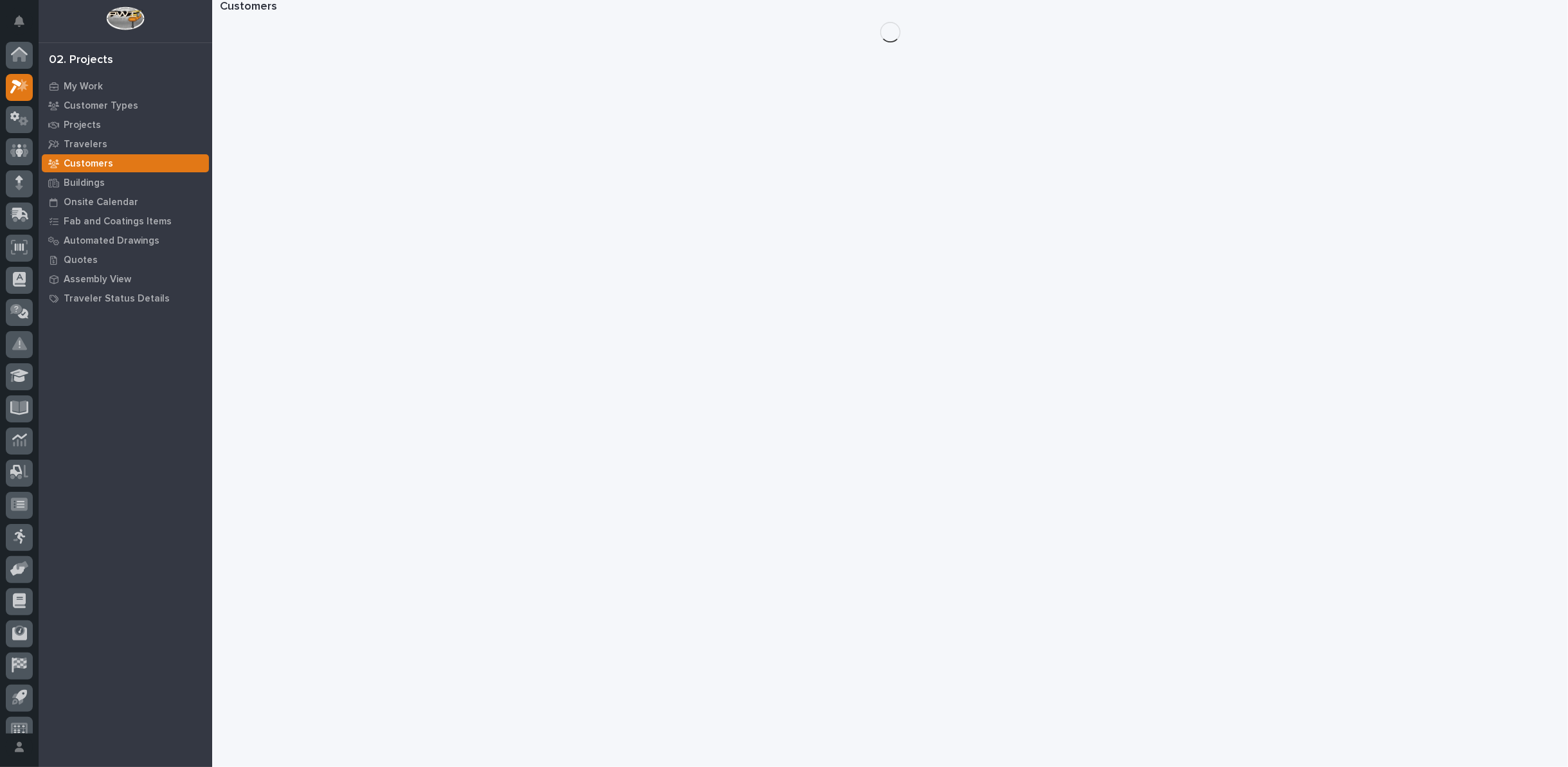
scroll to position [14, 0]
